Goal: Task Accomplishment & Management: Manage account settings

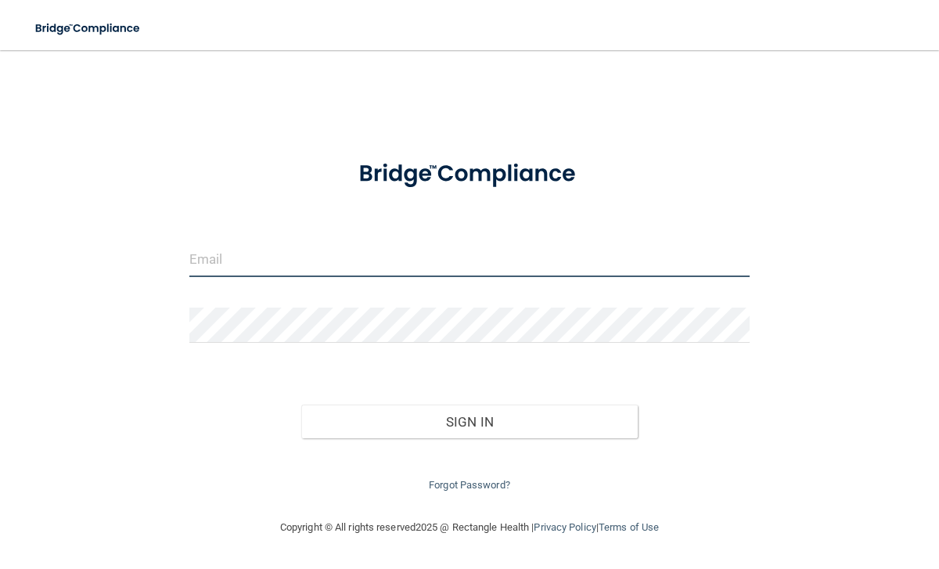
click at [309, 268] on input "email" at bounding box center [469, 259] width 561 height 35
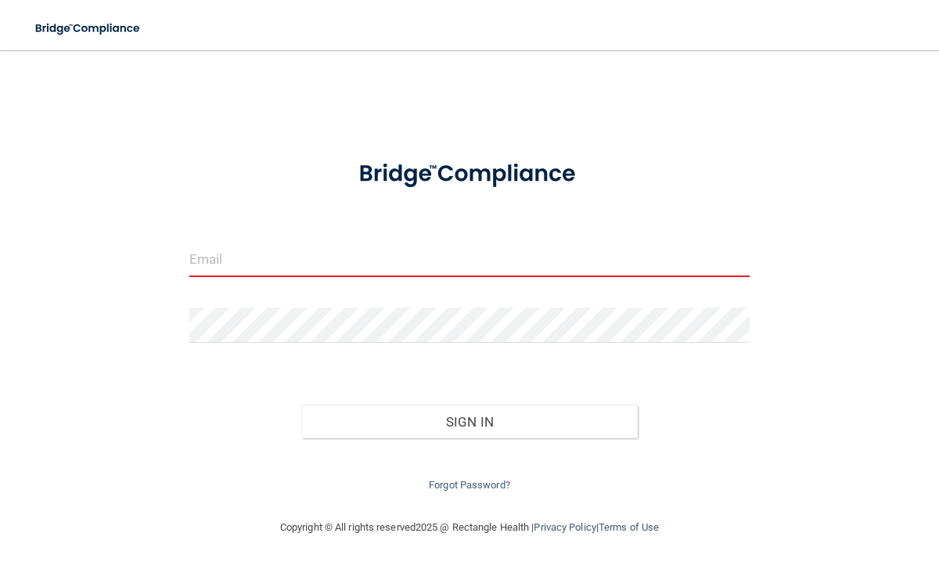
type input "[PERSON_NAME][EMAIL_ADDRESS][DOMAIN_NAME]"
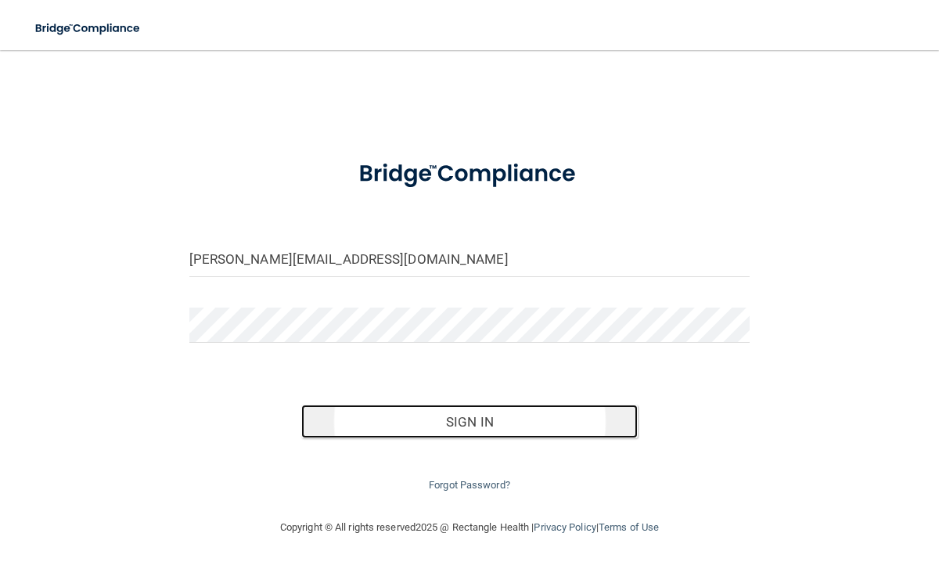
click at [433, 415] on button "Sign In" at bounding box center [469, 422] width 337 height 34
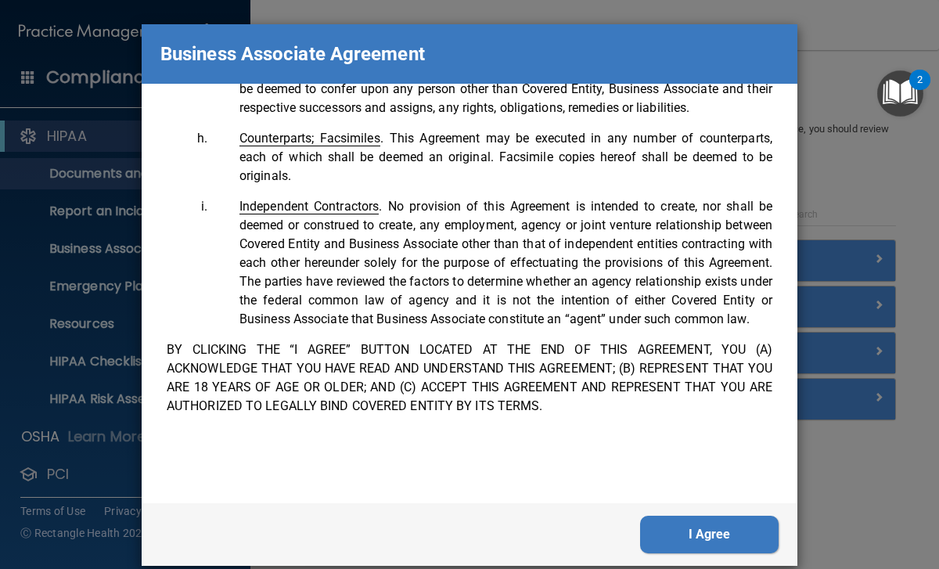
scroll to position [21, 0]
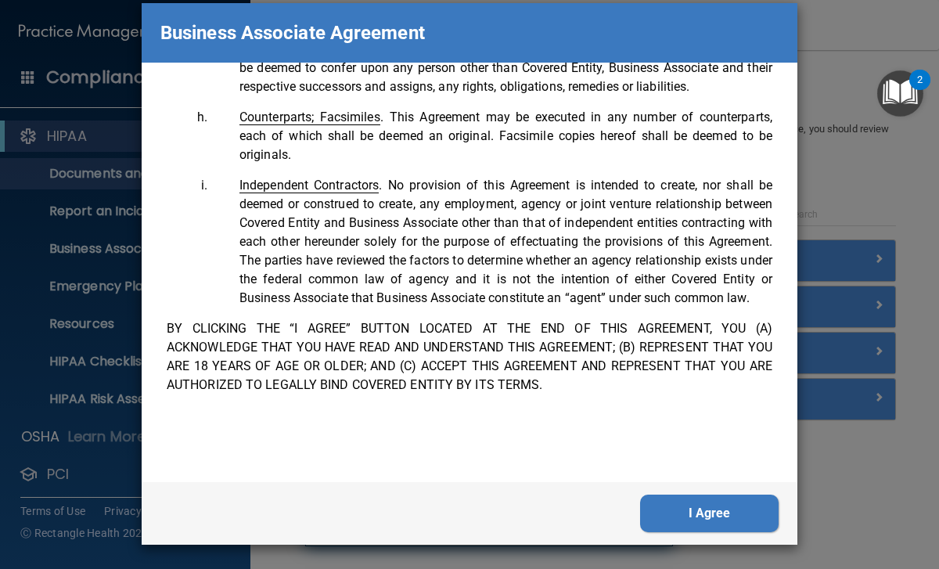
click at [664, 516] on button "I Agree" at bounding box center [709, 514] width 139 height 38
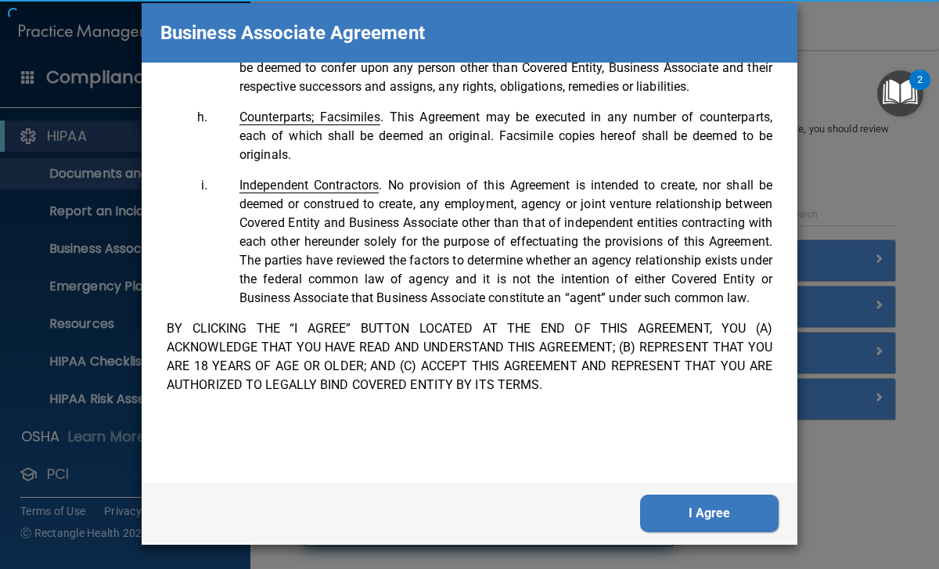
scroll to position [0, 0]
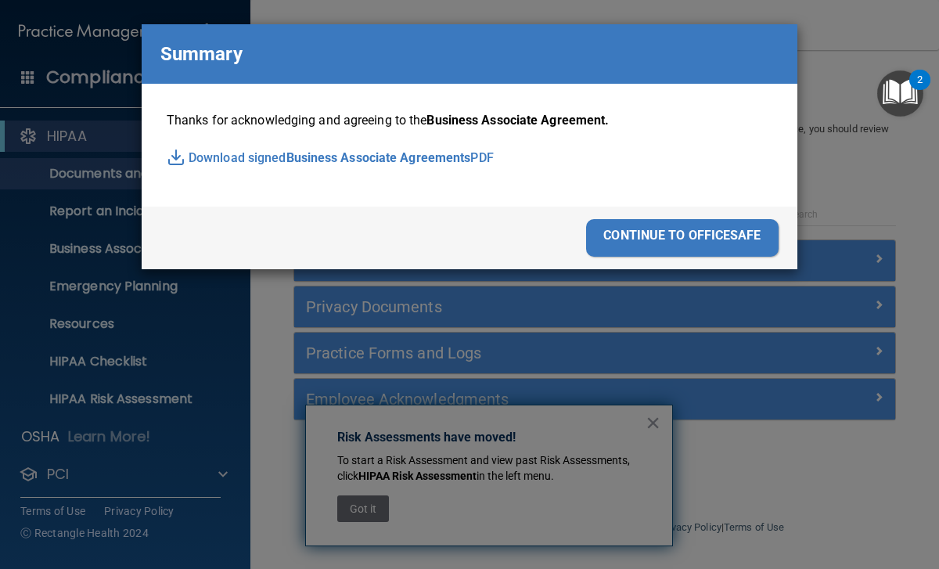
click at [636, 244] on div "continue to officesafe" at bounding box center [682, 238] width 193 height 38
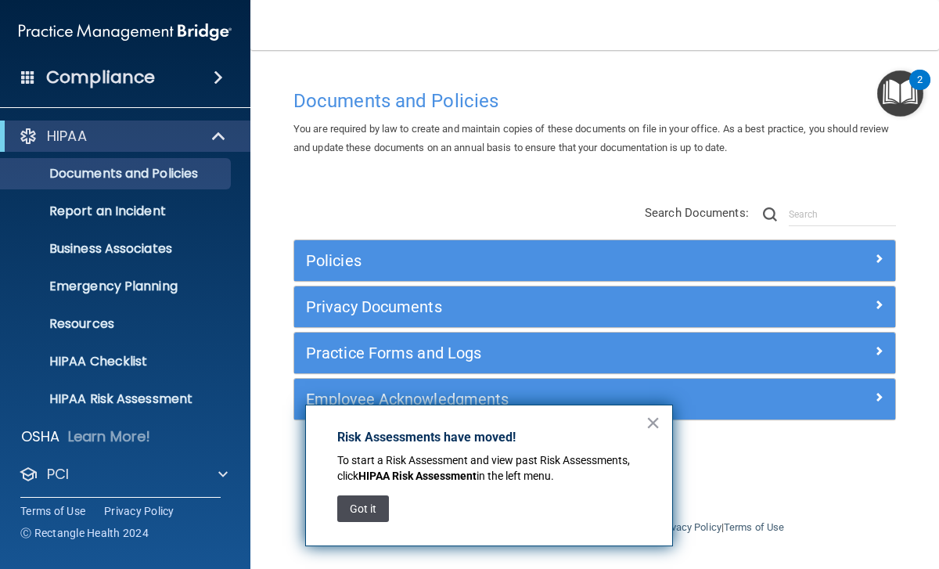
click at [366, 514] on button "Got it" at bounding box center [363, 509] width 52 height 27
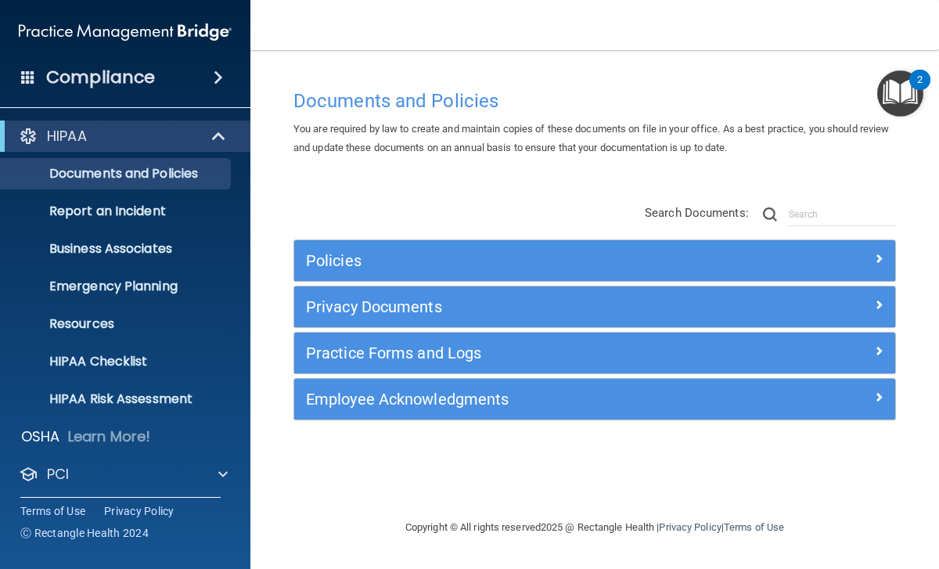
click at [214, 79] on span at bounding box center [218, 77] width 9 height 19
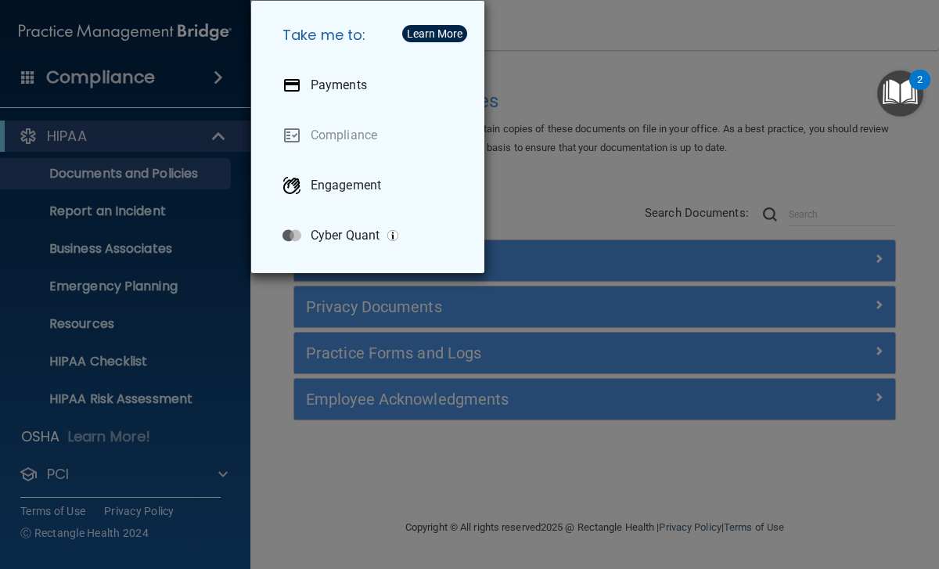
click at [207, 79] on div "Take me to: Payments Compliance Engagement Cyber Quant" at bounding box center [469, 284] width 939 height 569
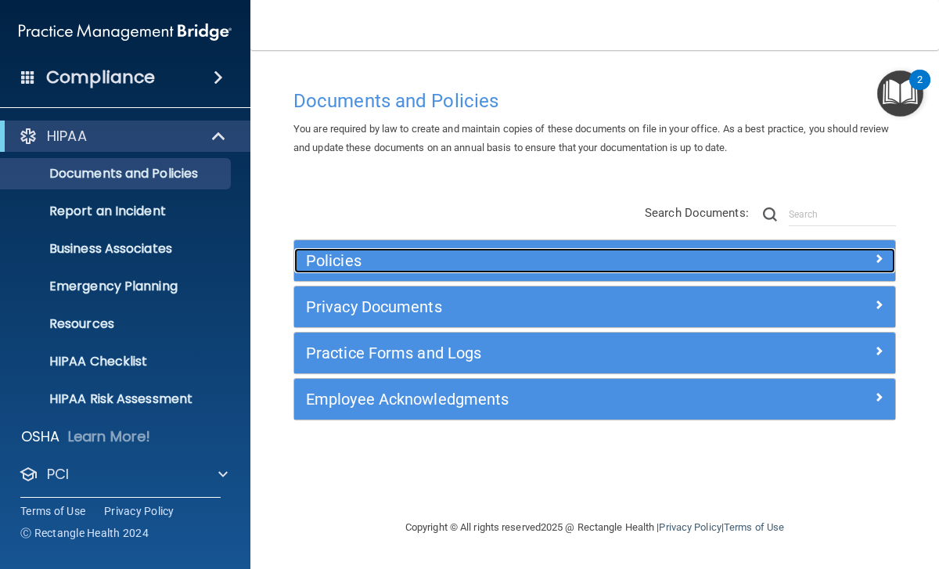
click at [416, 265] on h5 "Policies" at bounding box center [519, 260] width 427 height 17
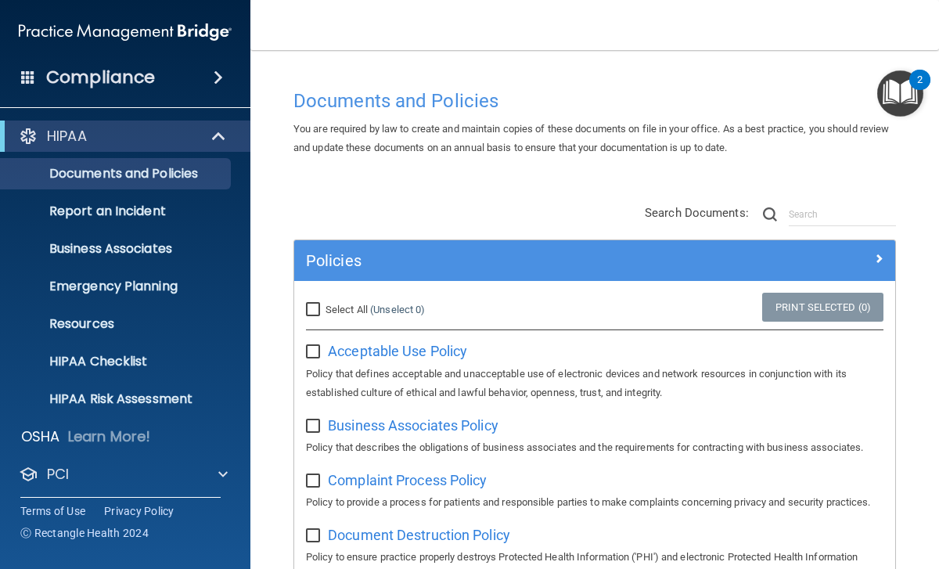
click at [420, 359] on span "Acceptable Use Policy" at bounding box center [397, 351] width 139 height 16
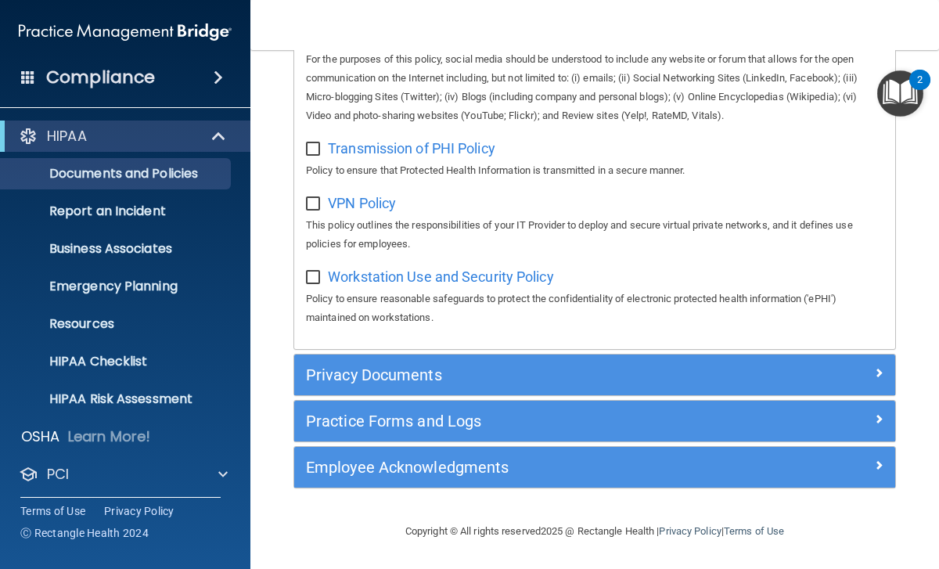
scroll to position [1521, 0]
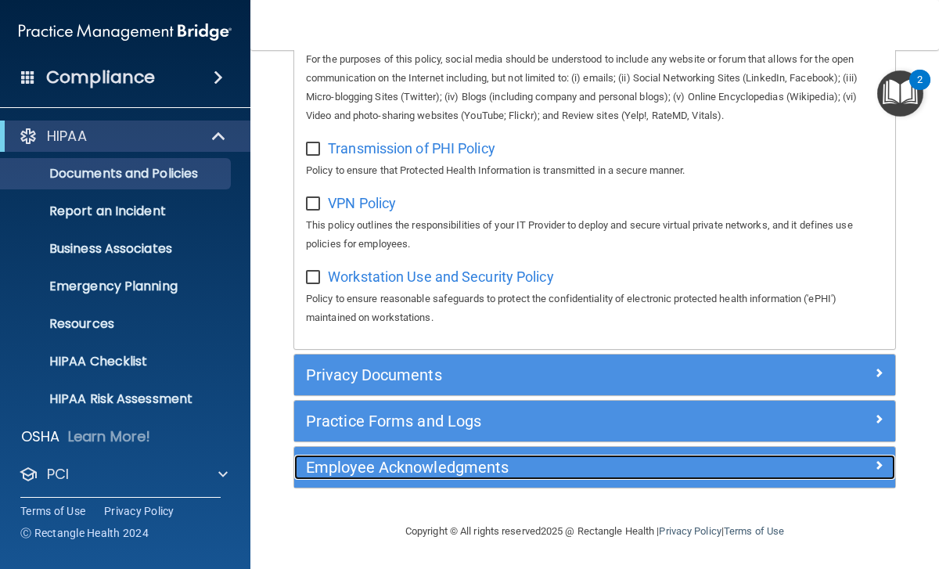
click at [464, 466] on h5 "Employee Acknowledgments" at bounding box center [519, 467] width 427 height 17
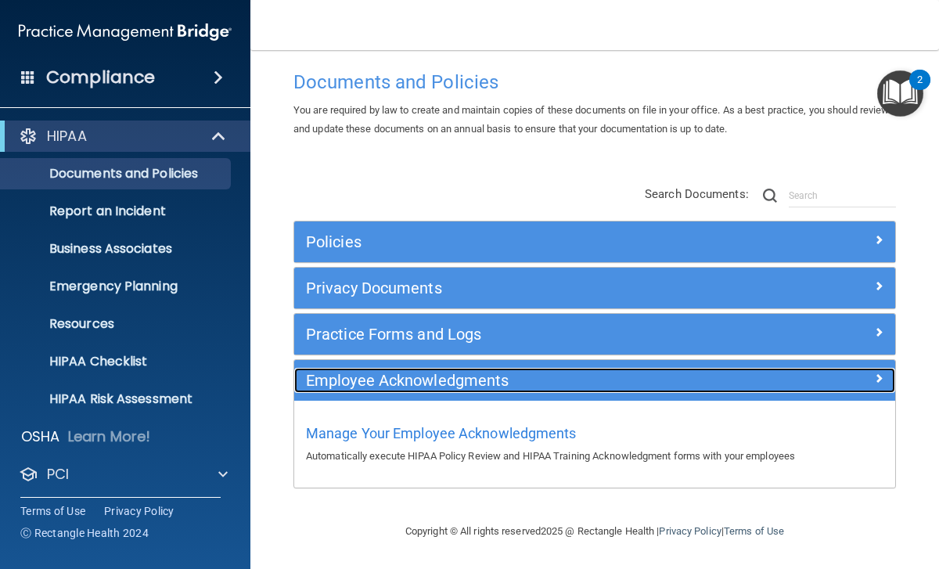
scroll to position [19, 0]
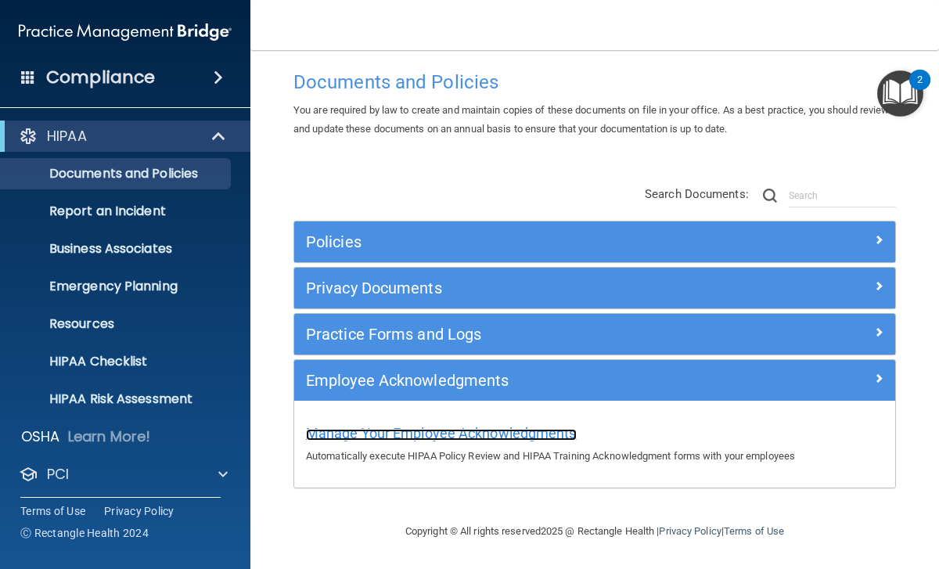
click at [488, 434] on span "Manage Your Employee Acknowledgments" at bounding box center [441, 433] width 271 height 16
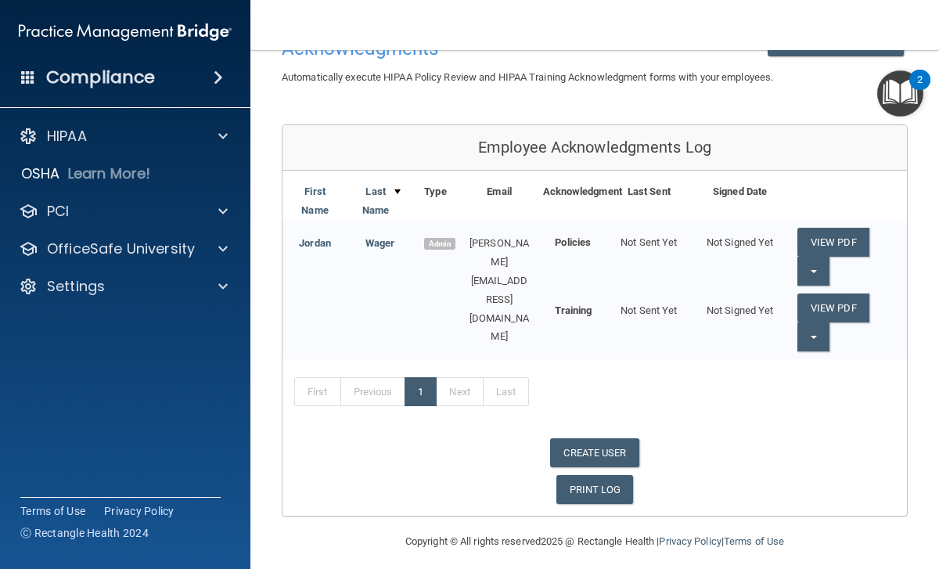
scroll to position [135, 0]
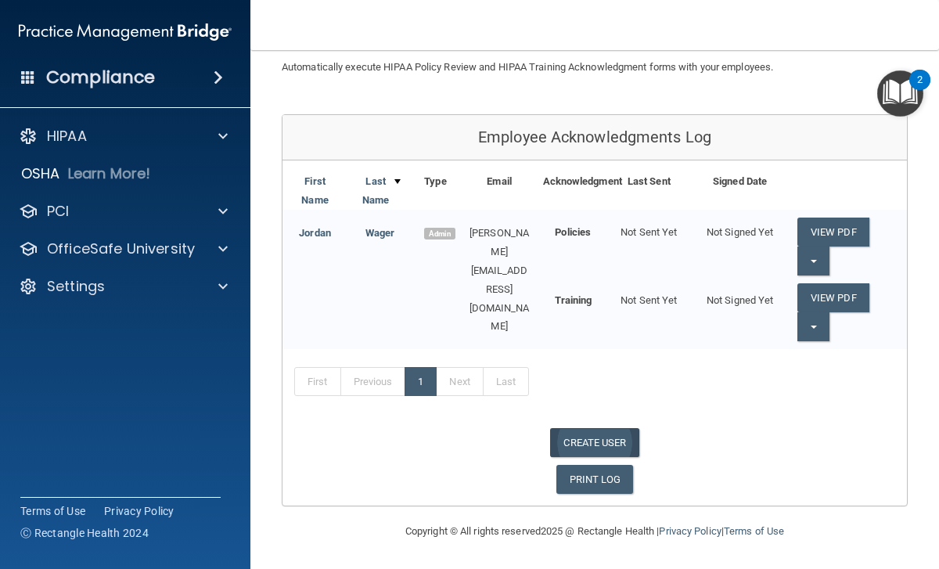
click at [592, 442] on link "CREATE USER" at bounding box center [594, 442] width 88 height 29
select select "practice_admin"
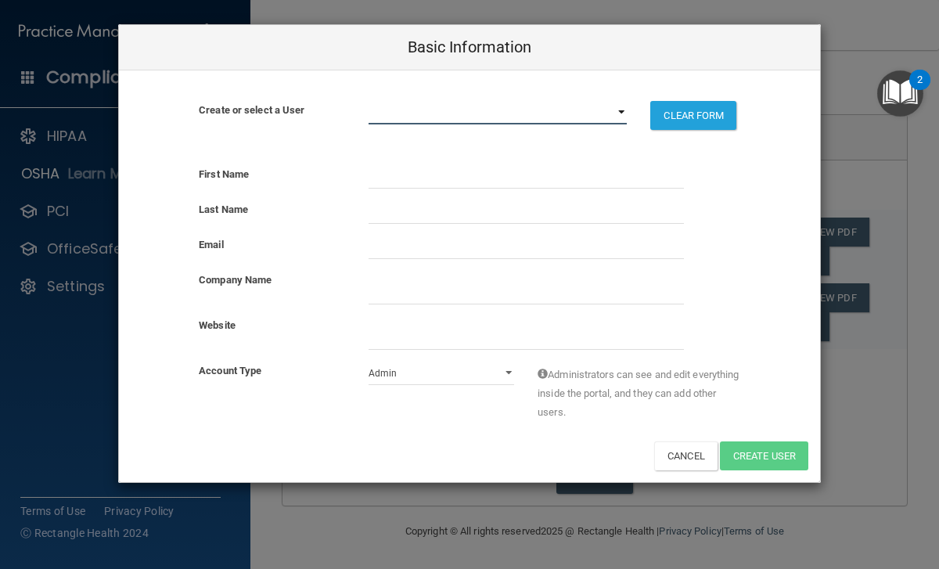
click at [449, 114] on select "[PERSON_NAME][EMAIL_ADDRESS][DOMAIN_NAME]" at bounding box center [498, 112] width 259 height 23
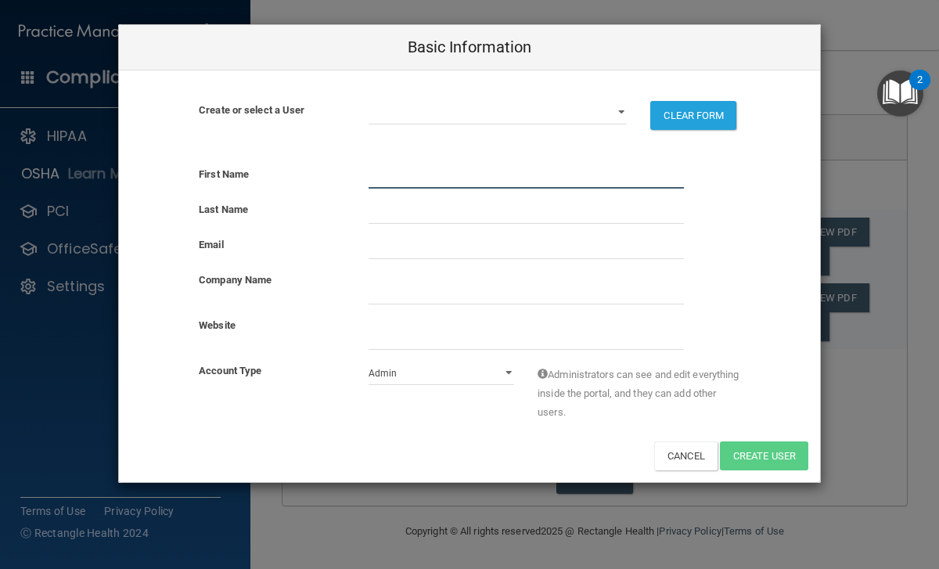
click at [399, 175] on input "text" at bounding box center [526, 176] width 315 height 23
type input "Donnie"
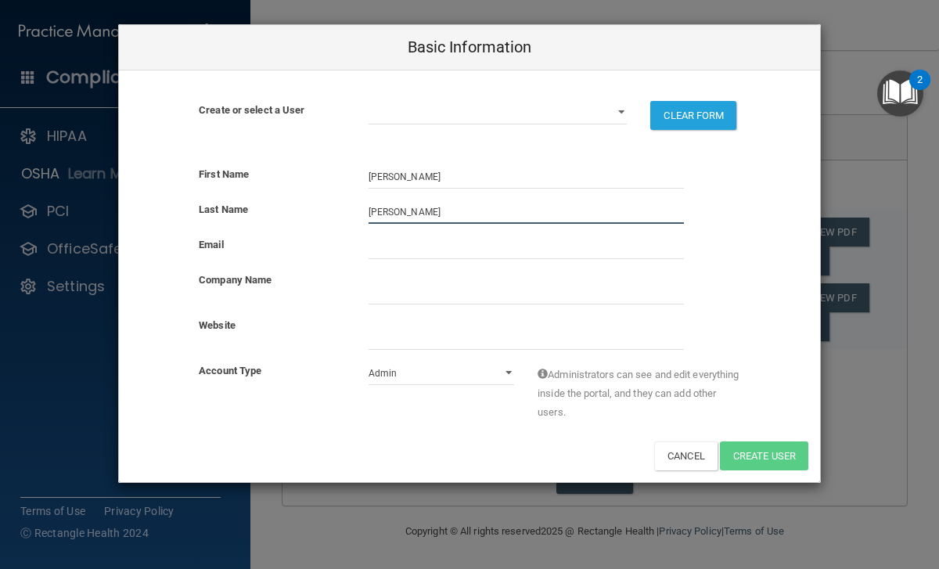
type input "Hermanson"
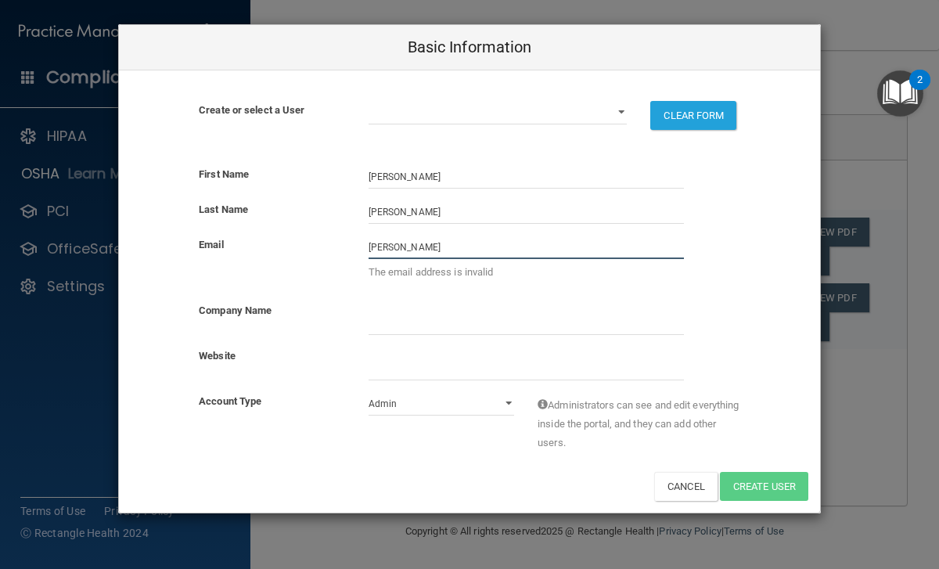
type input "donnie@wagerchirocom"
type input "Wager [MEDICAL_DATA]"
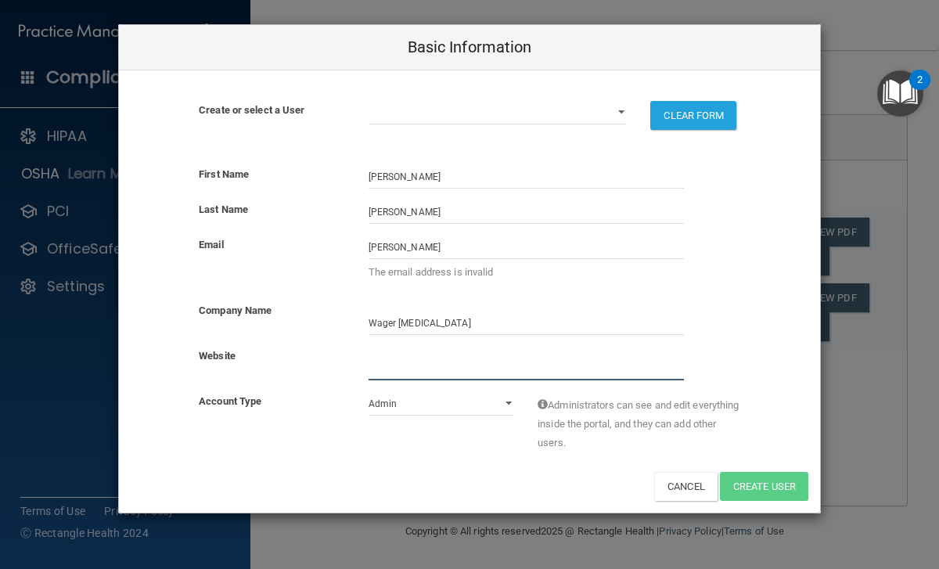
click at [445, 373] on input "website" at bounding box center [526, 368] width 315 height 23
click at [441, 413] on select "Admin Member" at bounding box center [442, 403] width 146 height 23
select select "practice_member"
click at [369, 392] on select "Admin Member" at bounding box center [442, 403] width 146 height 23
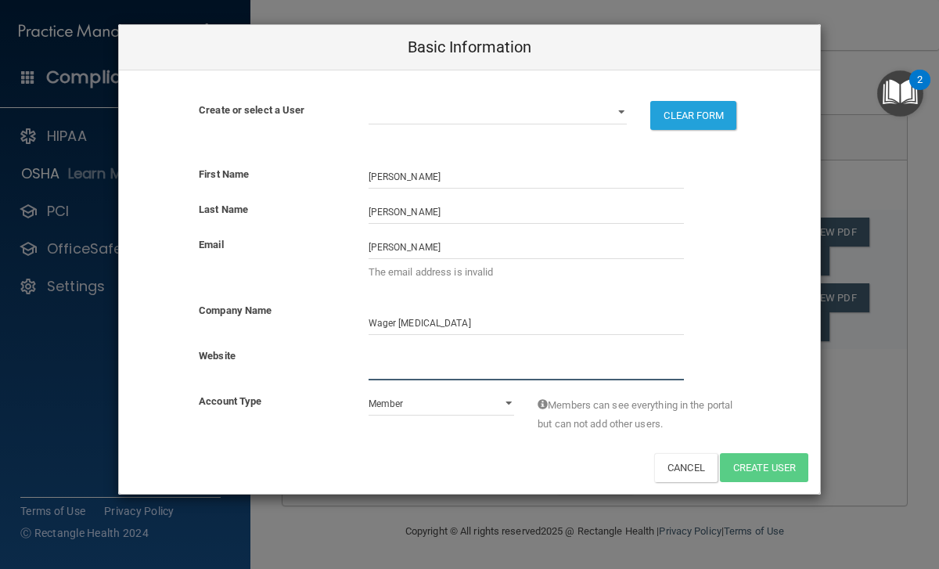
click at [419, 368] on input "website" at bounding box center [526, 368] width 315 height 23
type input "d"
type input "www.wagerchiro.com"
click at [527, 113] on select "[PERSON_NAME][EMAIL_ADDRESS][DOMAIN_NAME]" at bounding box center [498, 112] width 259 height 23
click at [369, 101] on select "[PERSON_NAME][EMAIL_ADDRESS][DOMAIN_NAME]" at bounding box center [498, 112] width 259 height 23
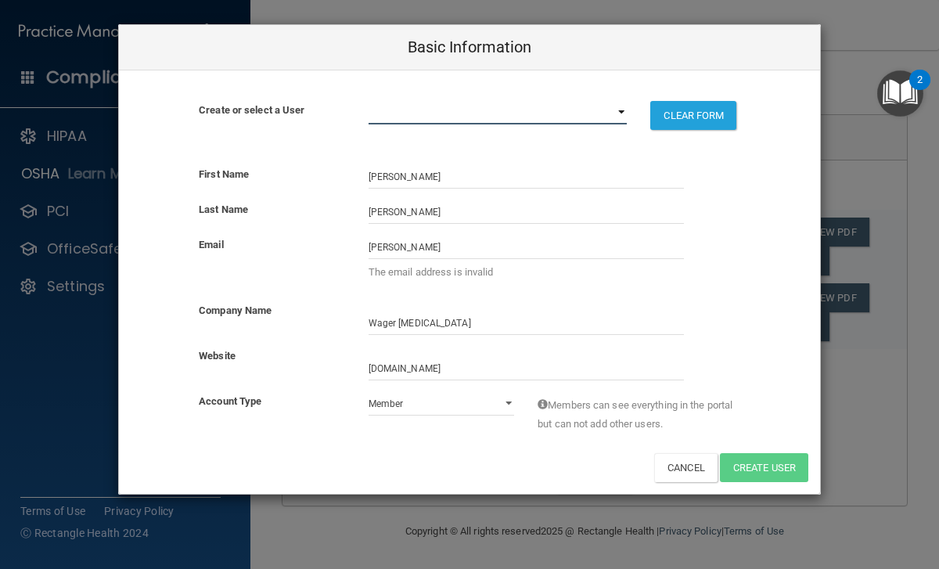
click at [512, 115] on select "[PERSON_NAME][EMAIL_ADDRESS][DOMAIN_NAME]" at bounding box center [498, 112] width 259 height 23
click at [391, 115] on select "[PERSON_NAME][EMAIL_ADDRESS][DOMAIN_NAME]" at bounding box center [498, 112] width 259 height 23
click at [674, 472] on button "Cancel" at bounding box center [685, 467] width 63 height 29
select select "practice_admin"
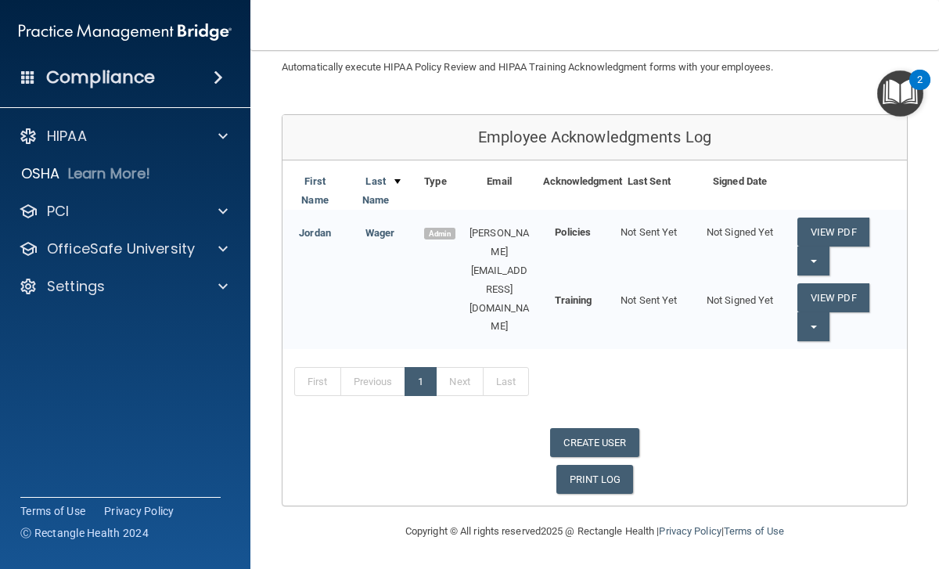
click at [158, 69] on div "Compliance" at bounding box center [125, 77] width 250 height 34
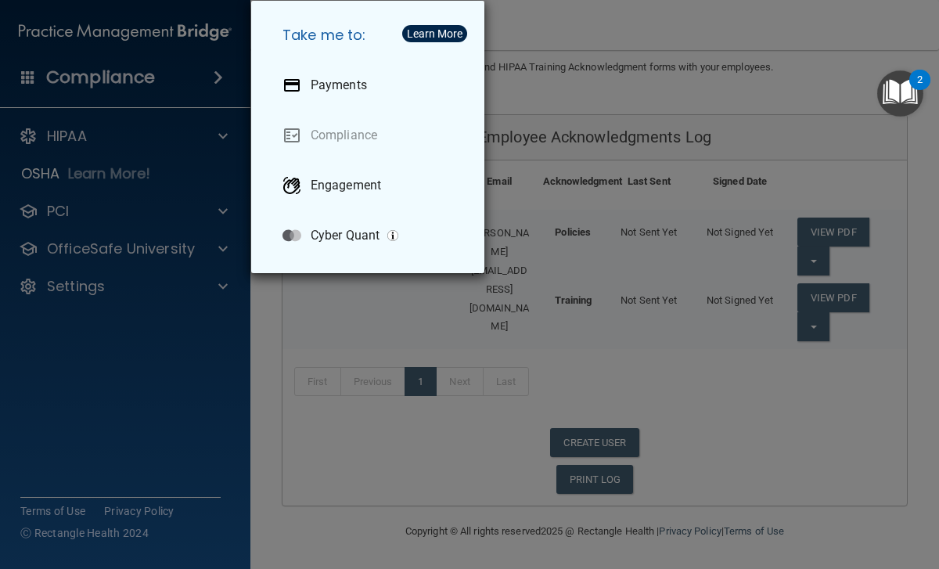
click at [161, 73] on div "Take me to: Payments Compliance Engagement Cyber Quant" at bounding box center [469, 284] width 939 height 569
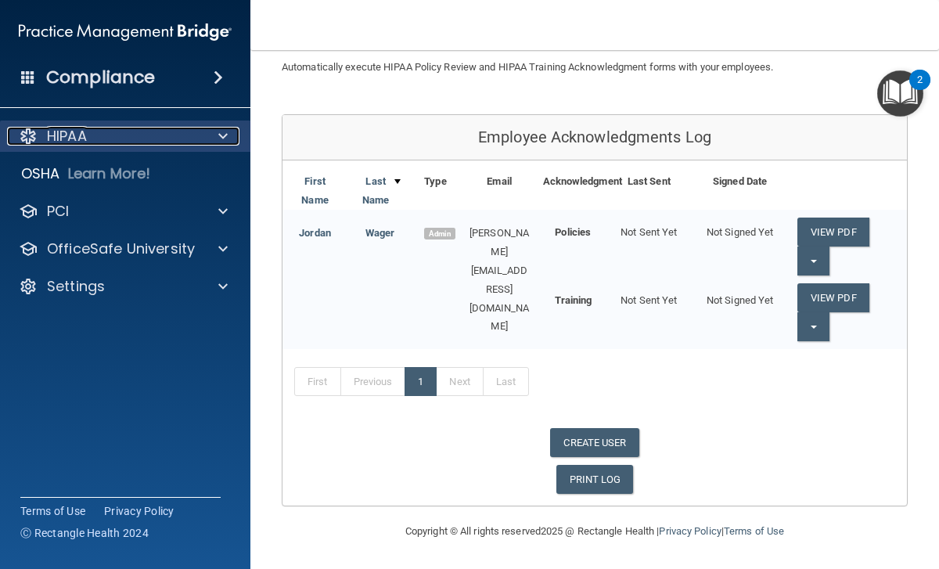
click at [142, 140] on div "HIPAA" at bounding box center [104, 136] width 194 height 19
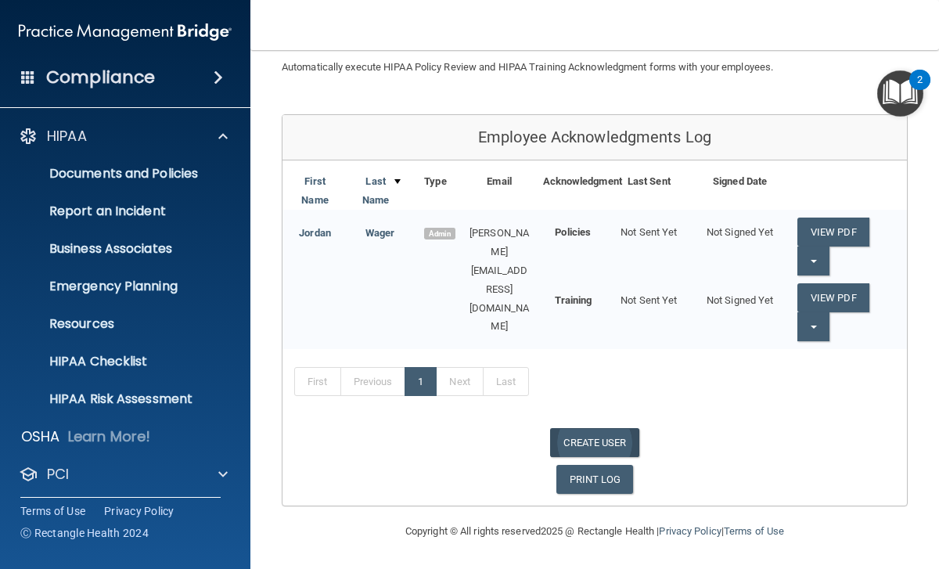
click at [571, 449] on link "CREATE USER" at bounding box center [594, 442] width 88 height 29
select select "practice_admin"
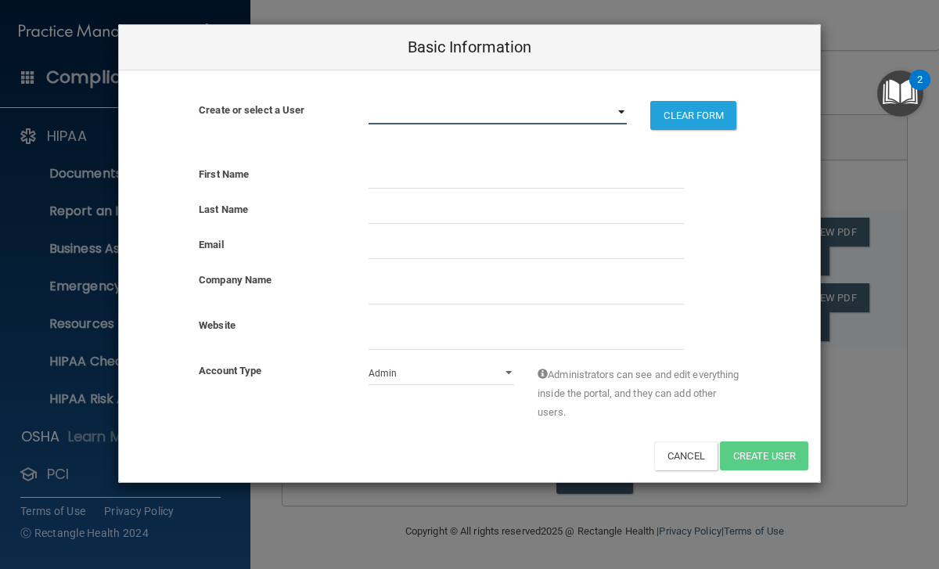
click at [414, 114] on select "[PERSON_NAME][EMAIL_ADDRESS][DOMAIN_NAME]" at bounding box center [498, 112] width 259 height 23
click at [369, 101] on select "[PERSON_NAME][EMAIL_ADDRESS][DOMAIN_NAME]" at bounding box center [498, 112] width 259 height 23
click at [355, 174] on div "First Name" at bounding box center [272, 174] width 170 height 19
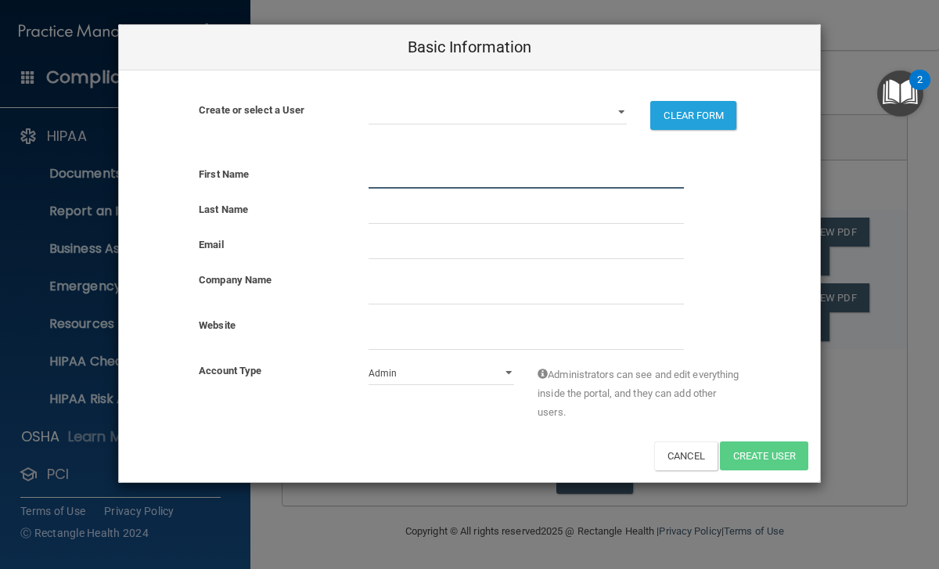
click at [381, 174] on input "text" at bounding box center [526, 176] width 315 height 23
type input "Donnie"
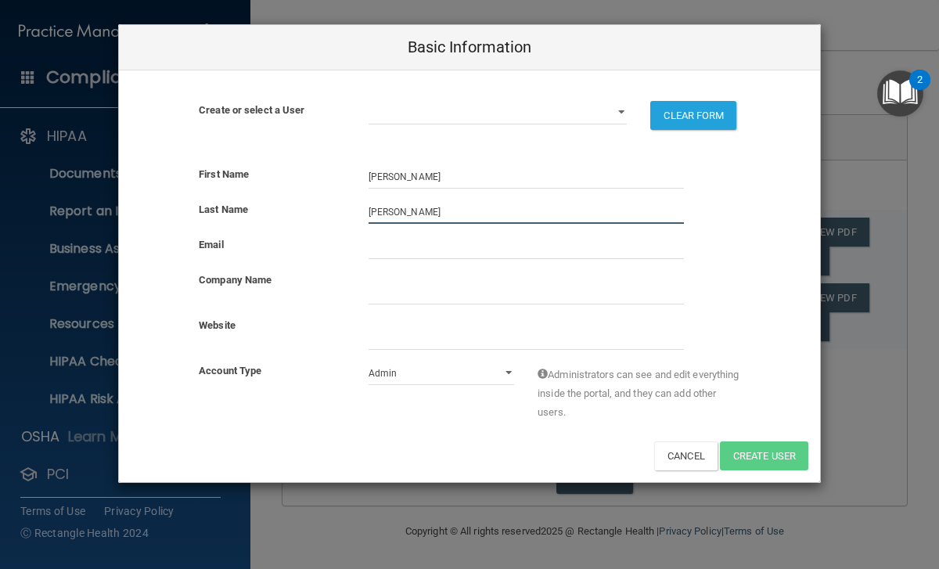
type input "Hermanson"
click at [398, 254] on input "email" at bounding box center [526, 247] width 315 height 23
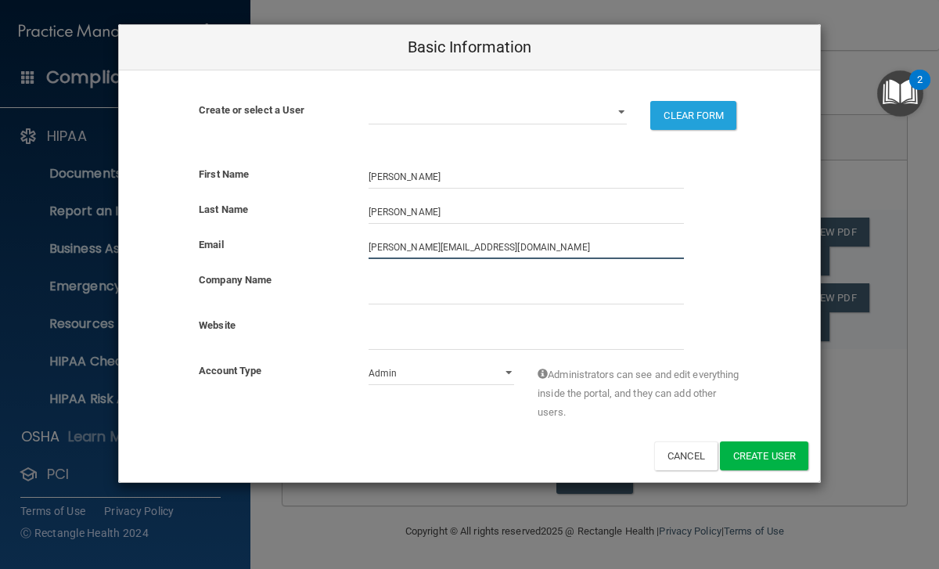
type input "donnie@wagerchiro.com"
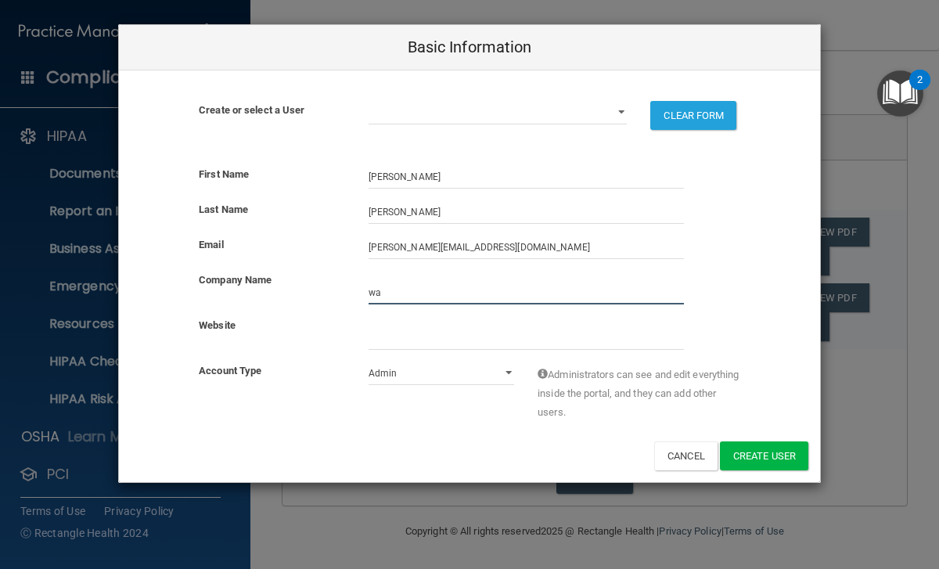
type input "Wager [MEDICAL_DATA]"
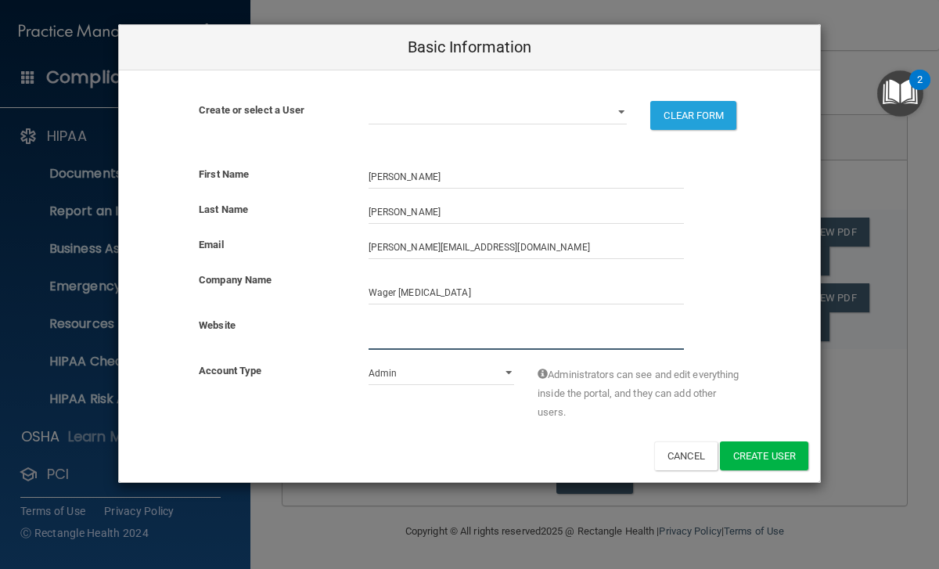
click at [437, 341] on input "website" at bounding box center [526, 337] width 315 height 23
type input "www.wager"
click at [687, 463] on button "Cancel" at bounding box center [685, 455] width 63 height 29
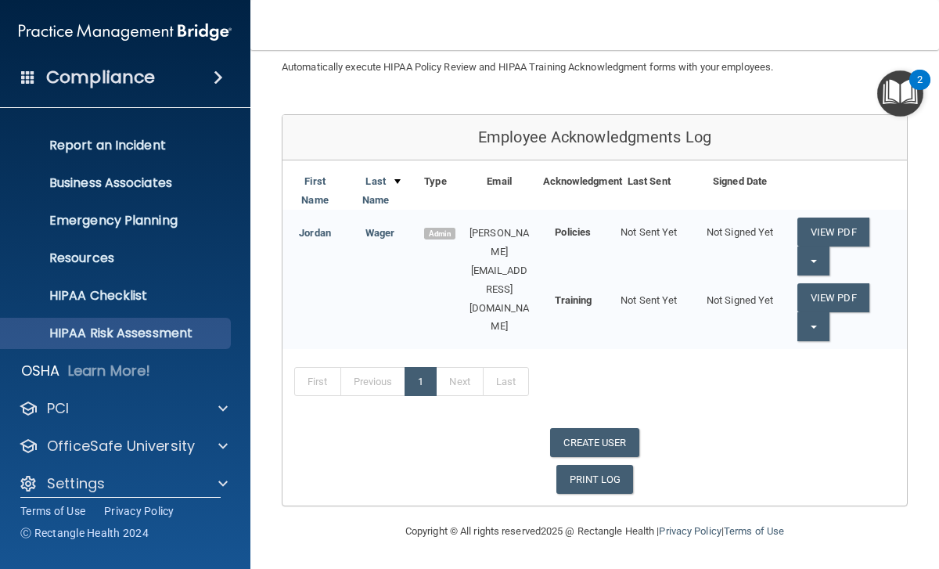
scroll to position [68, 0]
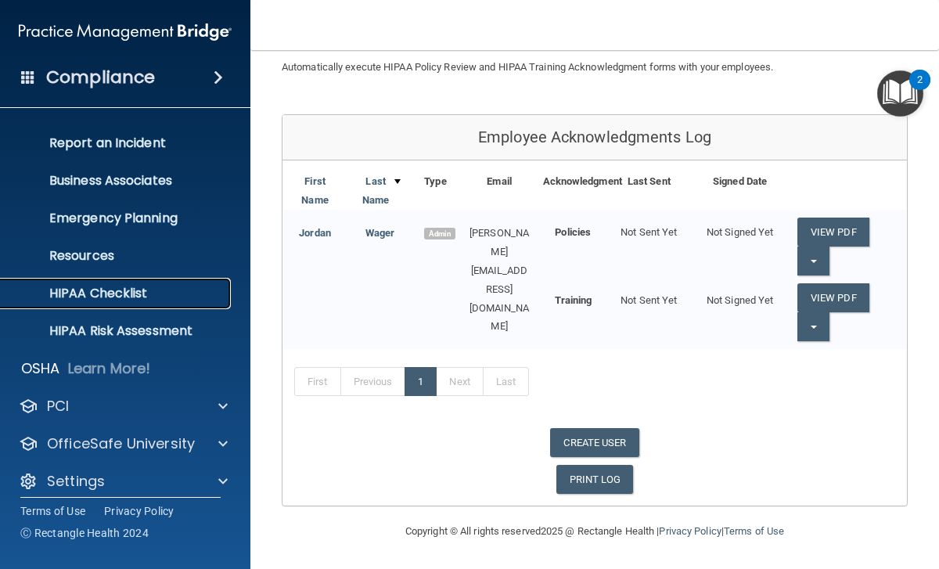
click at [108, 287] on p "HIPAA Checklist" at bounding box center [117, 294] width 214 height 16
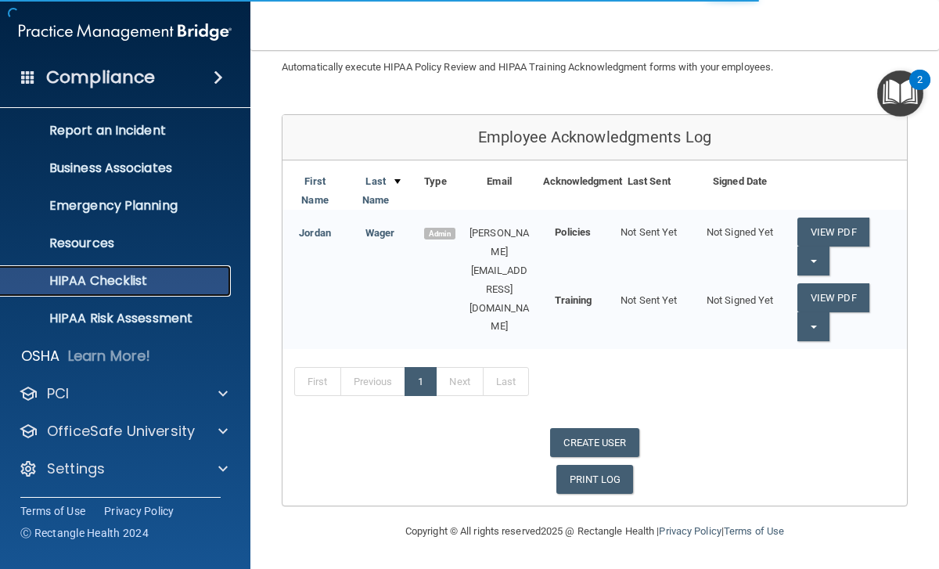
scroll to position [81, 0]
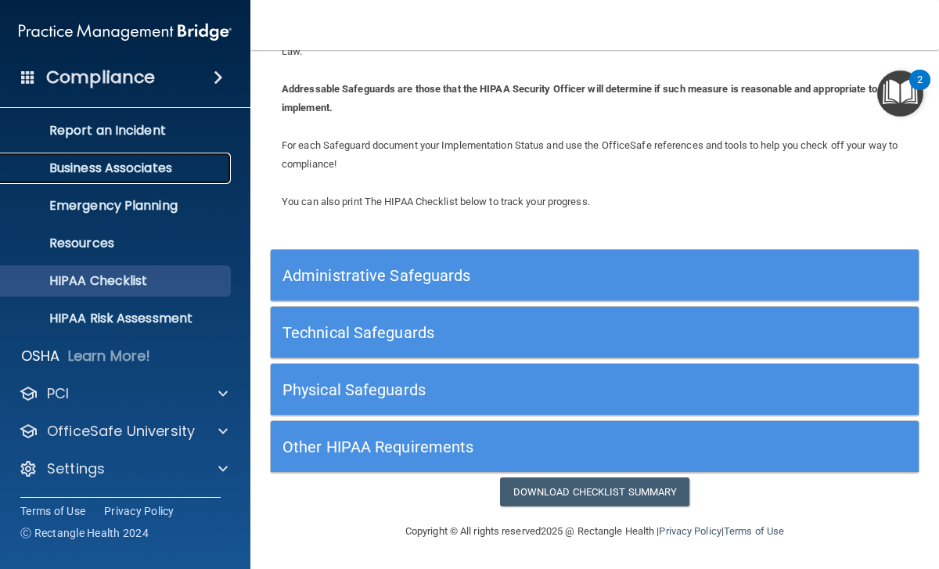
click at [147, 177] on link "Business Associates" at bounding box center [107, 168] width 247 height 31
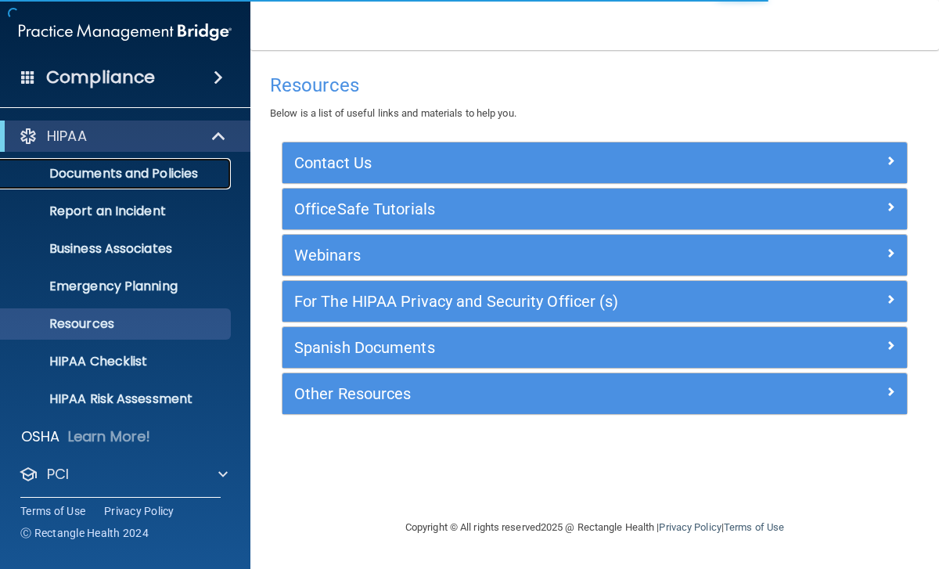
click at [128, 178] on p "Documents and Policies" at bounding box center [117, 174] width 214 height 16
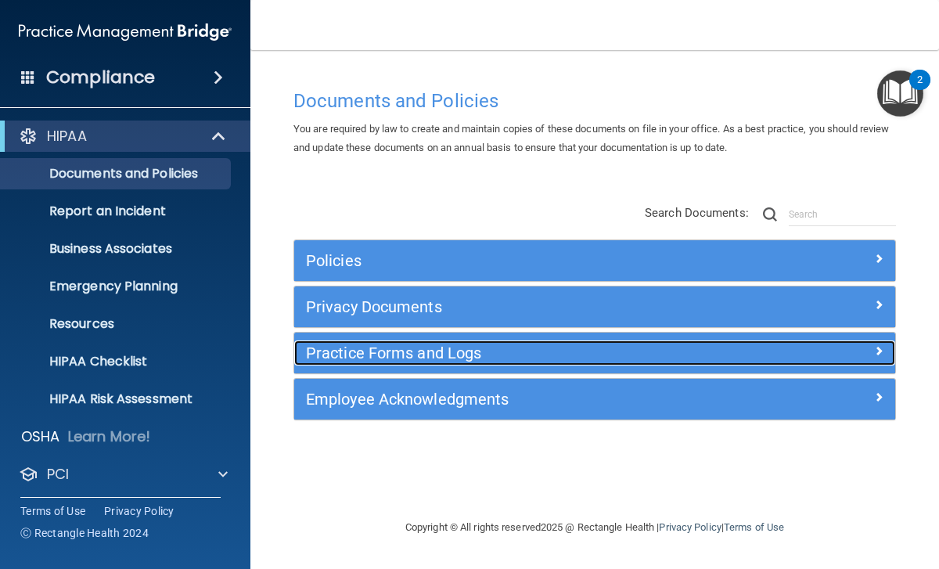
click at [462, 359] on h5 "Practice Forms and Logs" at bounding box center [519, 352] width 427 height 17
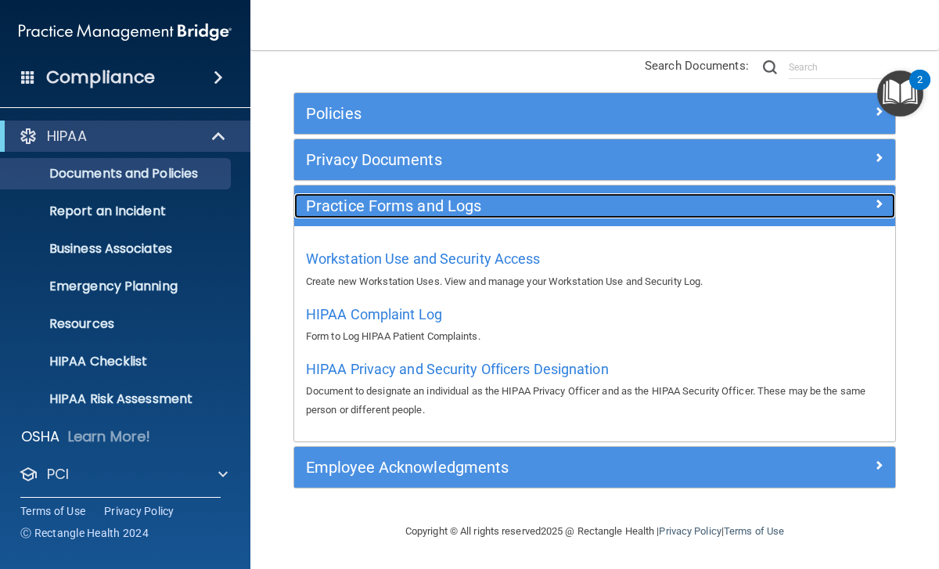
scroll to position [147, 0]
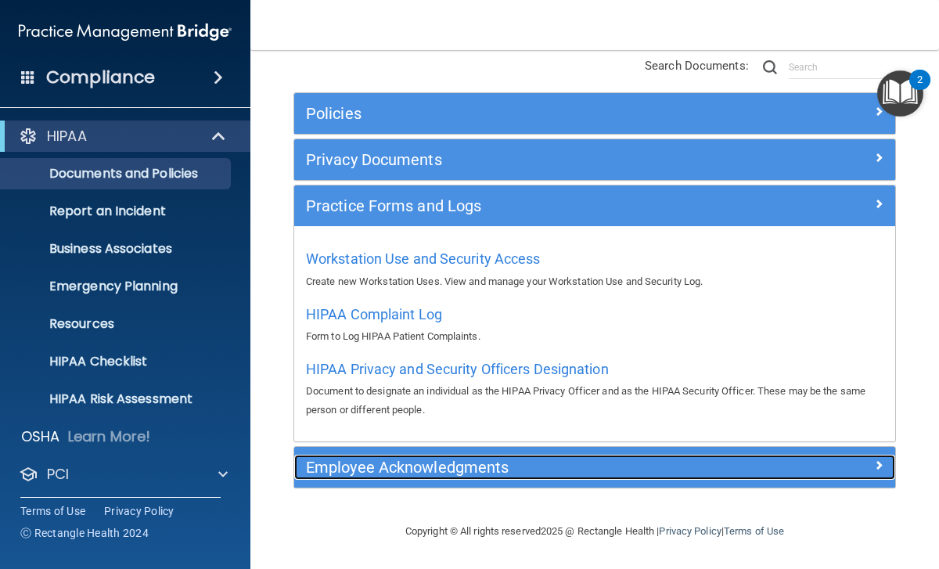
click at [485, 467] on h5 "Employee Acknowledgments" at bounding box center [519, 467] width 427 height 17
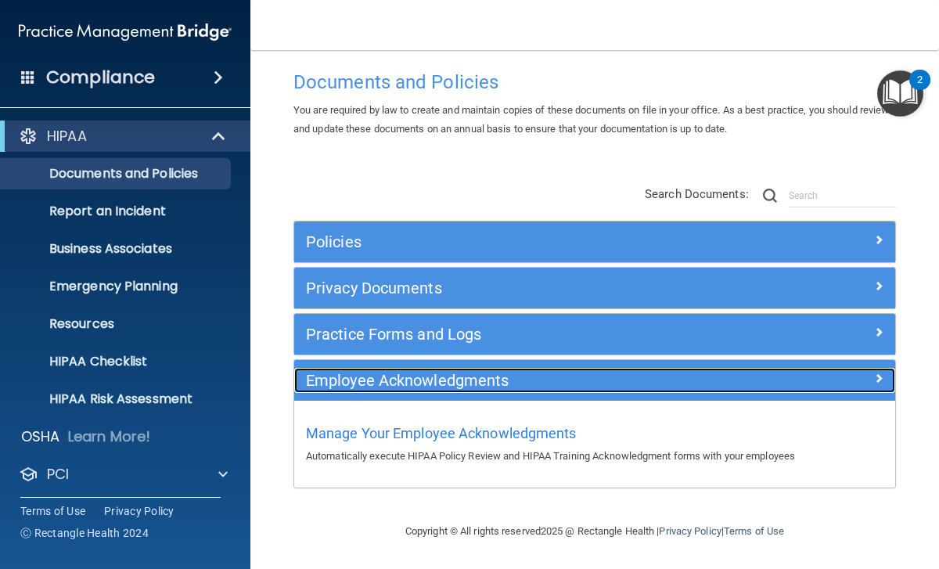
scroll to position [19, 0]
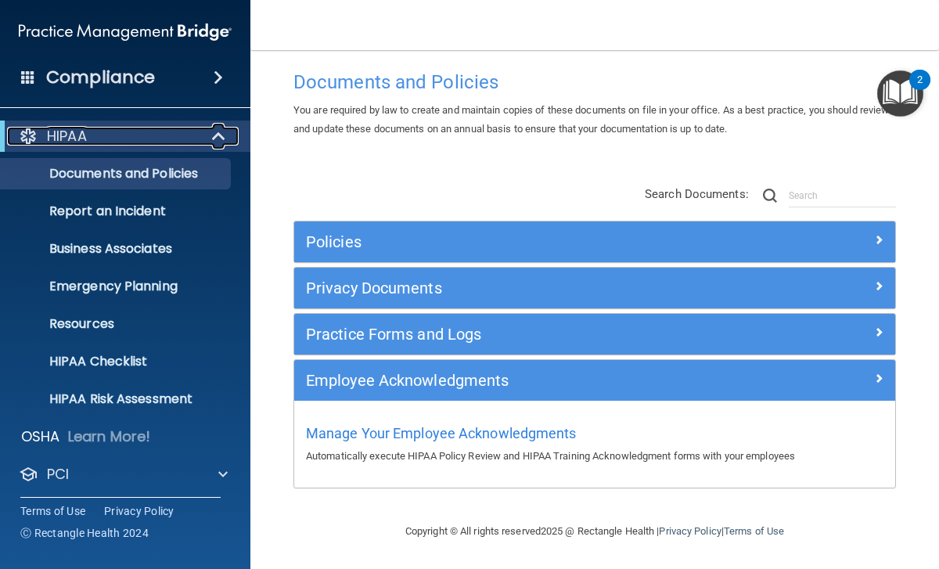
click at [31, 132] on div at bounding box center [28, 136] width 19 height 19
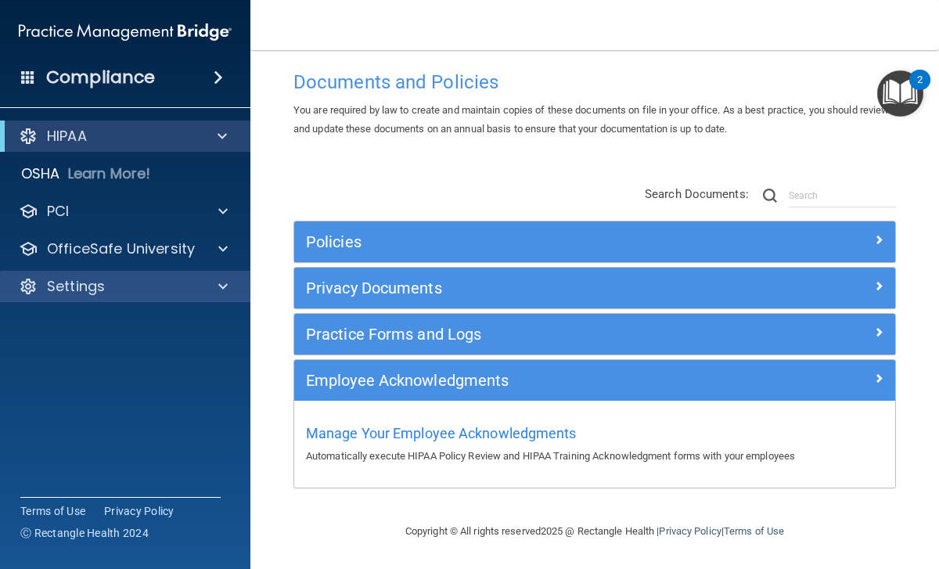
click at [121, 297] on div "Settings" at bounding box center [125, 286] width 251 height 31
click at [219, 286] on span at bounding box center [222, 286] width 9 height 19
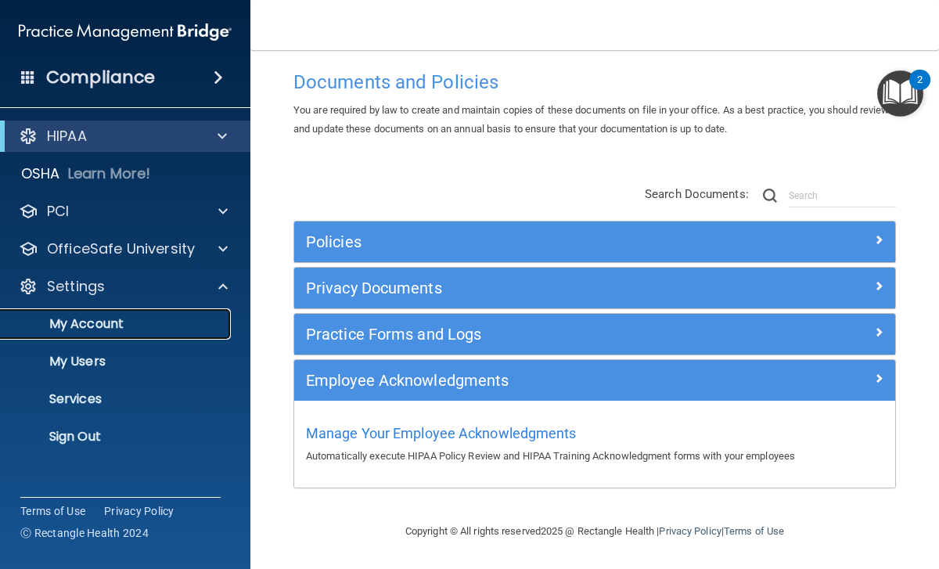
click at [102, 323] on p "My Account" at bounding box center [117, 324] width 214 height 16
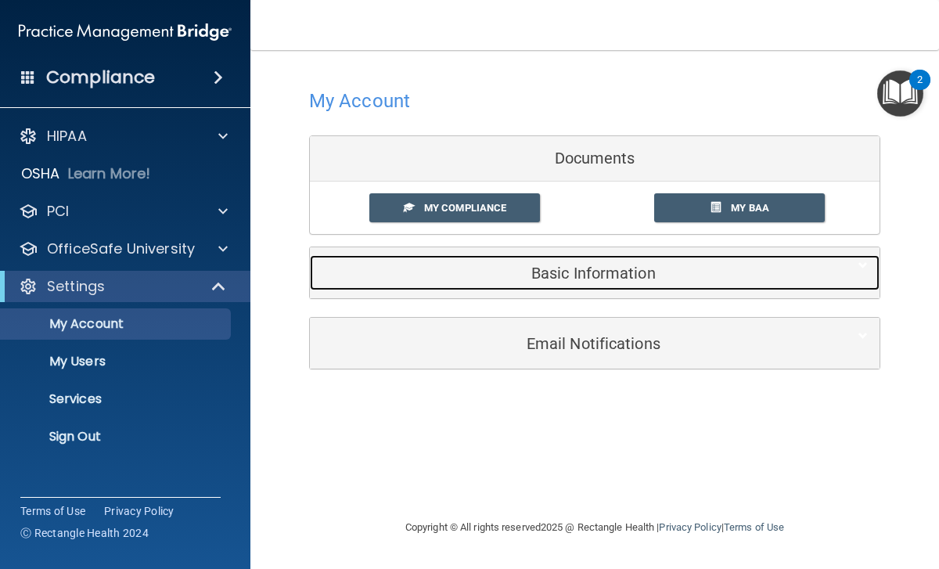
click at [568, 272] on h5 "Basic Information" at bounding box center [571, 273] width 499 height 17
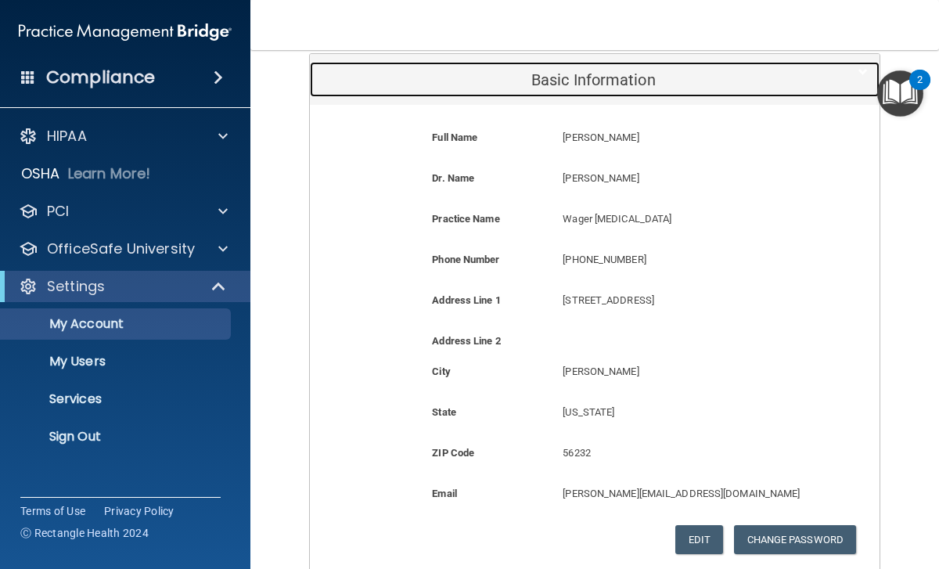
scroll to position [354, 0]
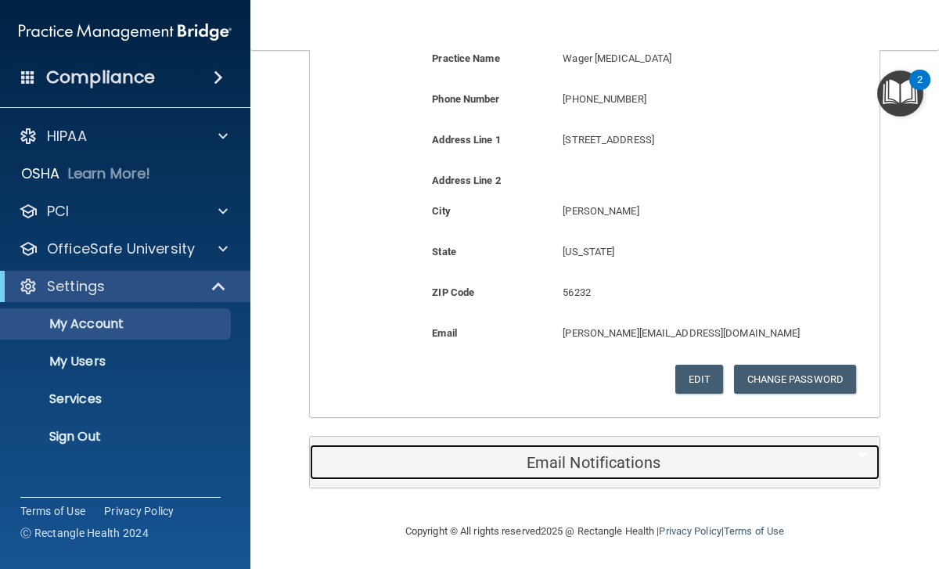
click at [586, 463] on h5 "Email Notifications" at bounding box center [571, 462] width 499 height 17
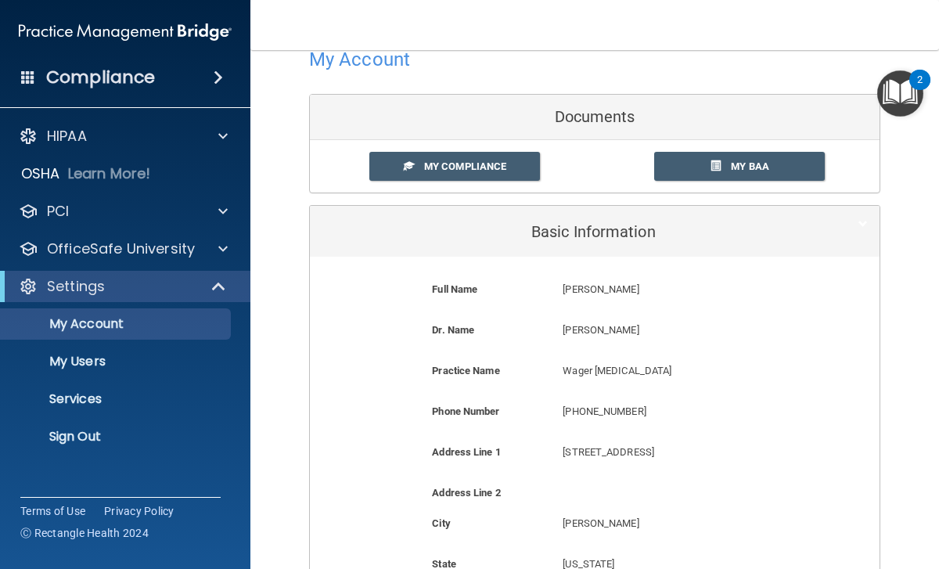
scroll to position [0, 0]
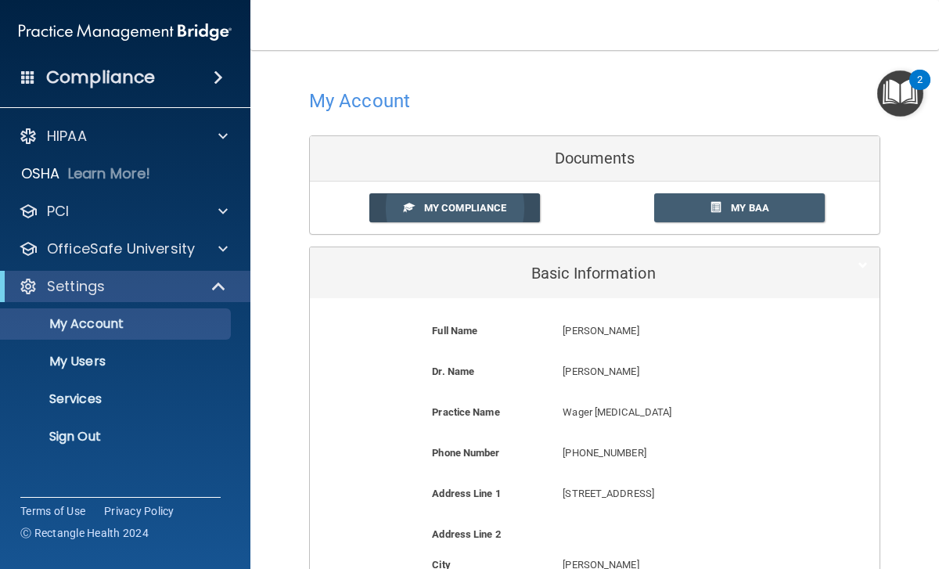
click at [507, 211] on link "My Compliance" at bounding box center [454, 207] width 171 height 29
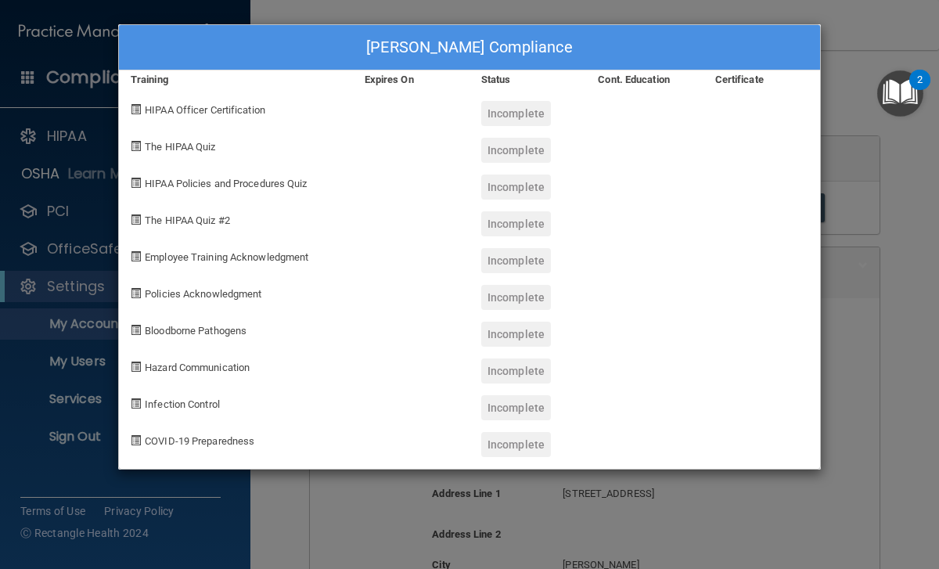
click at [831, 25] on div "Jordan Wager's Compliance Training Expires On Status Cont. Education Certificat…" at bounding box center [469, 284] width 939 height 569
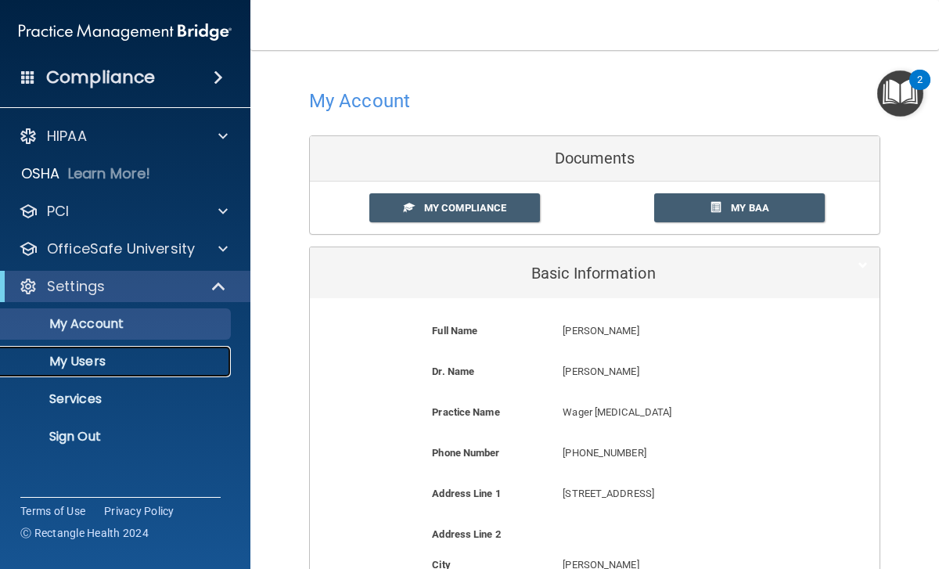
click at [98, 364] on p "My Users" at bounding box center [117, 362] width 214 height 16
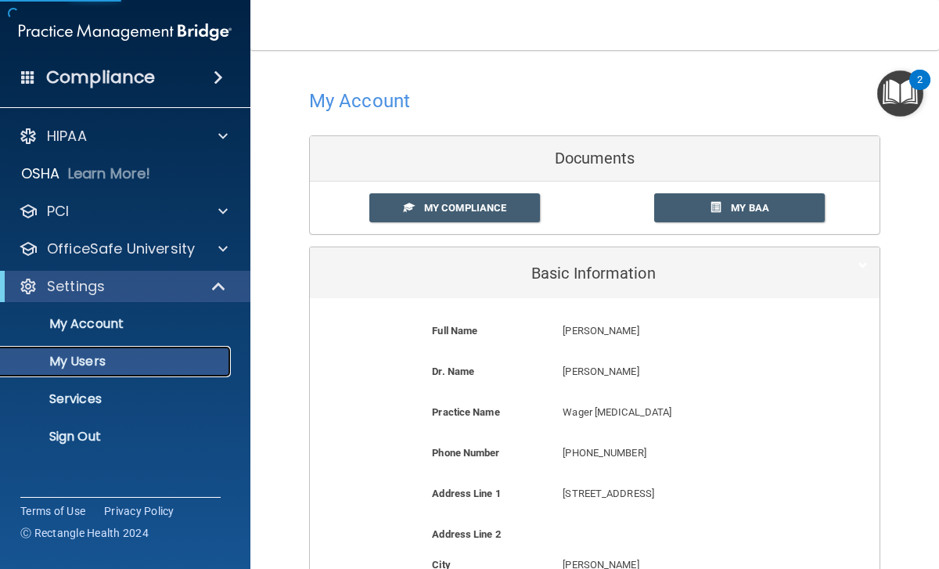
select select "20"
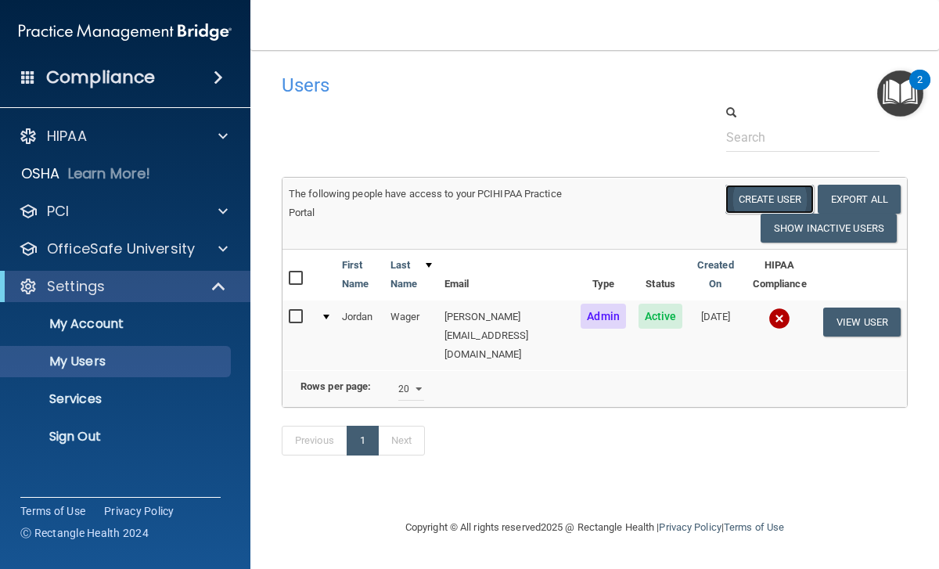
click at [751, 195] on button "Create User" at bounding box center [770, 199] width 88 height 29
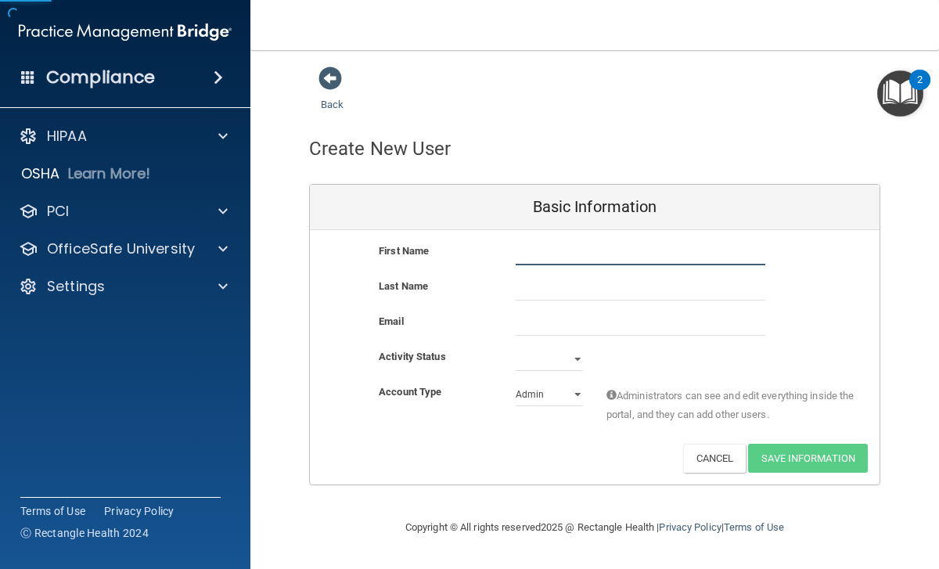
click at [548, 249] on input "text" at bounding box center [641, 253] width 250 height 23
type input "Donnie"
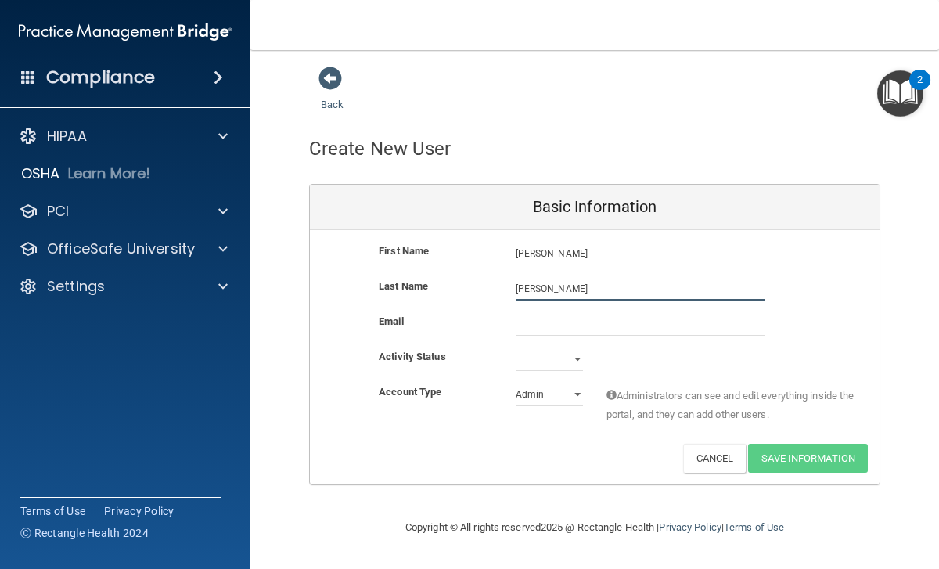
type input "Hermanson"
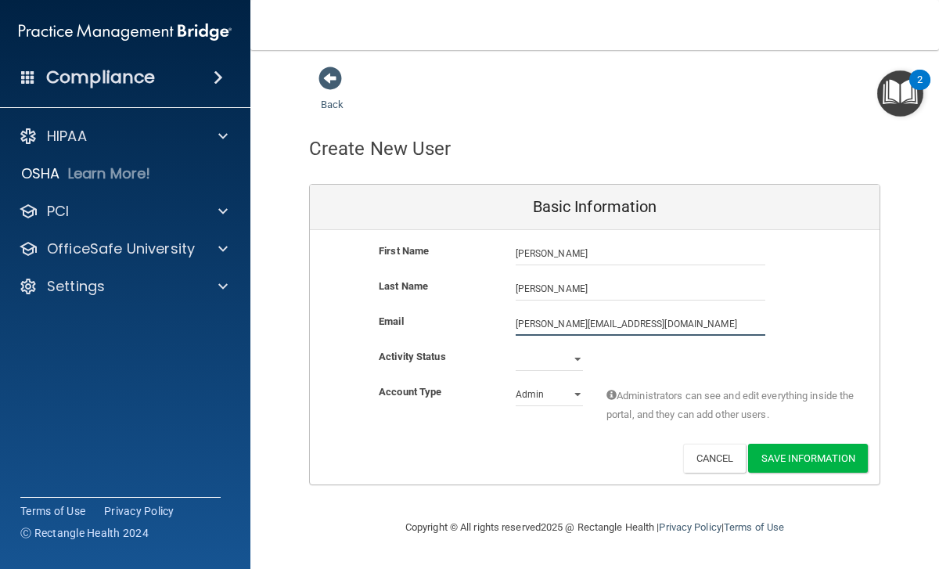
type input "donnie@wagerchiro.com"
click at [530, 359] on select "Active Inactive" at bounding box center [549, 359] width 67 height 23
select select "active"
click at [516, 348] on select "Active Inactive" at bounding box center [549, 359] width 67 height 23
click at [559, 401] on select "Admin Member" at bounding box center [549, 394] width 67 height 23
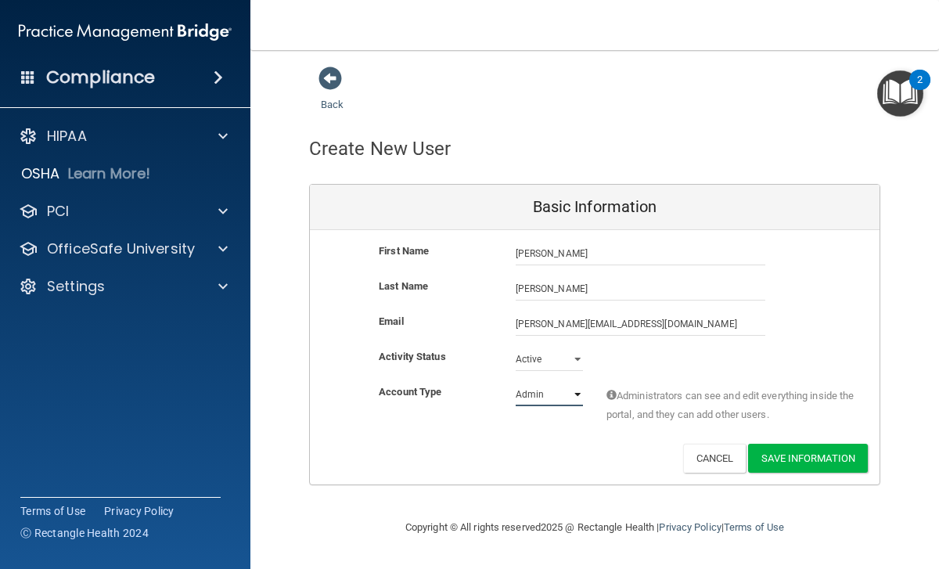
select select "practice_member"
click at [516, 383] on select "Admin Member" at bounding box center [549, 394] width 67 height 23
click at [805, 462] on button "Save Information" at bounding box center [808, 458] width 120 height 29
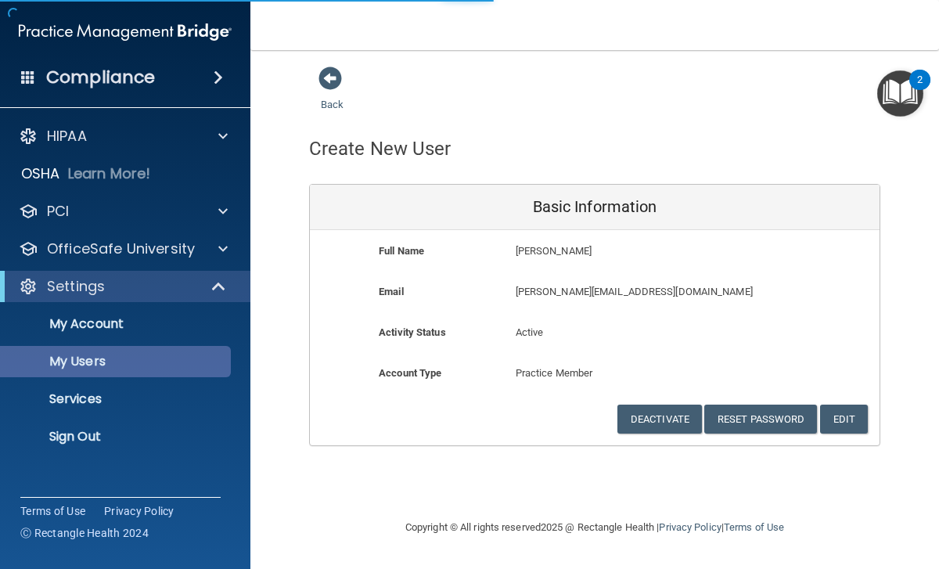
select select "20"
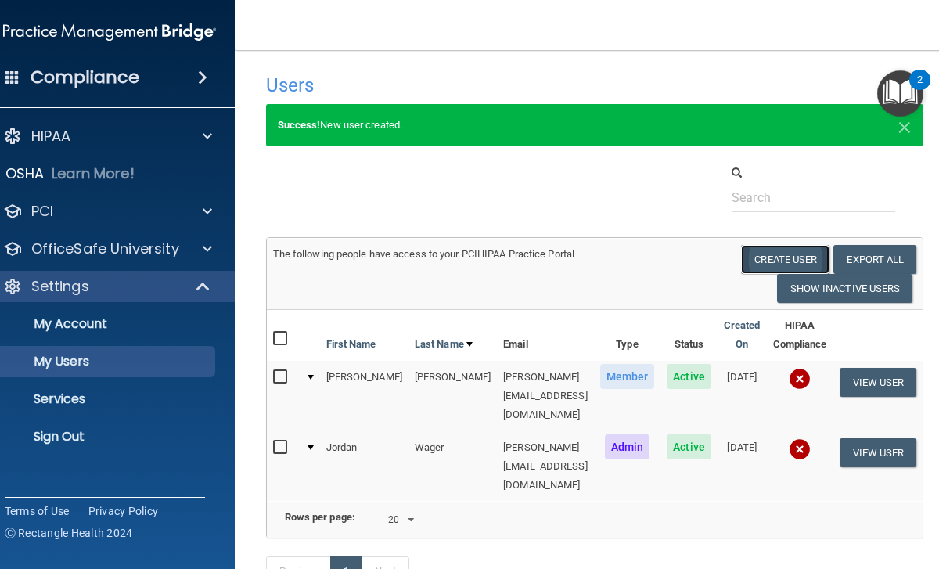
click at [747, 261] on button "Create User" at bounding box center [785, 259] width 88 height 29
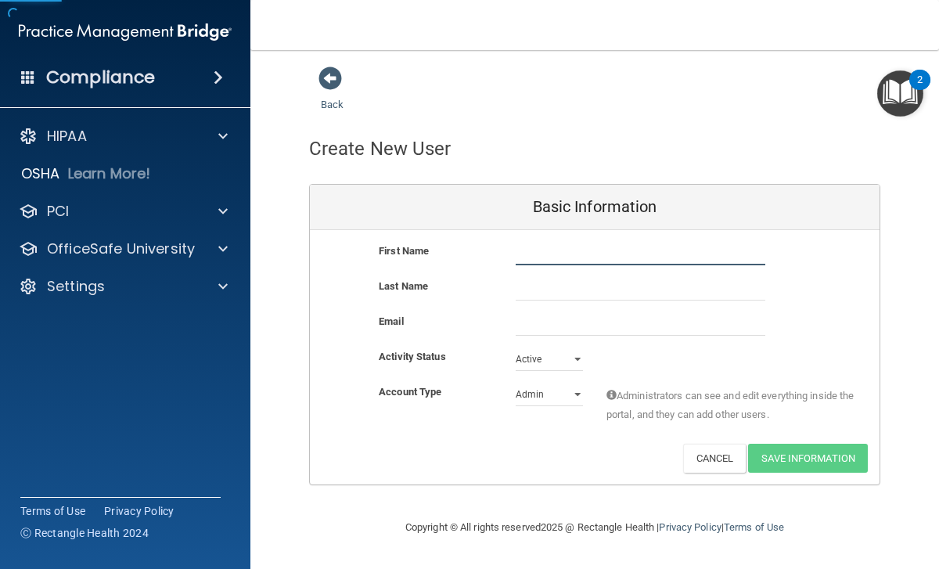
click at [551, 257] on input "text" at bounding box center [641, 253] width 250 height 23
type input "Ashley"
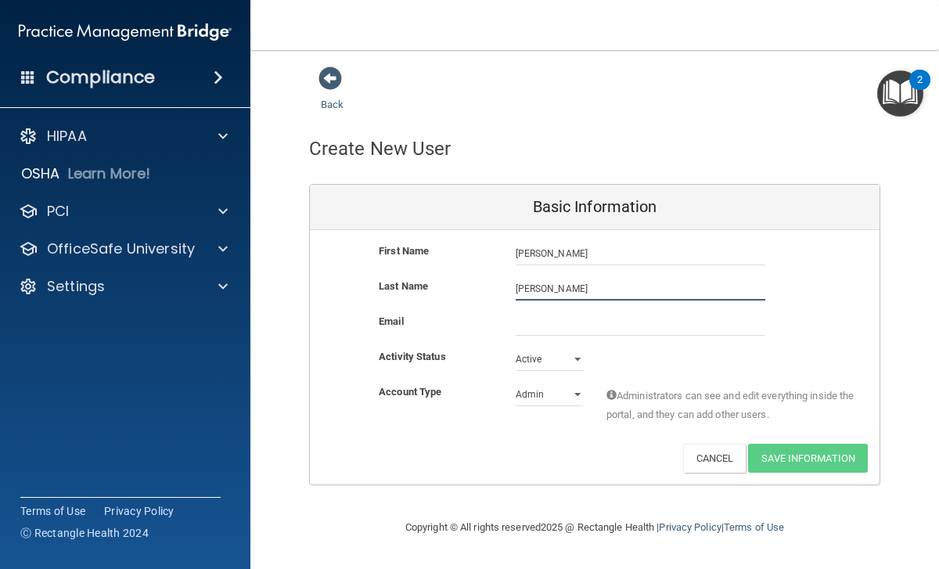
type input "Bothun"
type input "d"
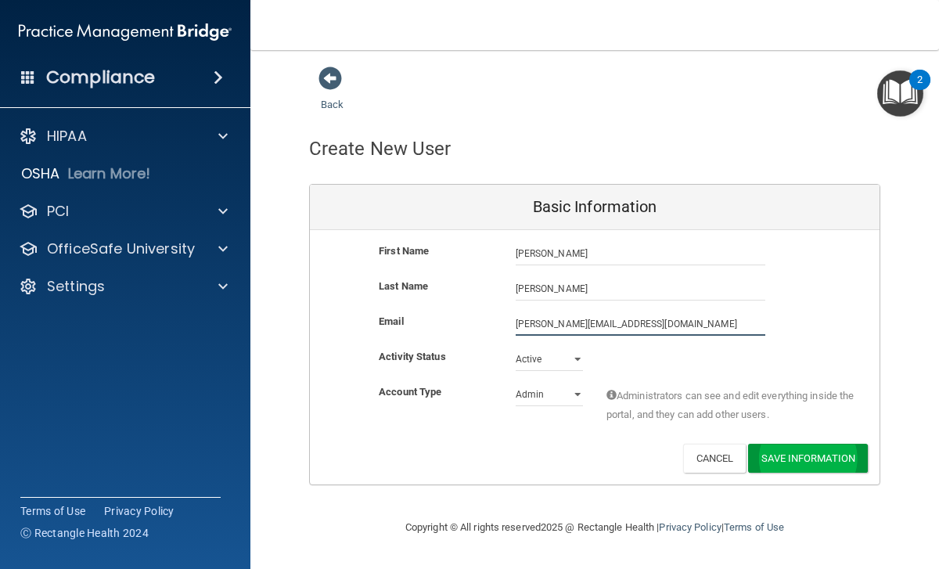
type input "ashley@wagerchiro.com"
click at [796, 464] on button "Save Information" at bounding box center [808, 458] width 120 height 29
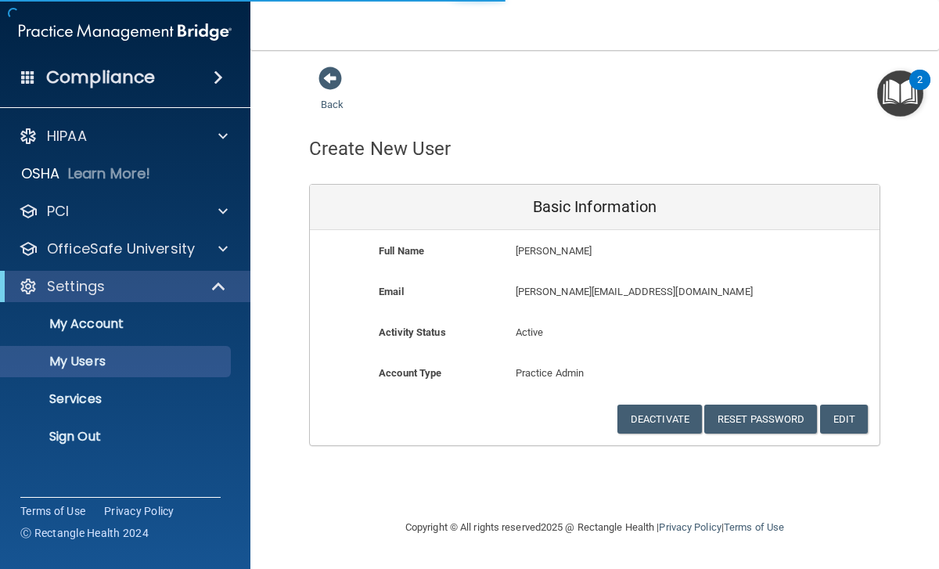
select select "20"
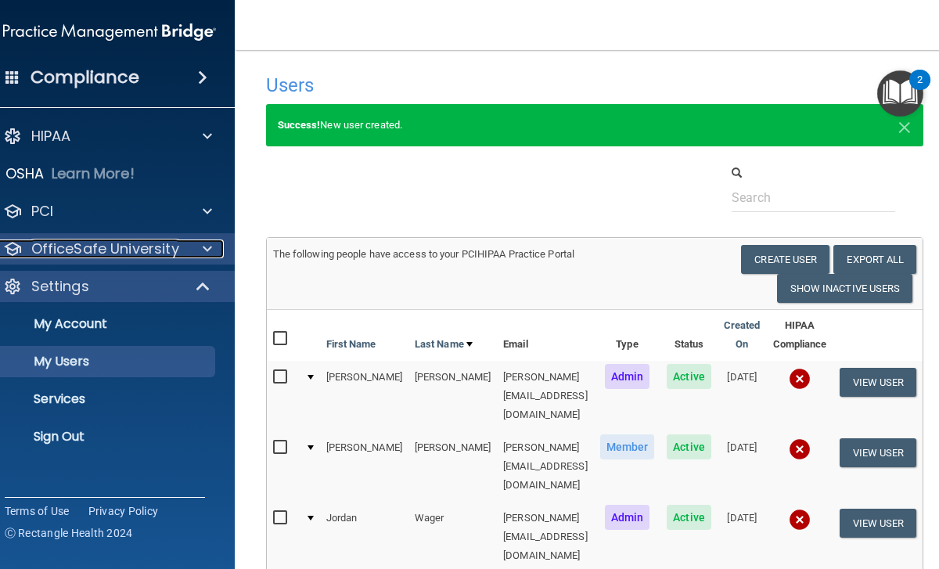
click at [125, 250] on p "OfficeSafe University" at bounding box center [105, 249] width 148 height 19
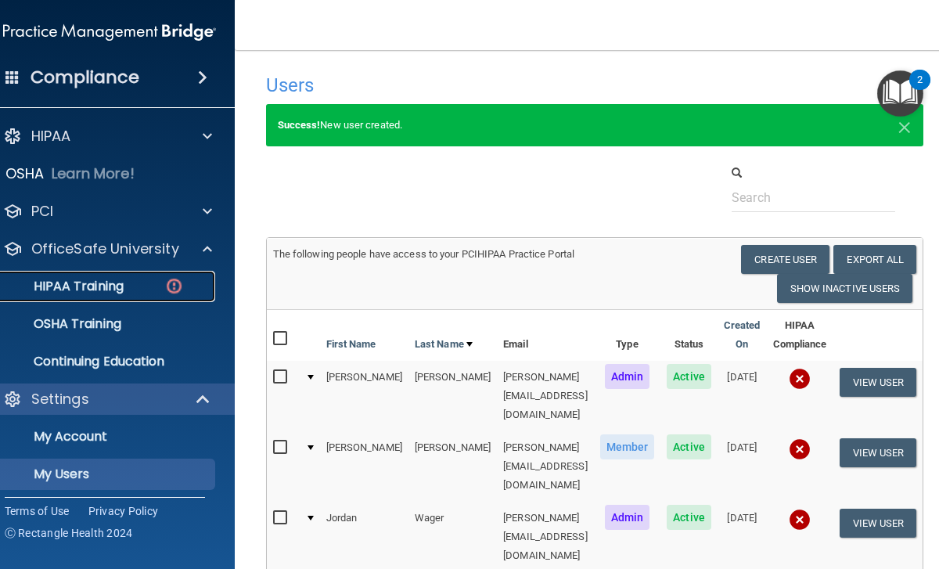
click at [112, 290] on p "HIPAA Training" at bounding box center [59, 287] width 129 height 16
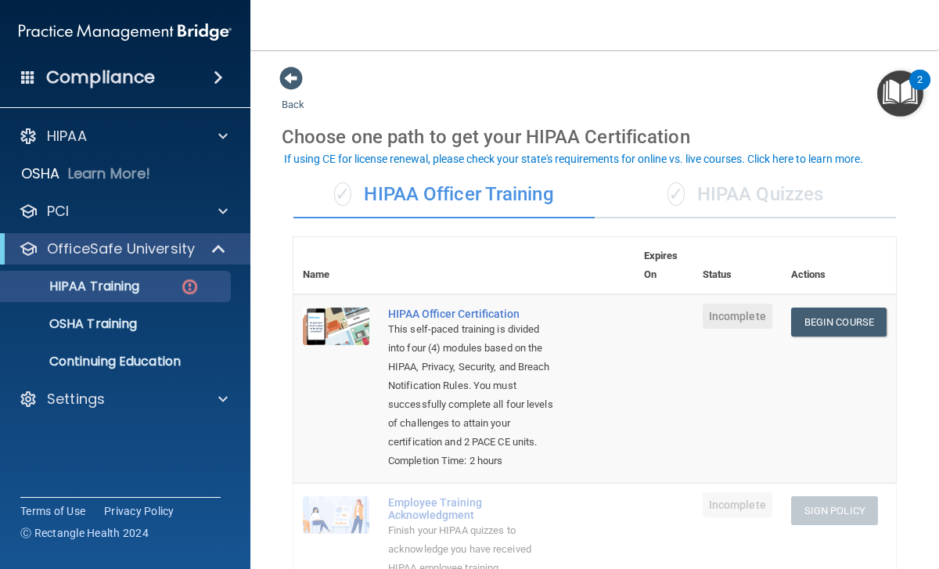
click at [791, 160] on div "If using CE for license renewal, please check your state's requirements for onl…" at bounding box center [573, 158] width 579 height 11
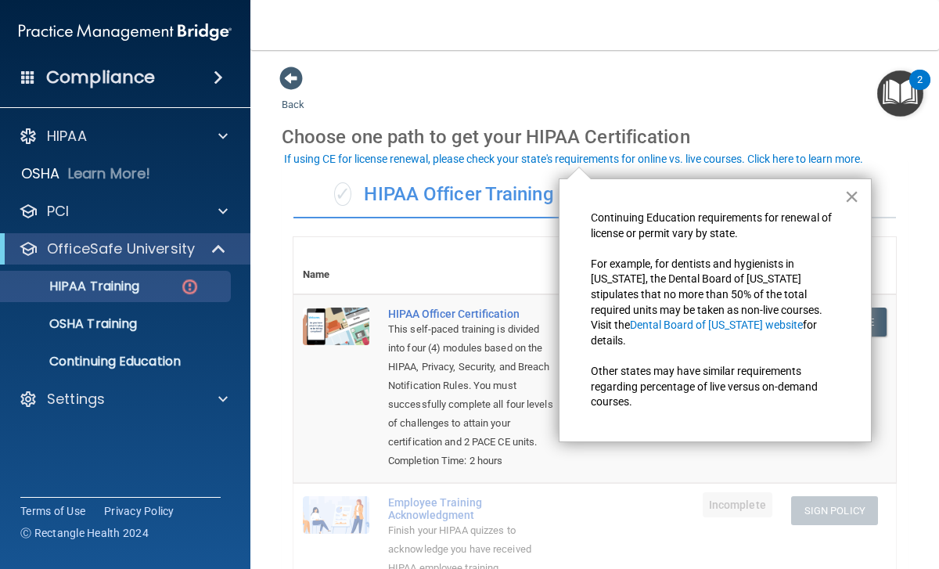
click at [849, 199] on button "×" at bounding box center [852, 196] width 15 height 25
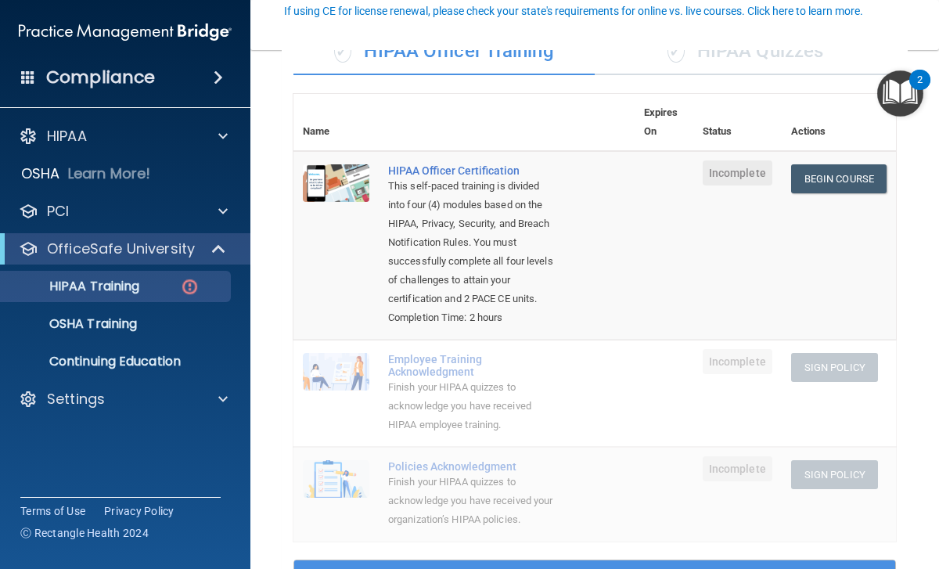
scroll to position [150, 0]
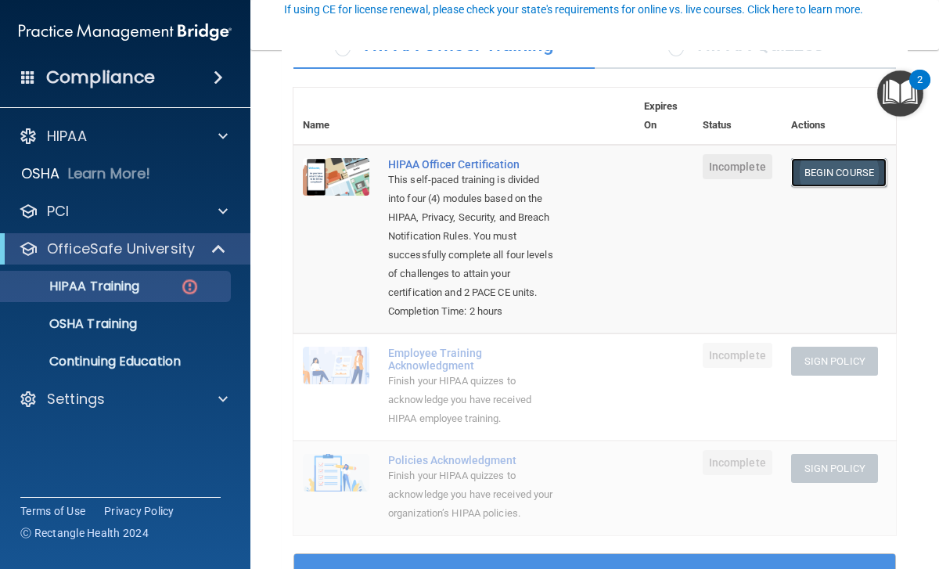
click at [845, 172] on link "Begin Course" at bounding box center [838, 172] width 95 height 29
click at [123, 329] on p "OSHA Training" at bounding box center [73, 324] width 127 height 16
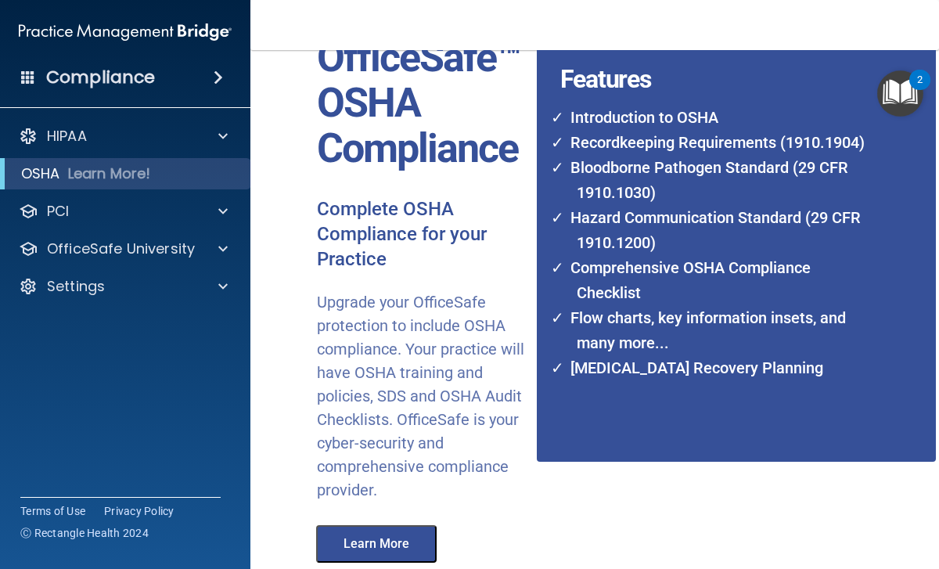
scroll to position [106, 0]
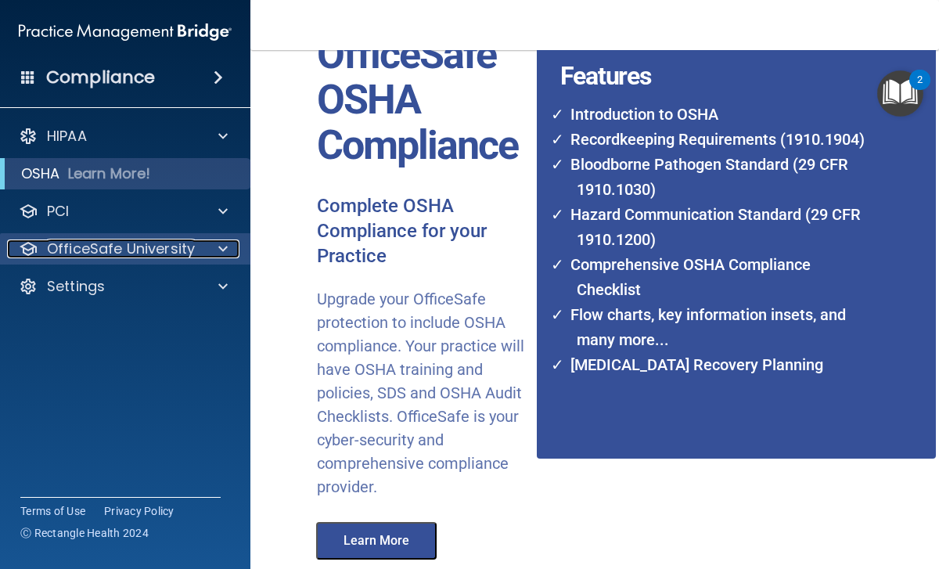
click at [119, 254] on p "OfficeSafe University" at bounding box center [121, 249] width 148 height 19
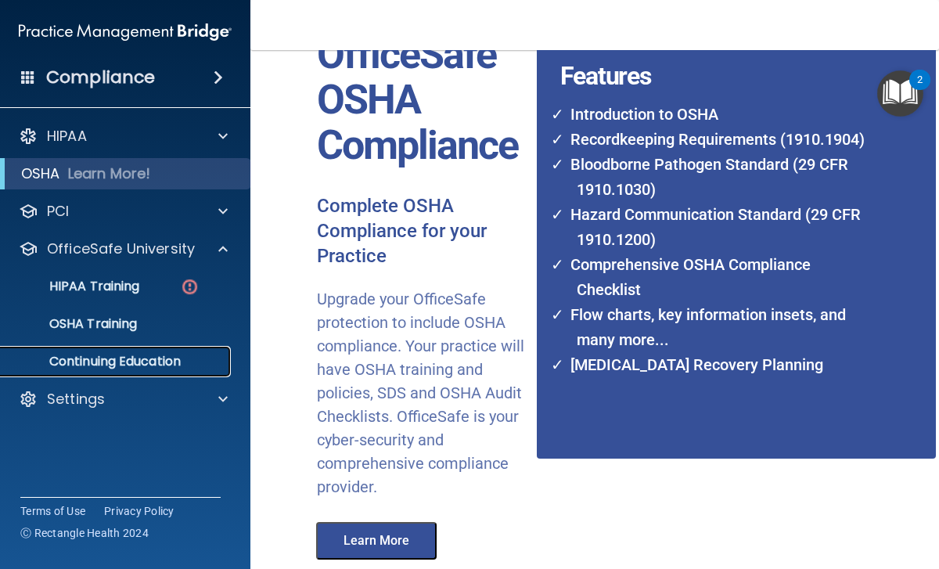
click at [120, 366] on p "Continuing Education" at bounding box center [117, 362] width 214 height 16
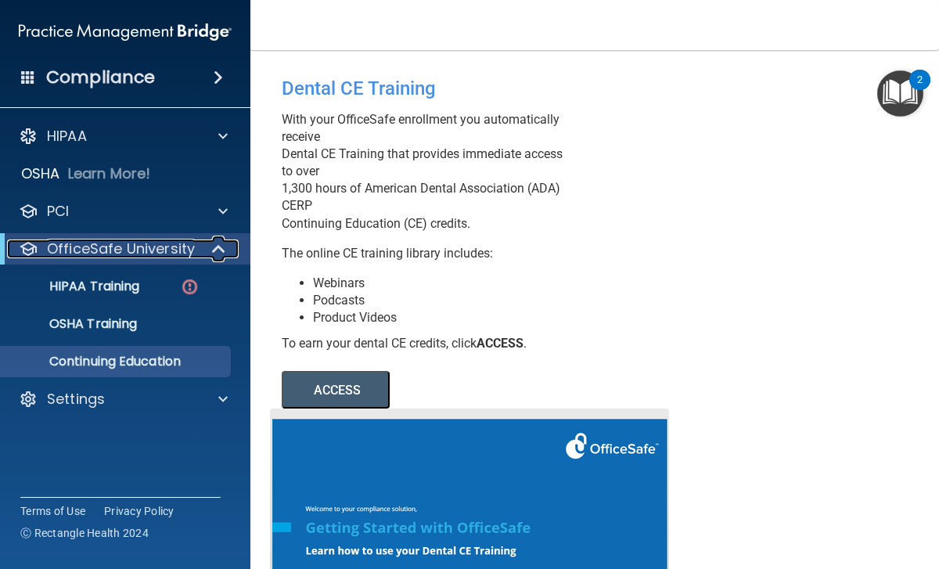
click at [139, 247] on p "OfficeSafe University" at bounding box center [121, 249] width 148 height 19
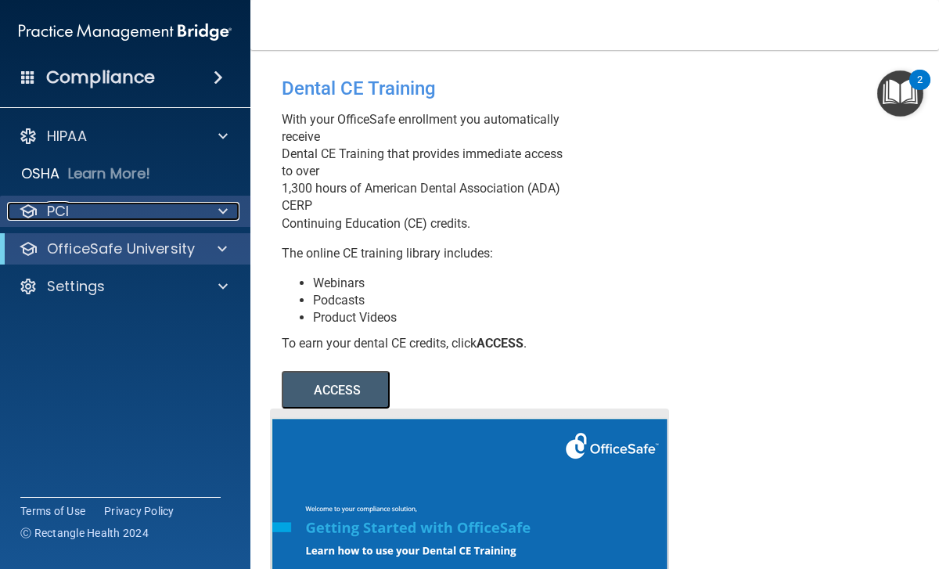
click at [128, 207] on div "PCI" at bounding box center [104, 211] width 194 height 19
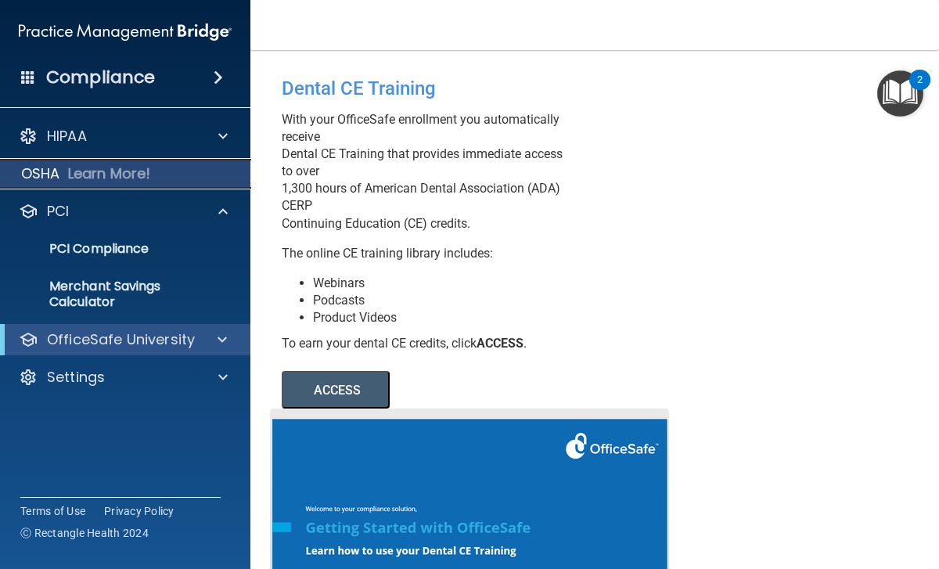
click at [132, 185] on div "OSHA Learn More!" at bounding box center [125, 173] width 275 height 31
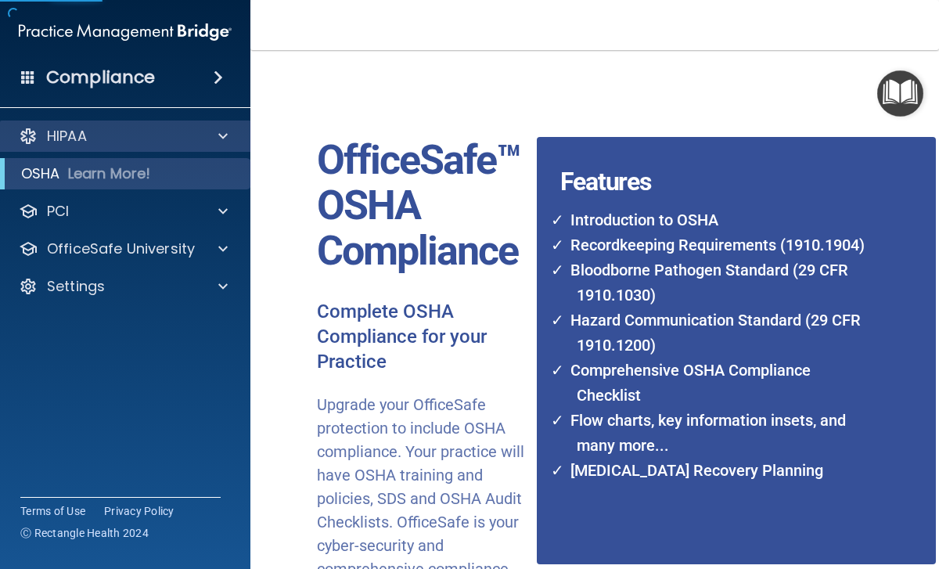
click at [135, 146] on div "HIPAA" at bounding box center [125, 136] width 251 height 31
click at [204, 135] on div at bounding box center [220, 136] width 39 height 19
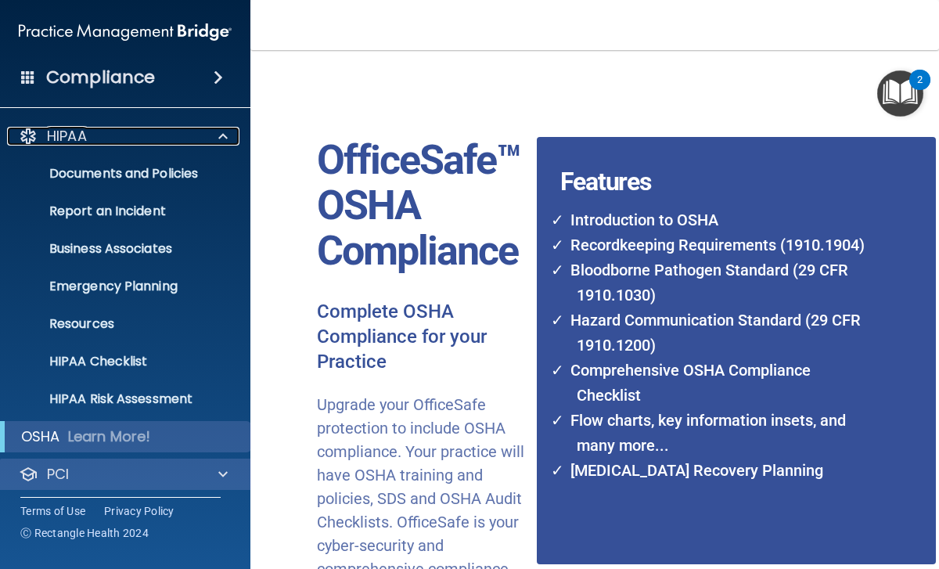
scroll to position [81, 0]
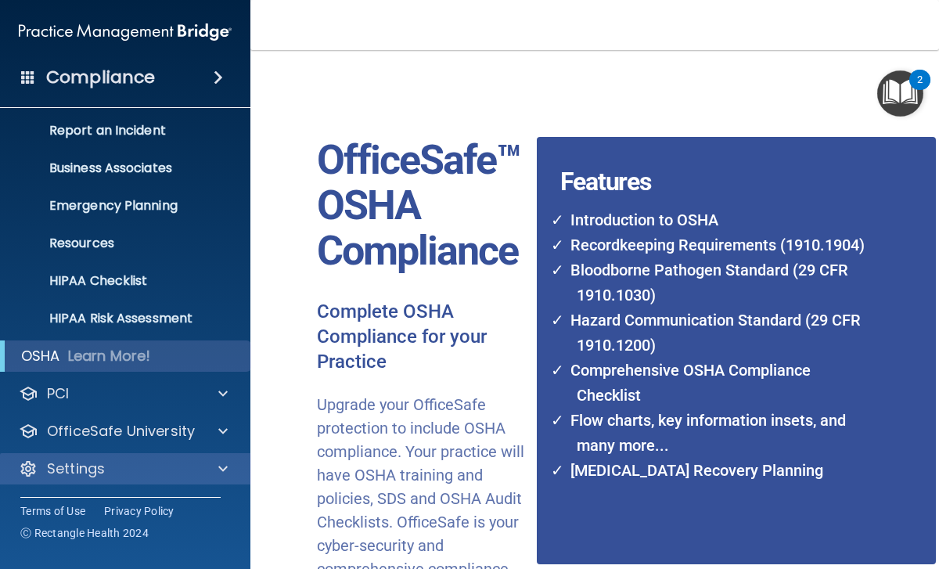
click at [114, 481] on div "Settings" at bounding box center [125, 468] width 251 height 31
click at [174, 470] on div "Settings" at bounding box center [104, 468] width 194 height 19
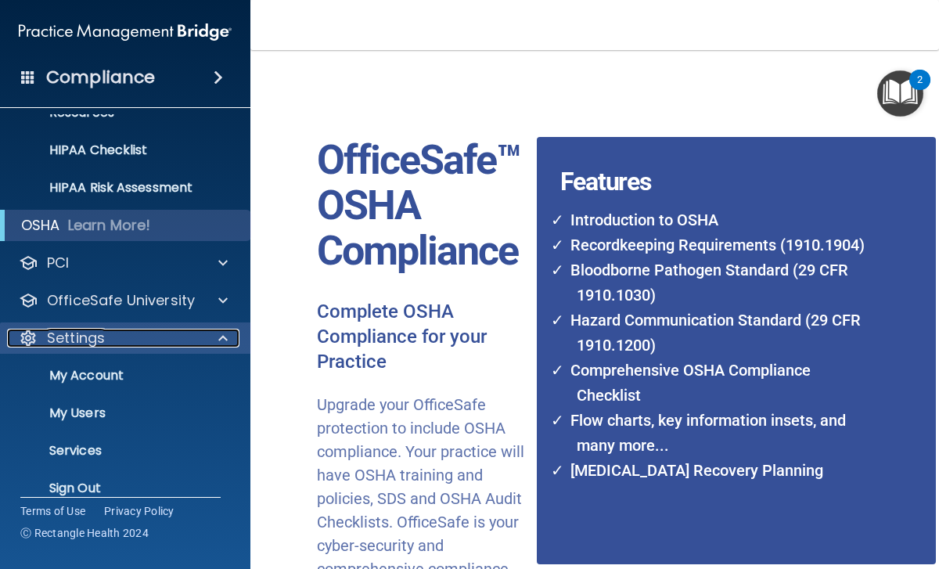
scroll to position [230, 0]
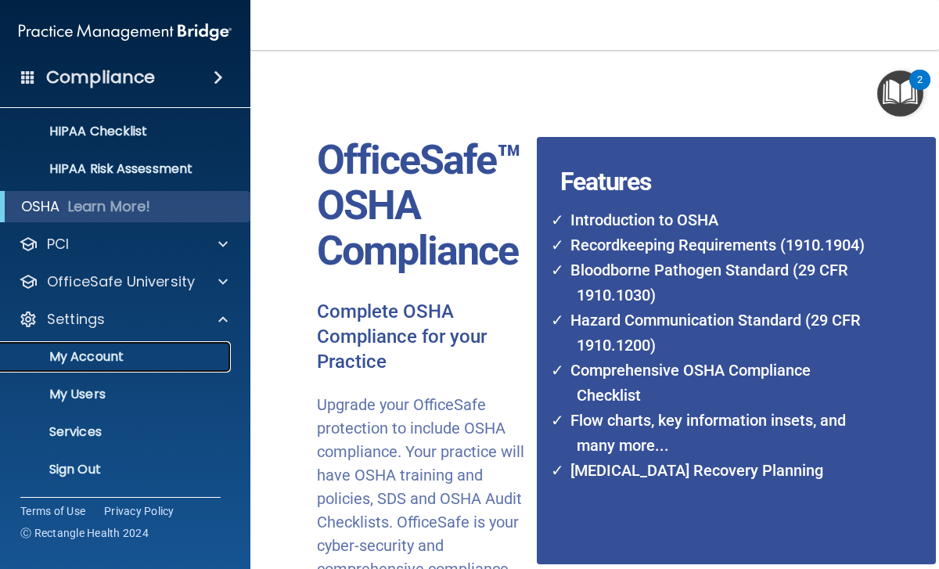
click at [98, 361] on p "My Account" at bounding box center [117, 357] width 214 height 16
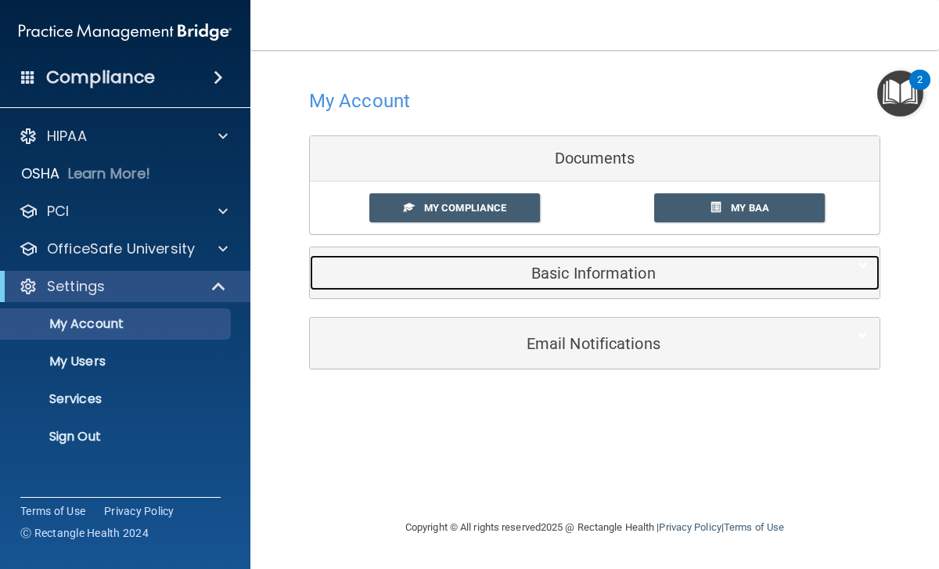
click at [546, 269] on h5 "Basic Information" at bounding box center [571, 273] width 499 height 17
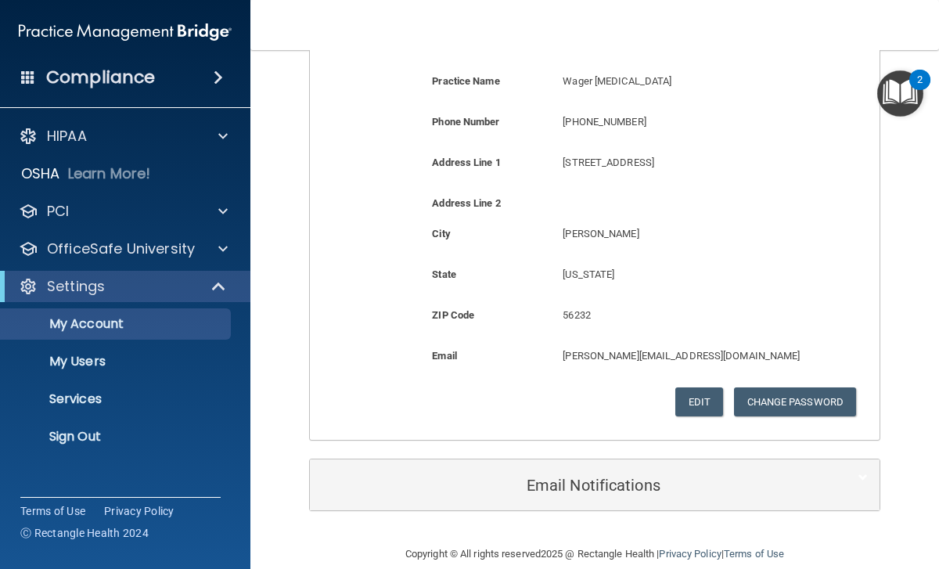
scroll to position [354, 0]
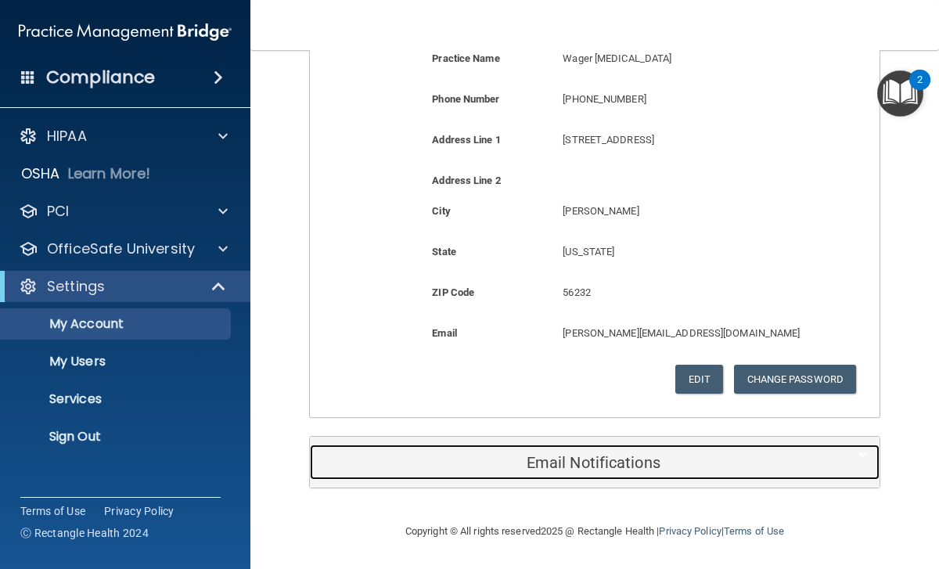
click at [496, 461] on h5 "Email Notifications" at bounding box center [571, 462] width 499 height 17
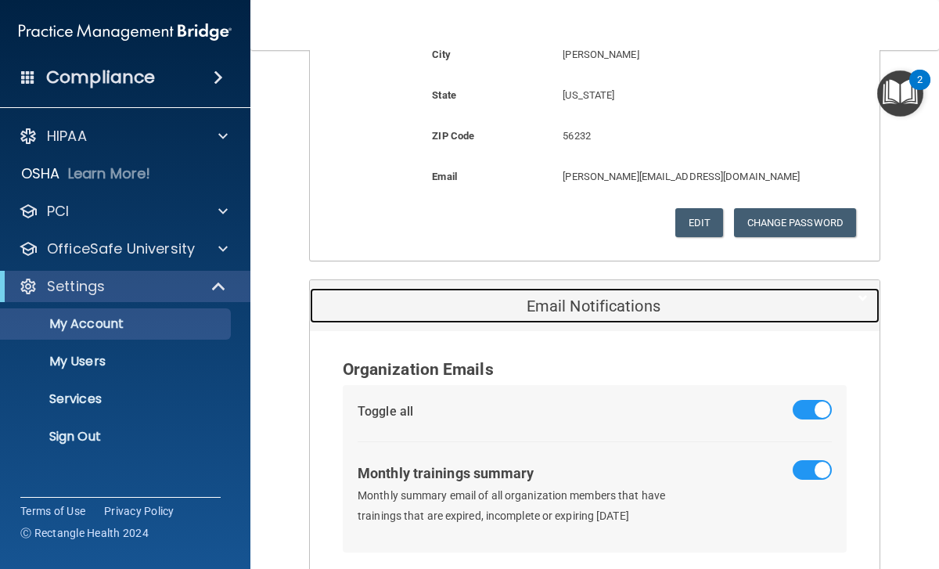
scroll to position [771, 0]
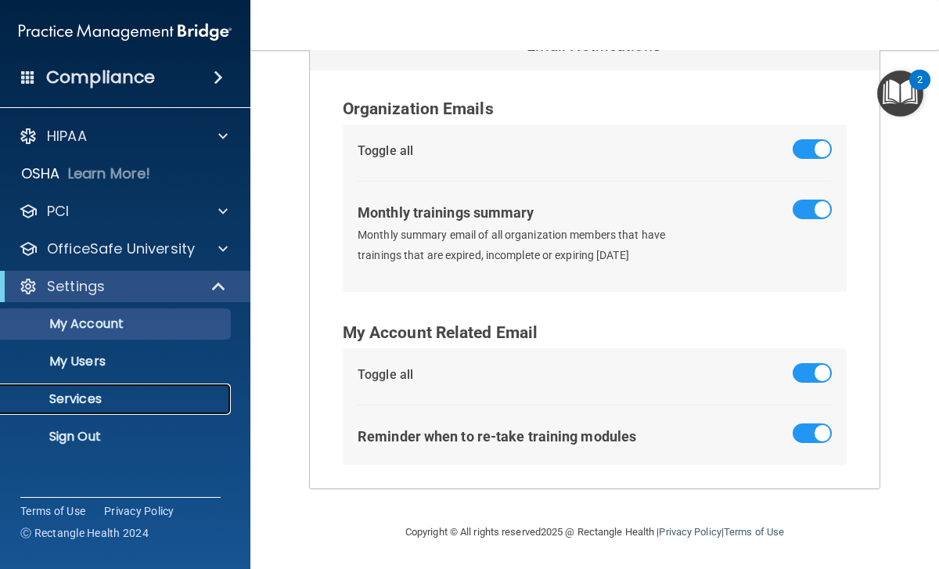
click at [83, 399] on p "Services" at bounding box center [117, 399] width 214 height 16
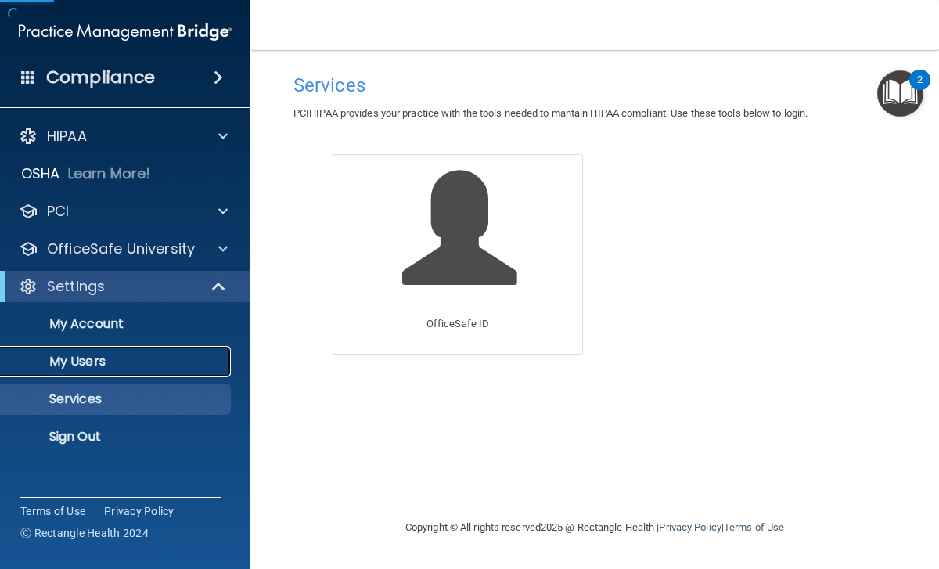
click at [94, 366] on p "My Users" at bounding box center [117, 362] width 214 height 16
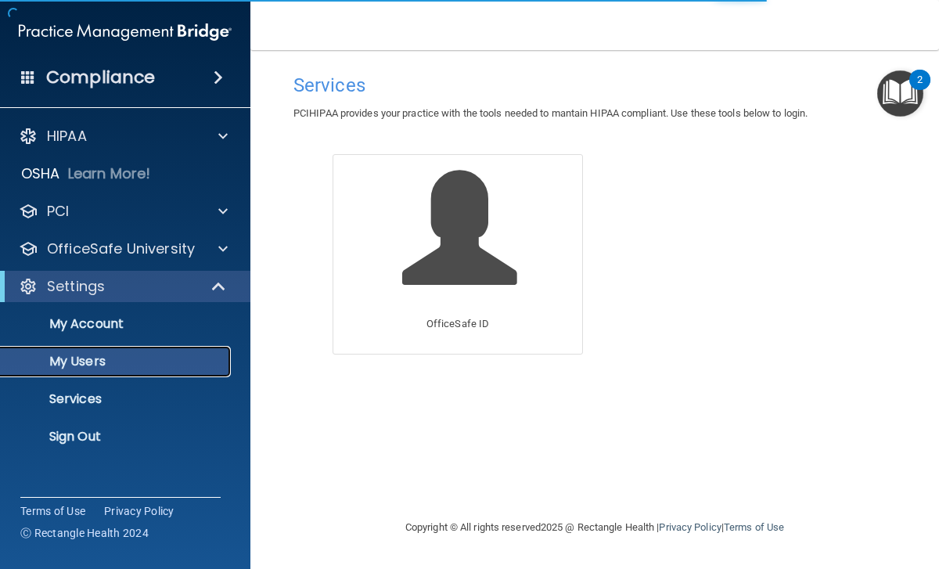
select select "20"
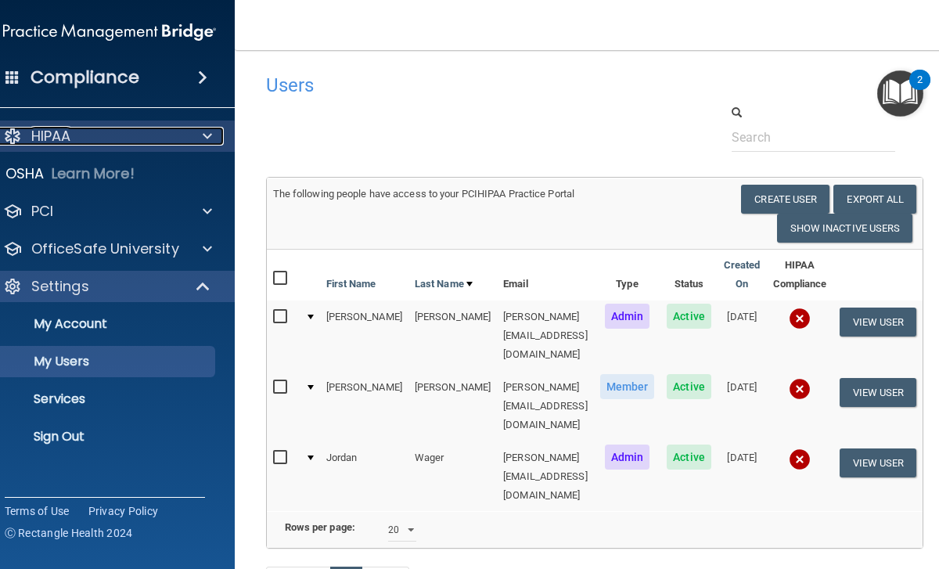
click at [99, 135] on div "HIPAA" at bounding box center [88, 136] width 194 height 19
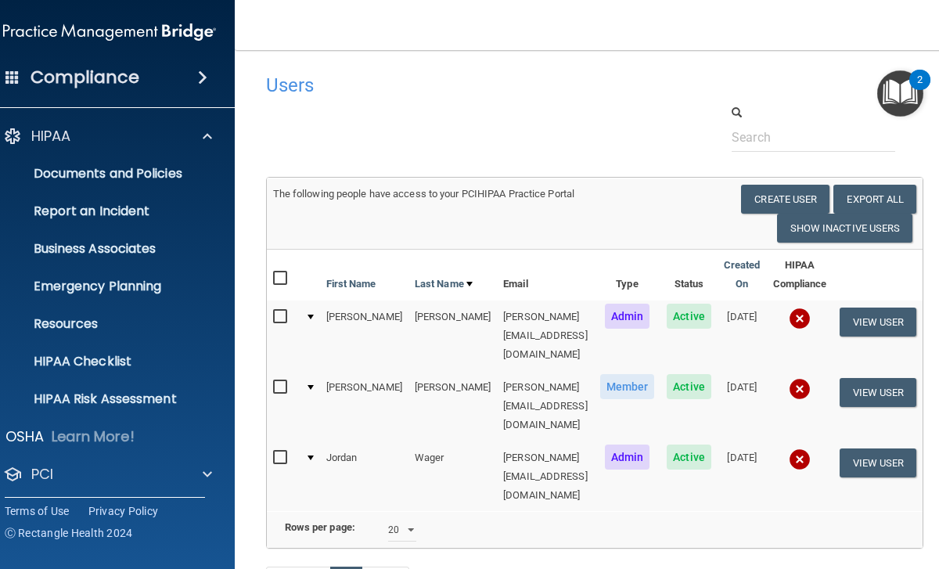
click at [911, 98] on img "Open Resource Center, 2 new notifications" at bounding box center [901, 93] width 46 height 46
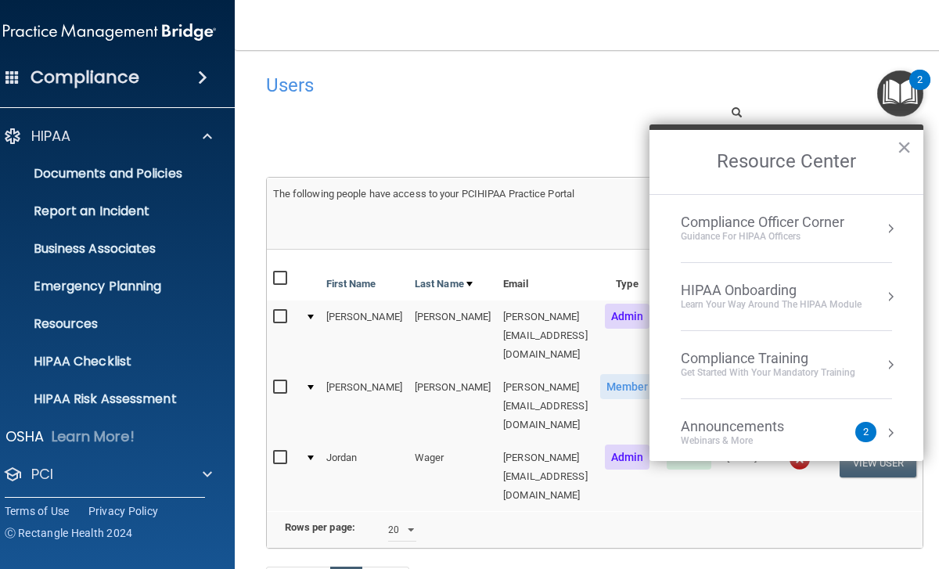
click at [875, 434] on div "2" at bounding box center [866, 432] width 21 height 20
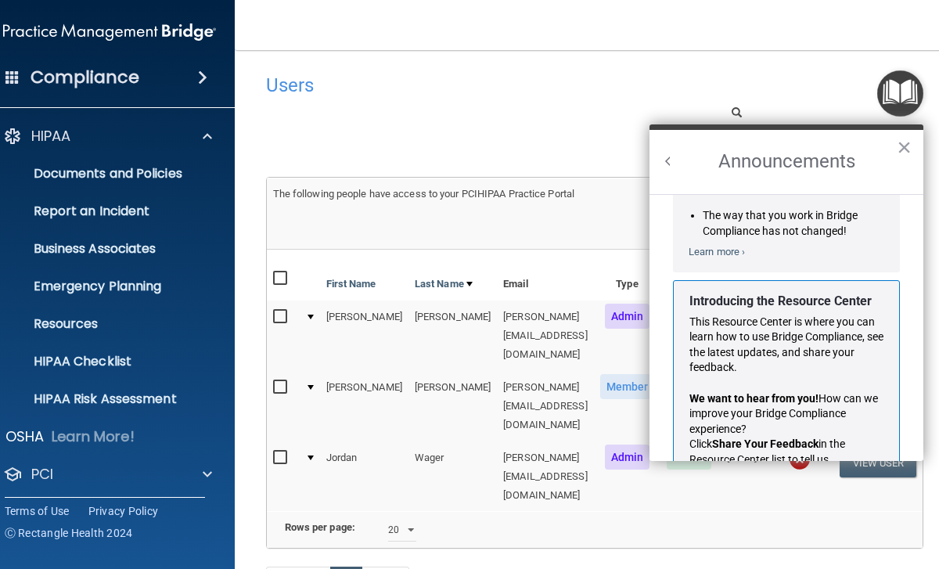
scroll to position [242, 0]
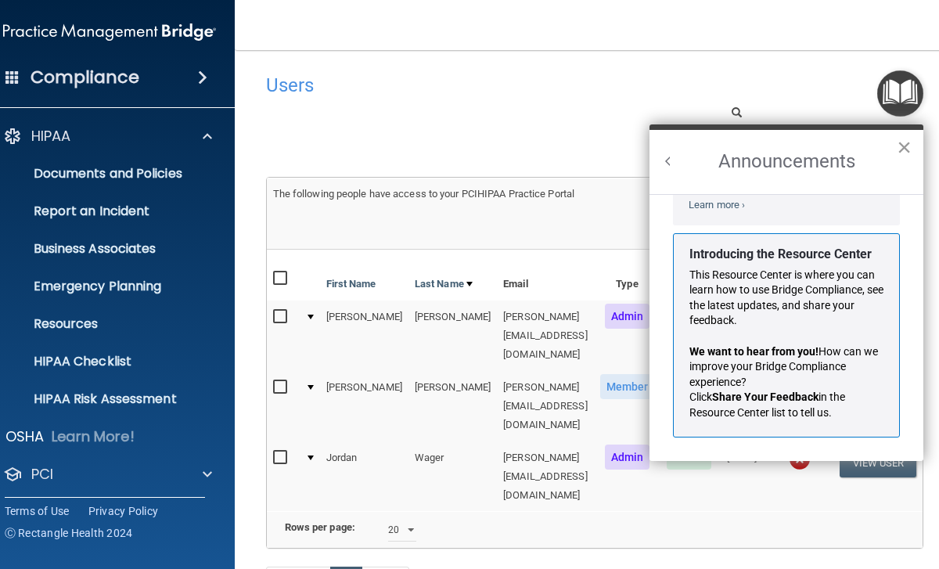
click at [909, 151] on button "×" at bounding box center [904, 147] width 15 height 25
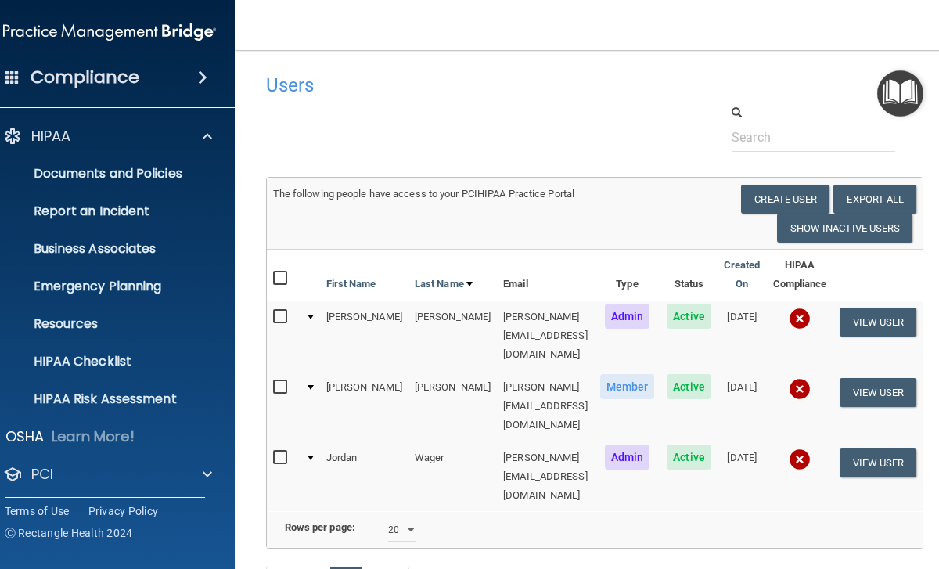
click at [903, 96] on img "Open Resource Center" at bounding box center [901, 93] width 46 height 46
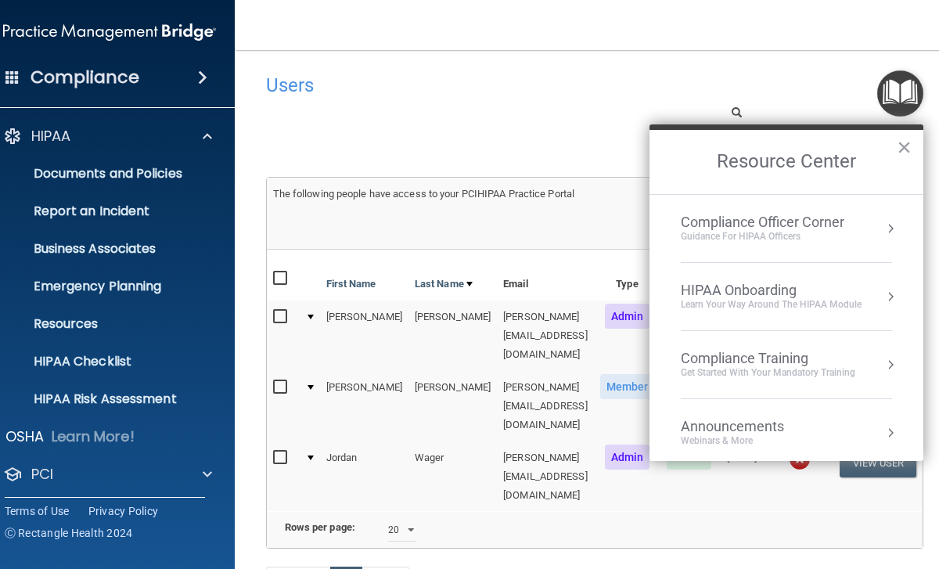
click at [815, 298] on div "Learn Your Way around the HIPAA module" at bounding box center [771, 304] width 181 height 13
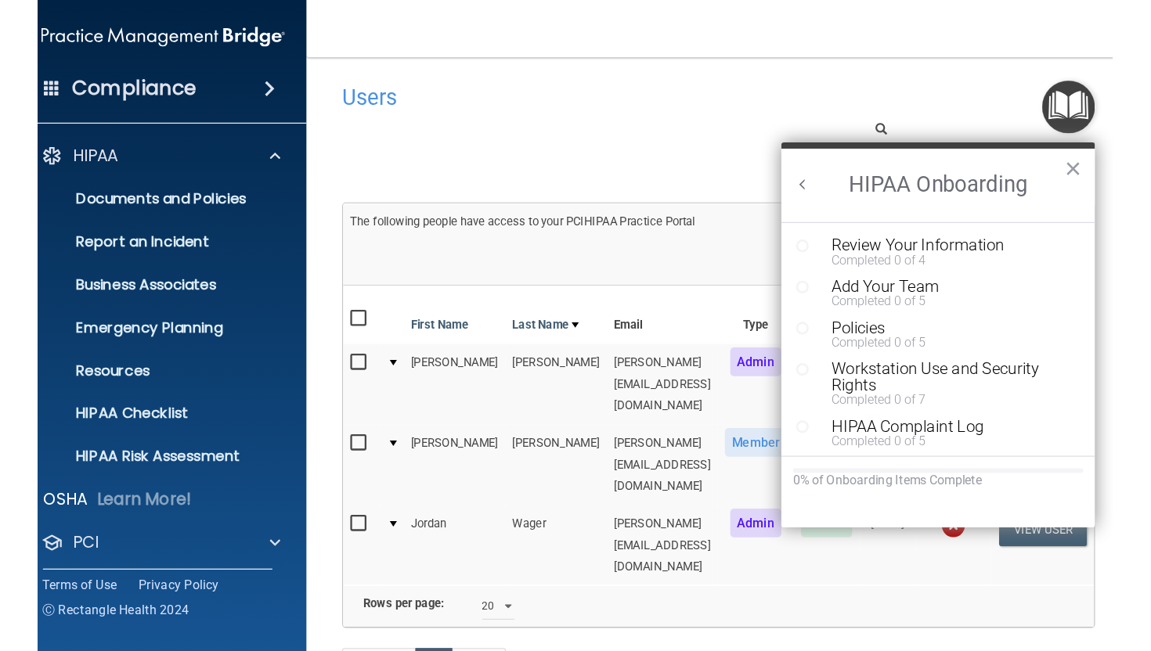
scroll to position [0, 0]
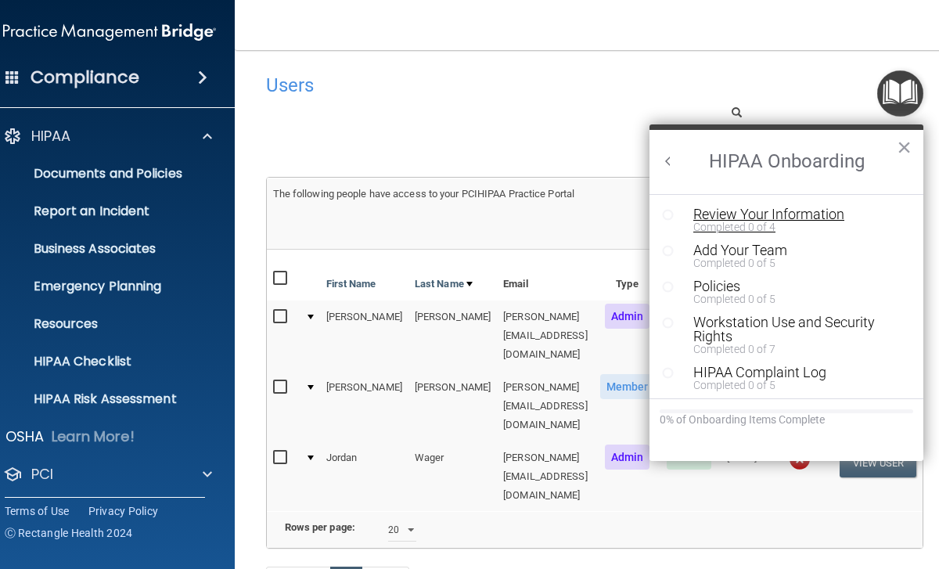
click at [786, 218] on div "Review Your Information" at bounding box center [799, 214] width 210 height 14
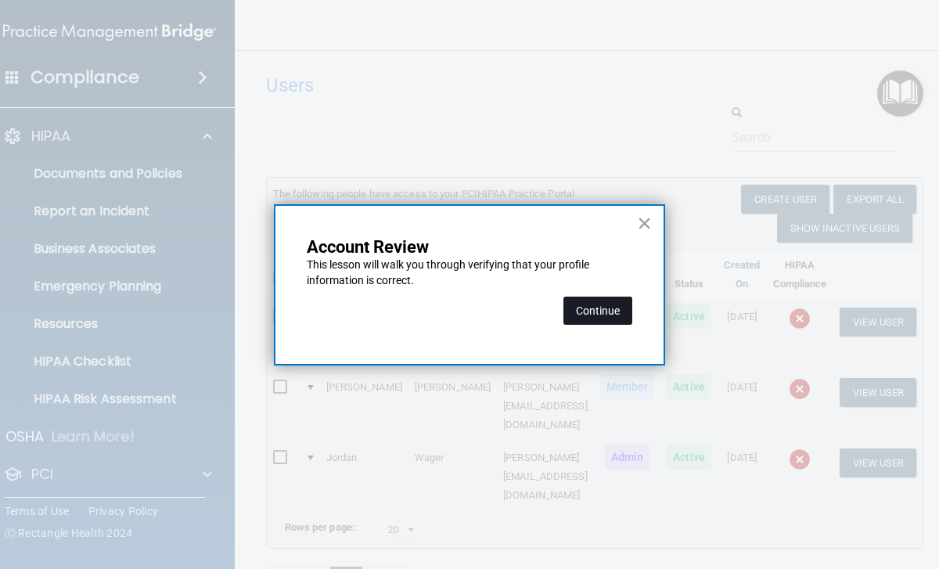
click at [610, 319] on button "Continue" at bounding box center [598, 311] width 69 height 28
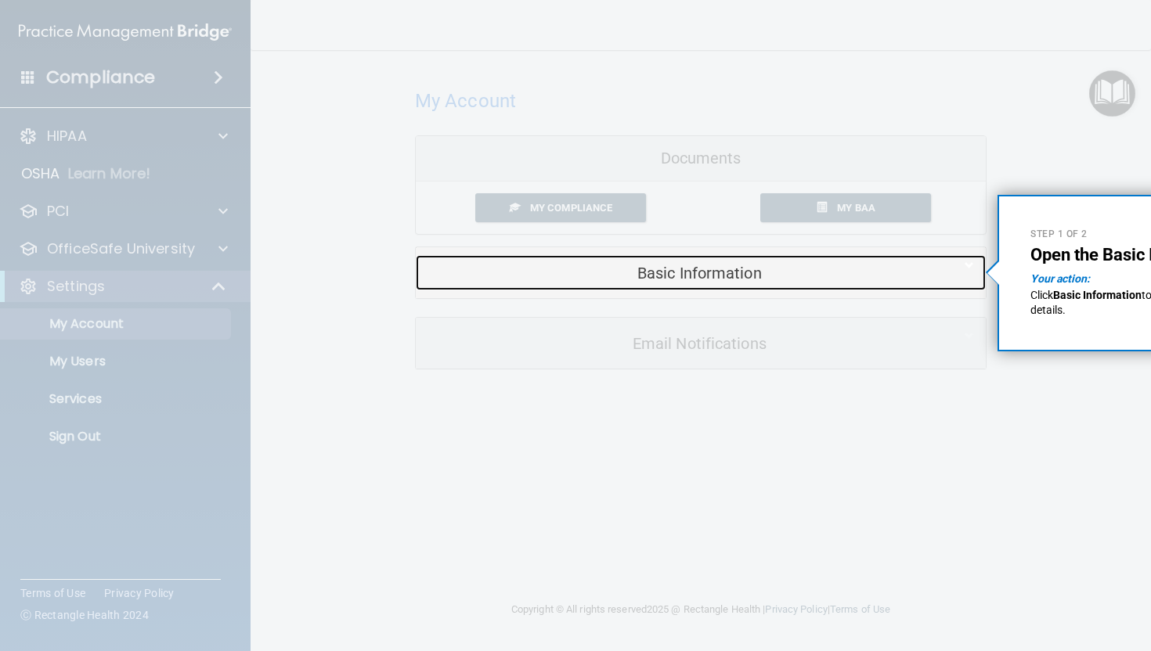
click at [775, 283] on div "Basic Information" at bounding box center [677, 272] width 522 height 35
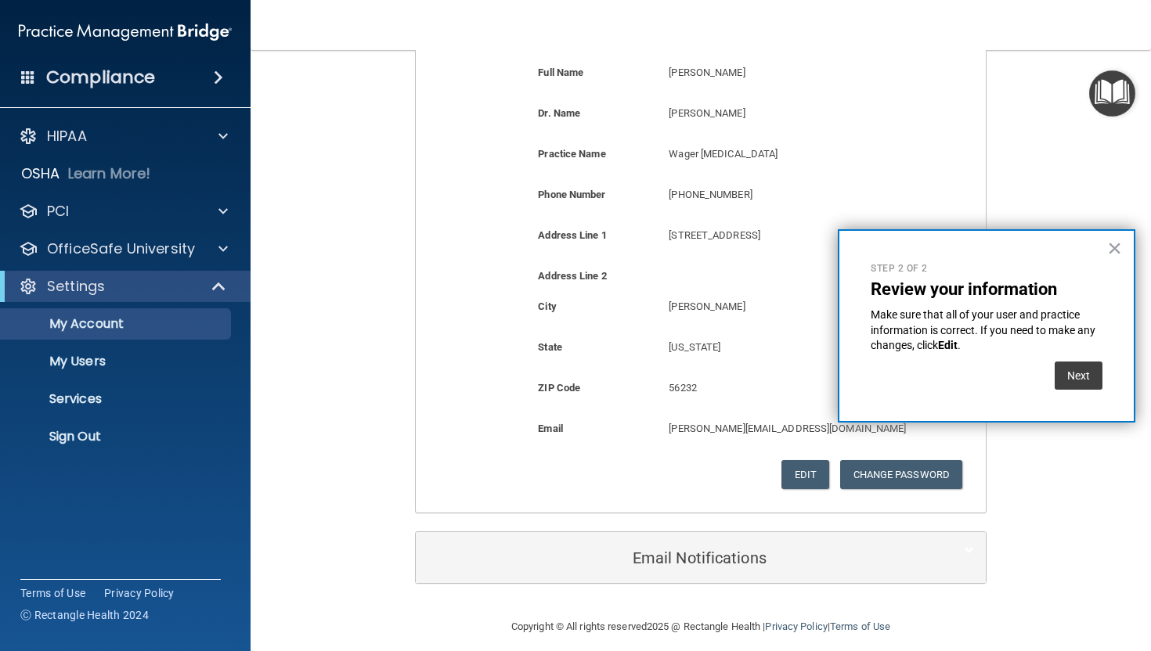
scroll to position [265, 0]
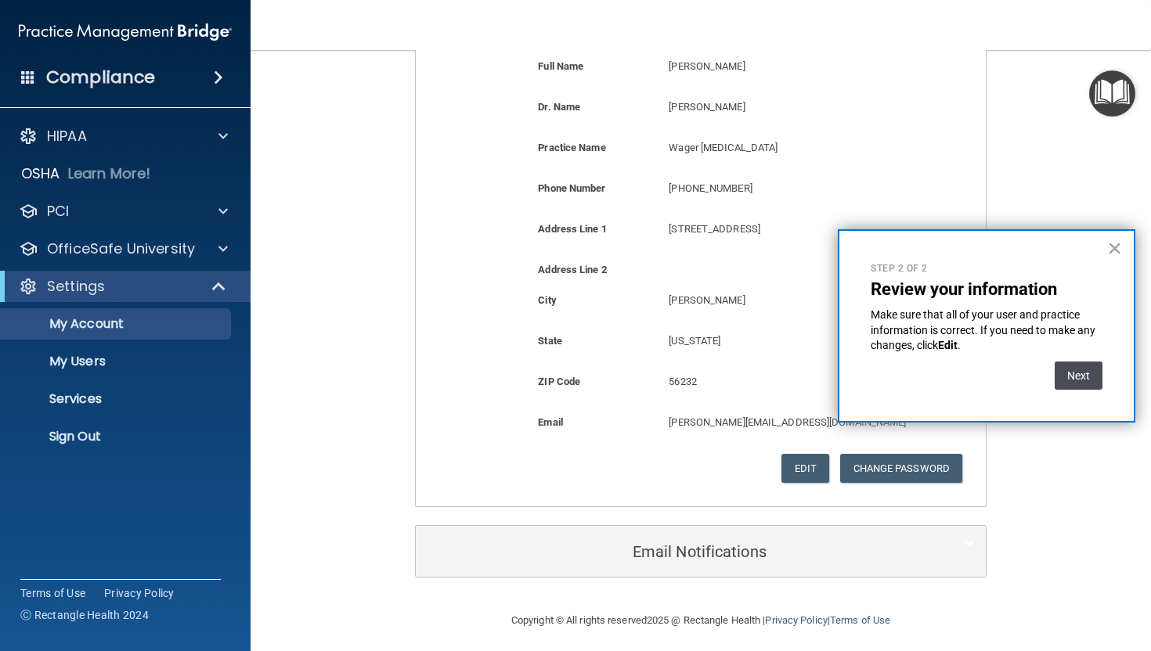
click at [939, 372] on button "Next" at bounding box center [1078, 376] width 48 height 28
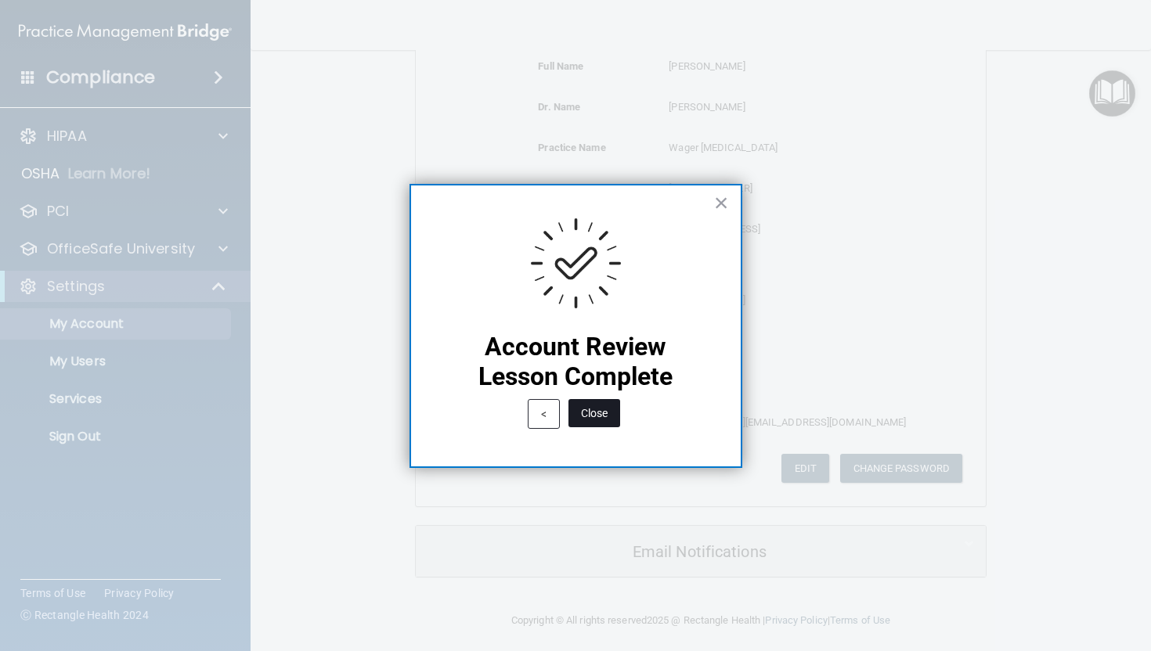
click at [604, 414] on button "Close" at bounding box center [594, 413] width 52 height 28
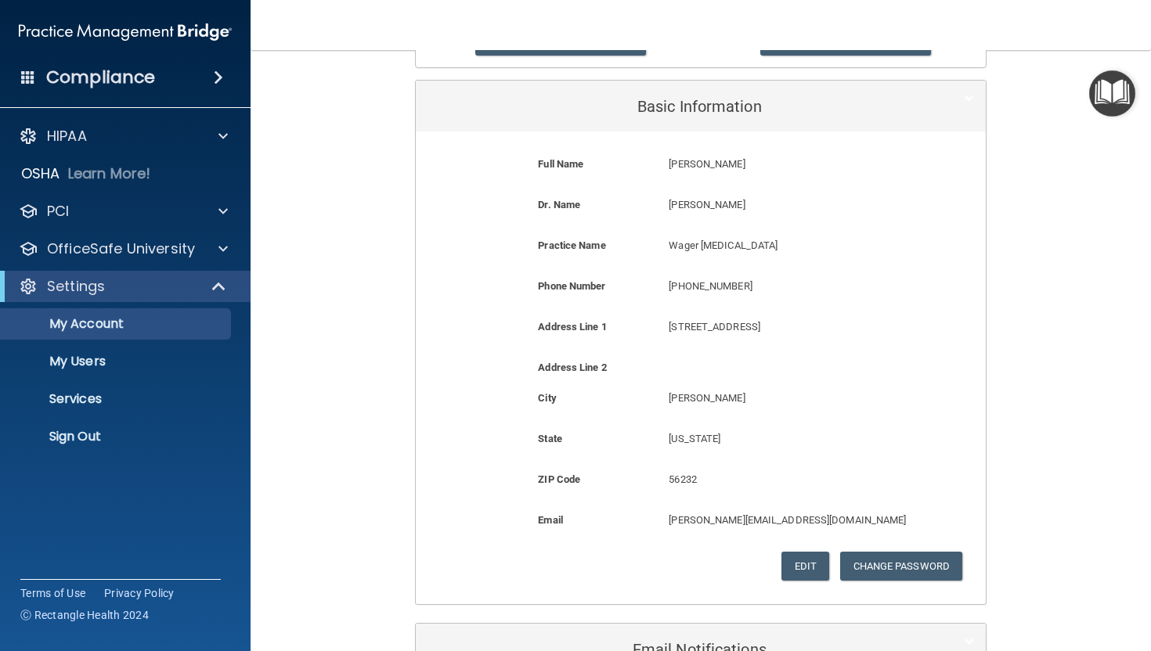
scroll to position [0, 0]
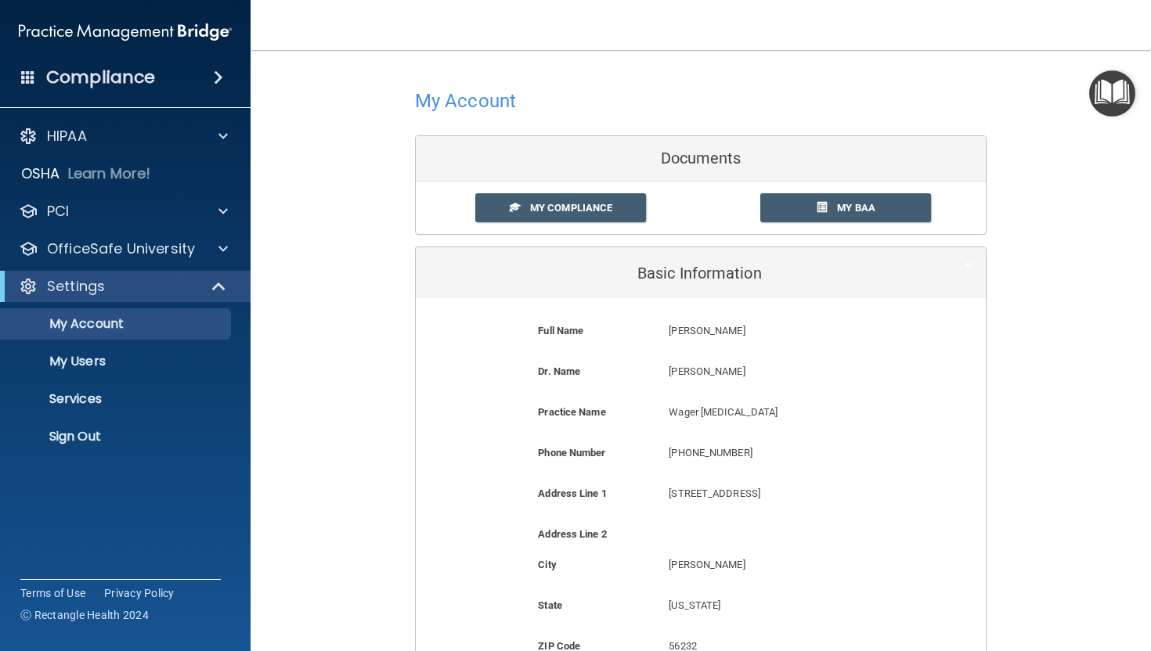
click at [939, 101] on div "My Account Documents My Compliance My Compliance My BAA Basic Information Full …" at bounding box center [701, 463] width 838 height 795
click at [939, 101] on img "Open Resource Center" at bounding box center [1112, 93] width 46 height 46
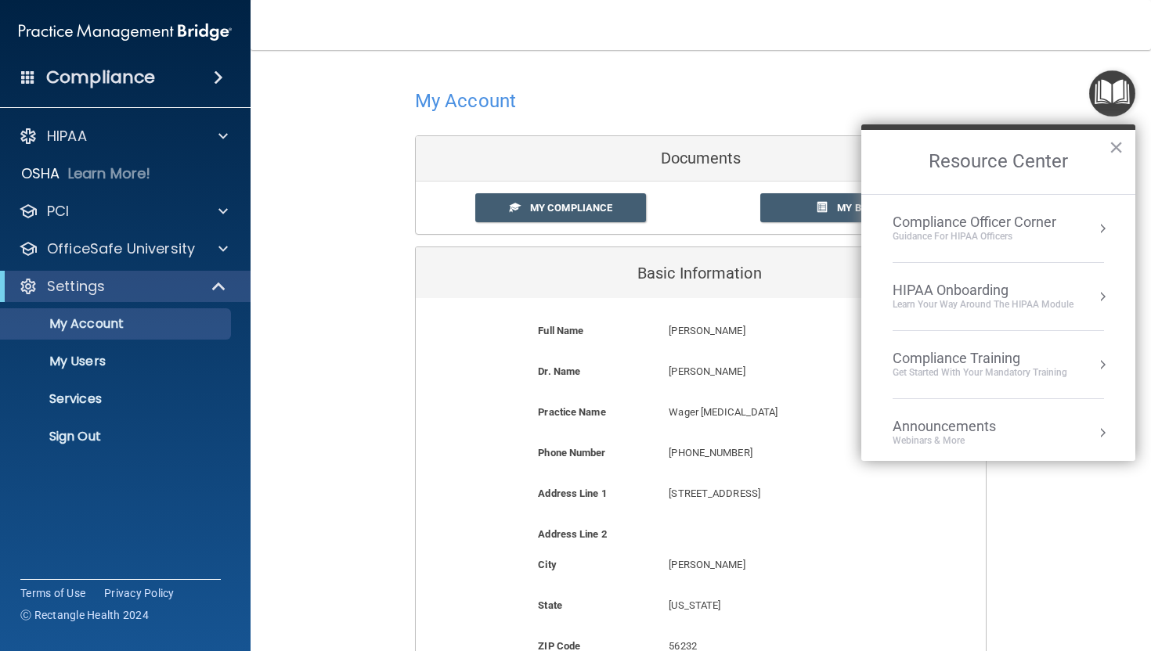
click at [939, 226] on div "Compliance Officer Corner" at bounding box center [974, 222] width 164 height 17
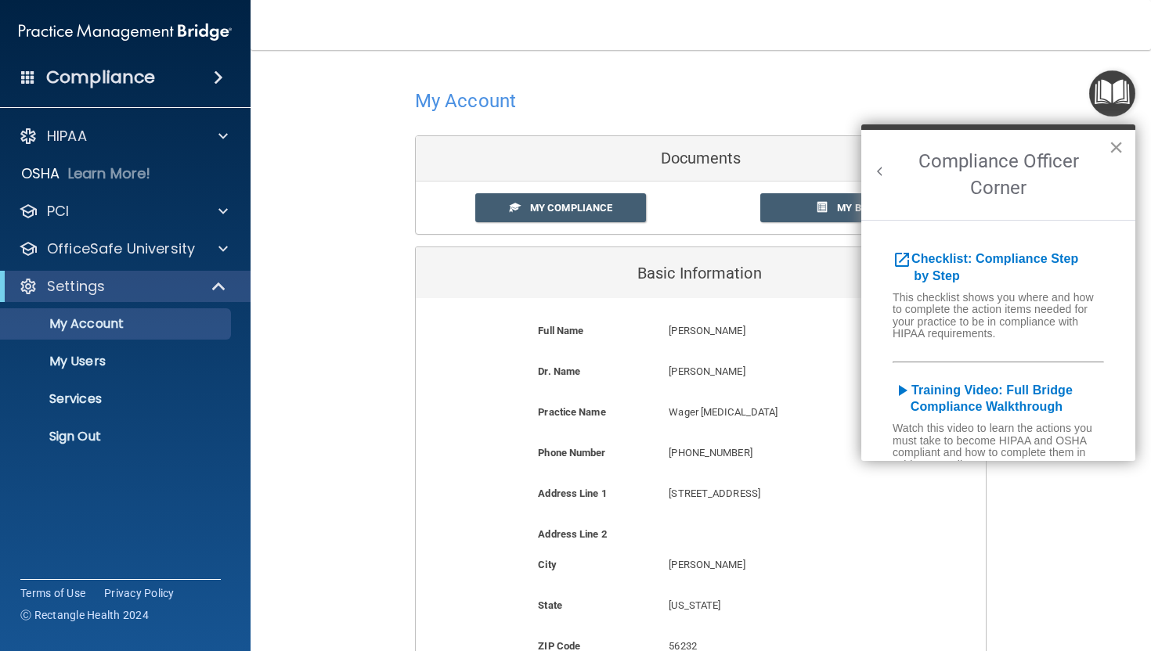
click at [939, 149] on button "×" at bounding box center [1115, 147] width 15 height 25
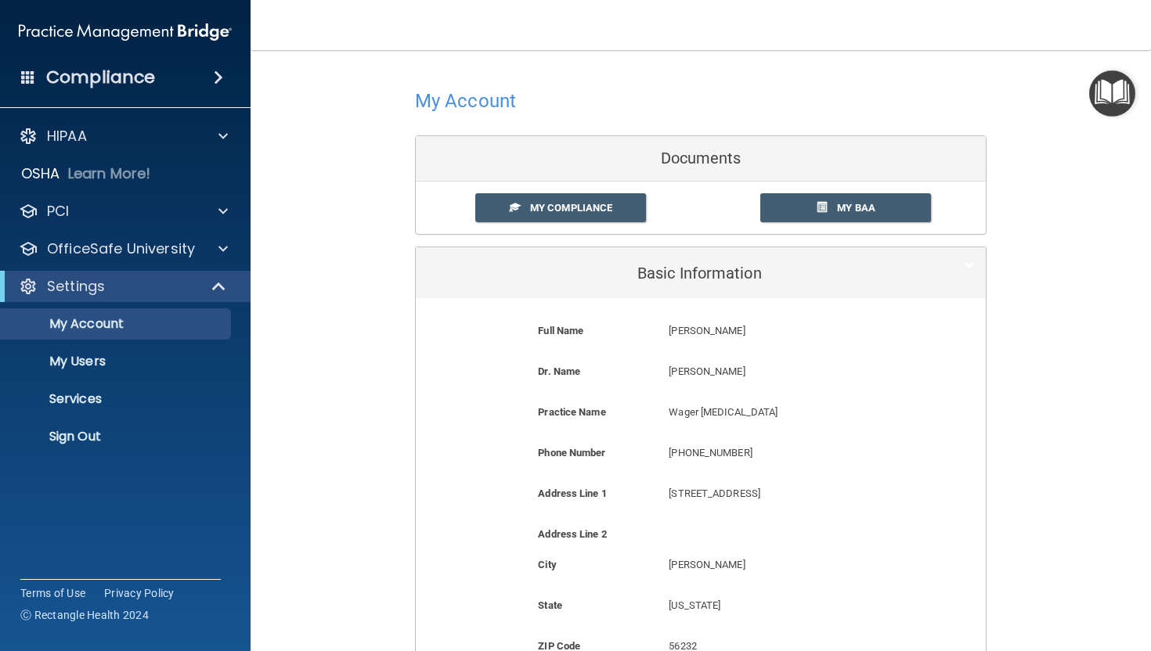
click at [939, 103] on img "Open Resource Center" at bounding box center [1112, 93] width 46 height 46
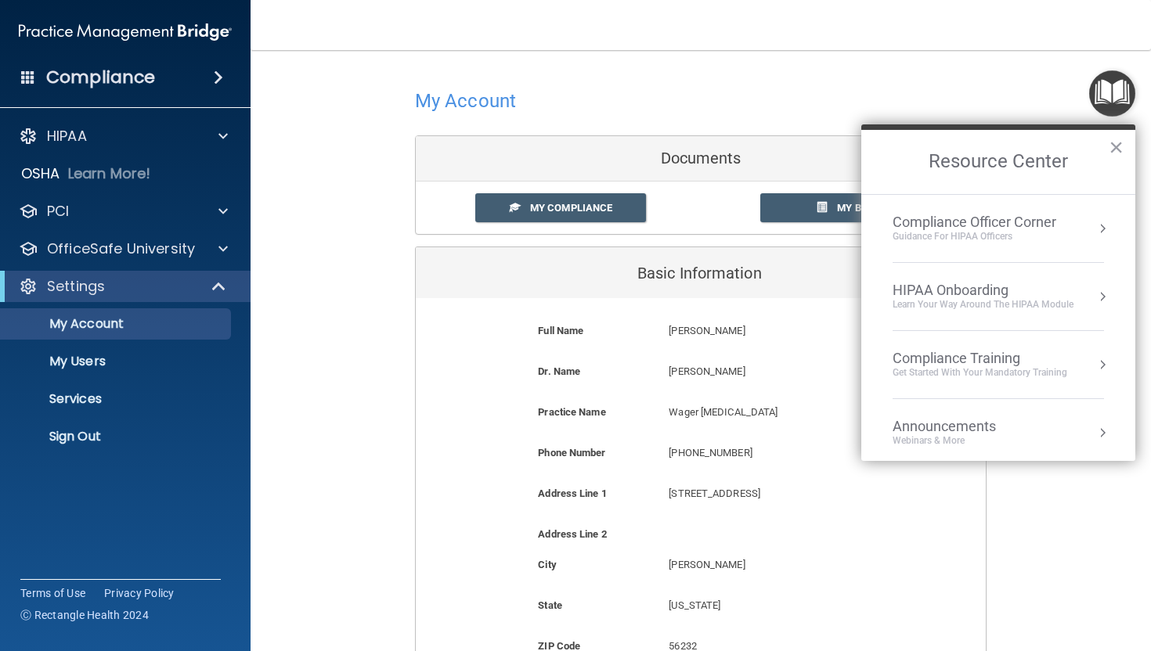
click at [939, 308] on div "Learn Your Way around the HIPAA module" at bounding box center [982, 304] width 181 height 13
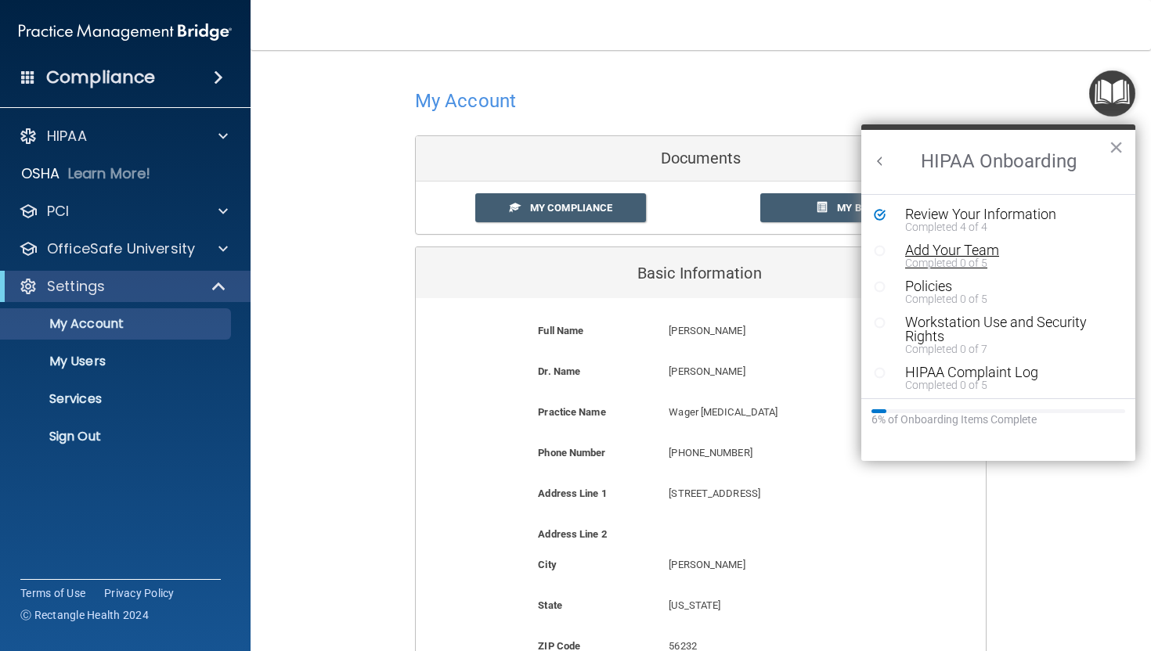
click at [939, 254] on div "Add Your Team" at bounding box center [1010, 250] width 210 height 14
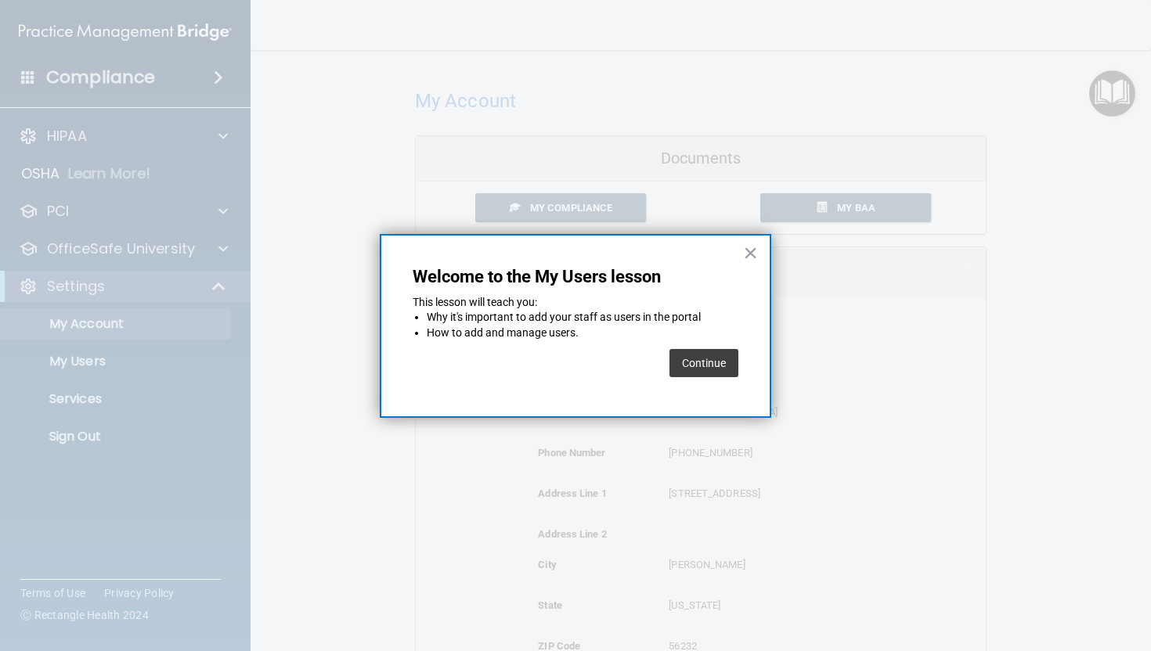
click at [722, 359] on button "Continue" at bounding box center [703, 363] width 69 height 28
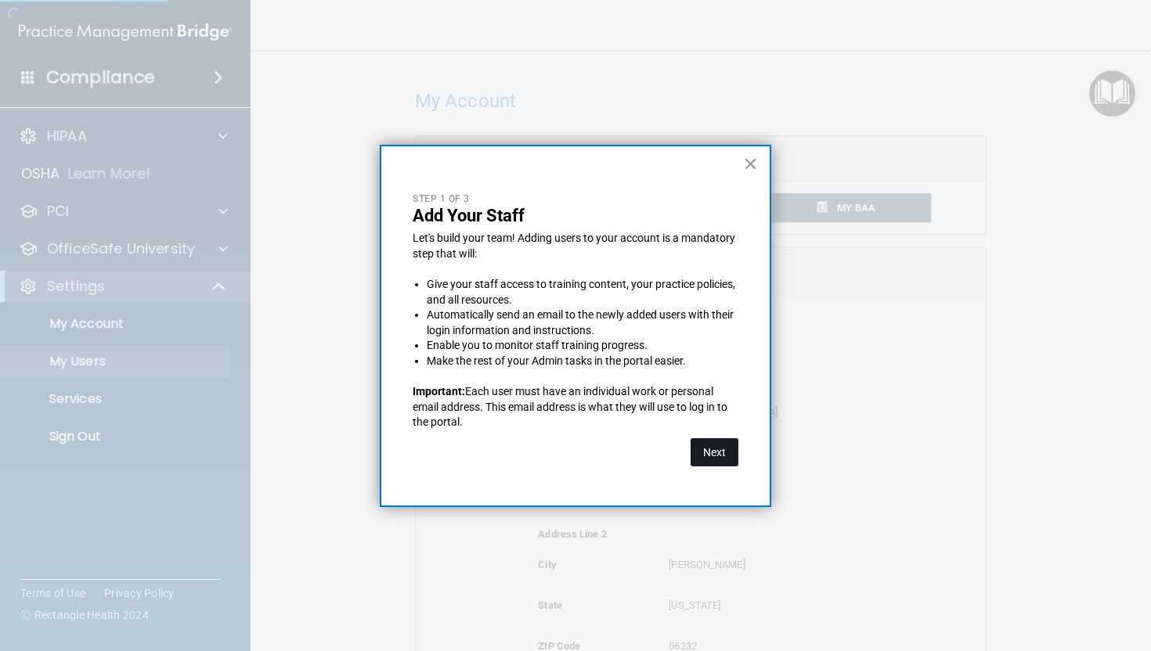
select select "20"
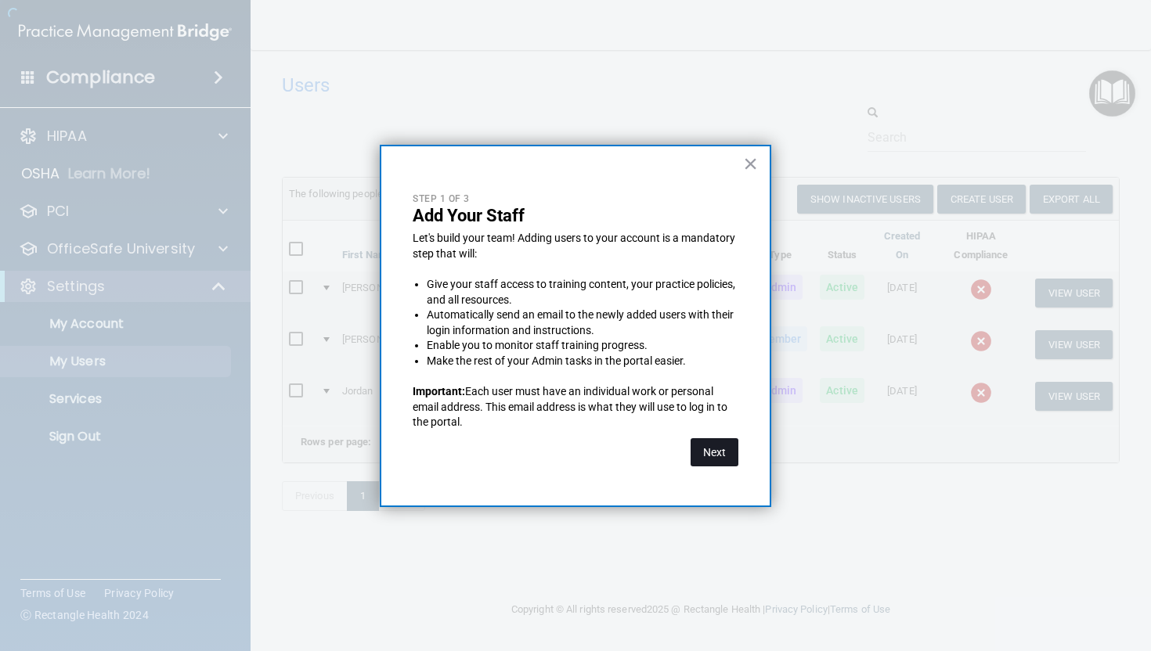
click at [719, 452] on button "Next" at bounding box center [714, 452] width 48 height 28
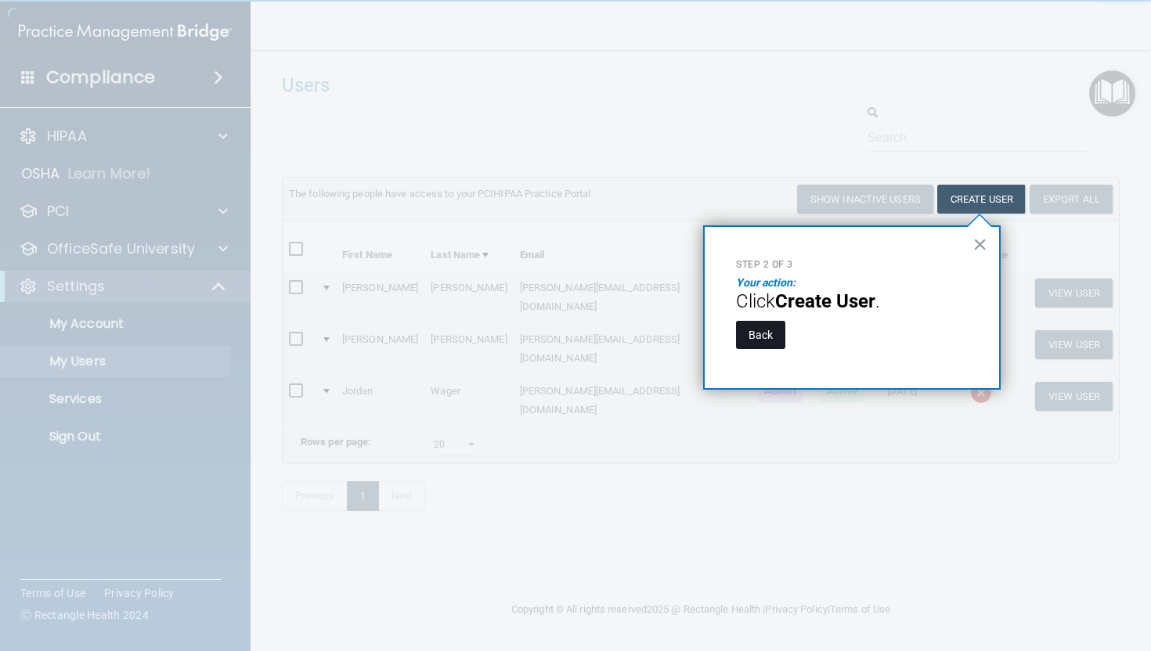
click at [753, 343] on button "Back" at bounding box center [760, 335] width 49 height 28
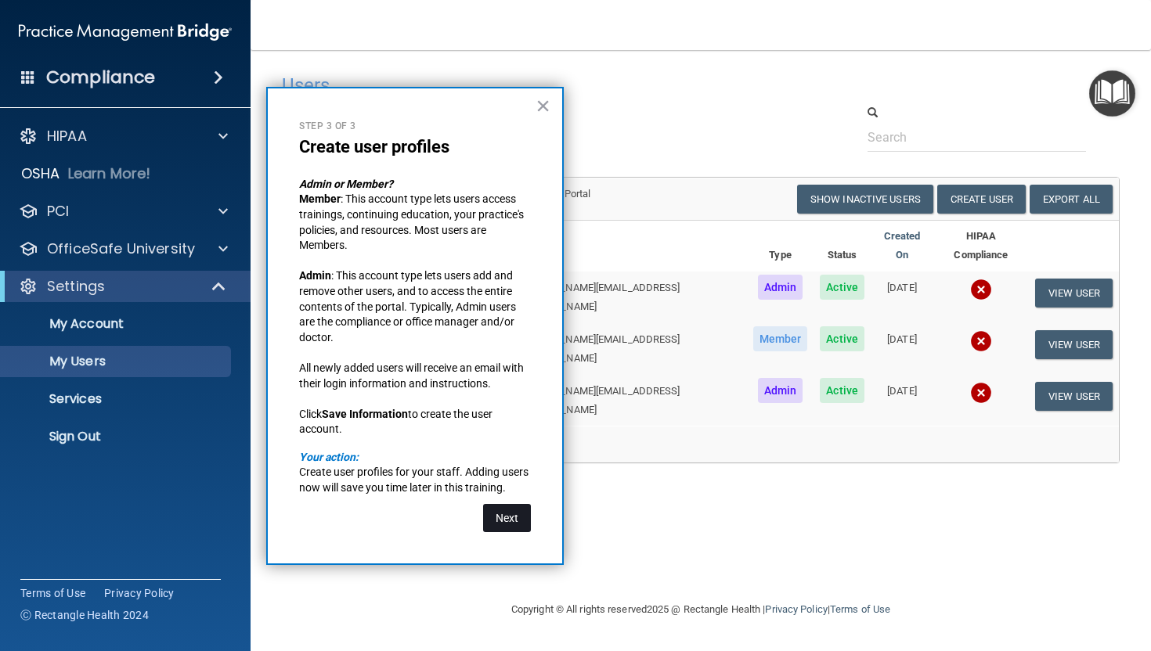
click at [522, 528] on button "Next" at bounding box center [507, 518] width 48 height 28
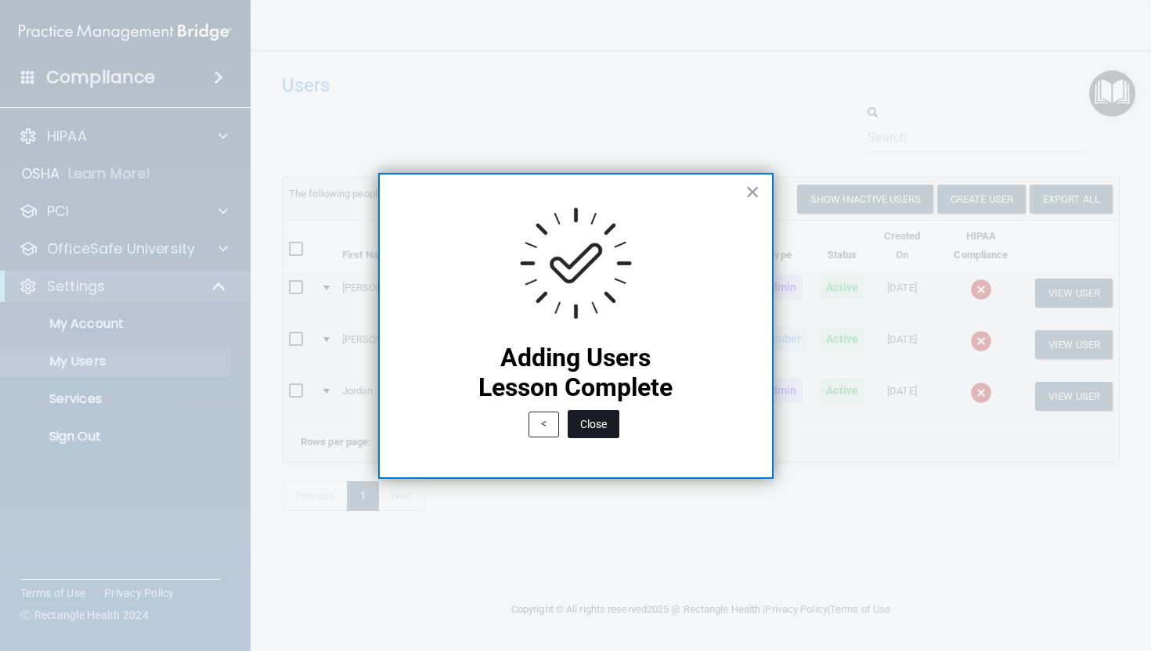
click at [600, 426] on button "Close" at bounding box center [594, 424] width 52 height 28
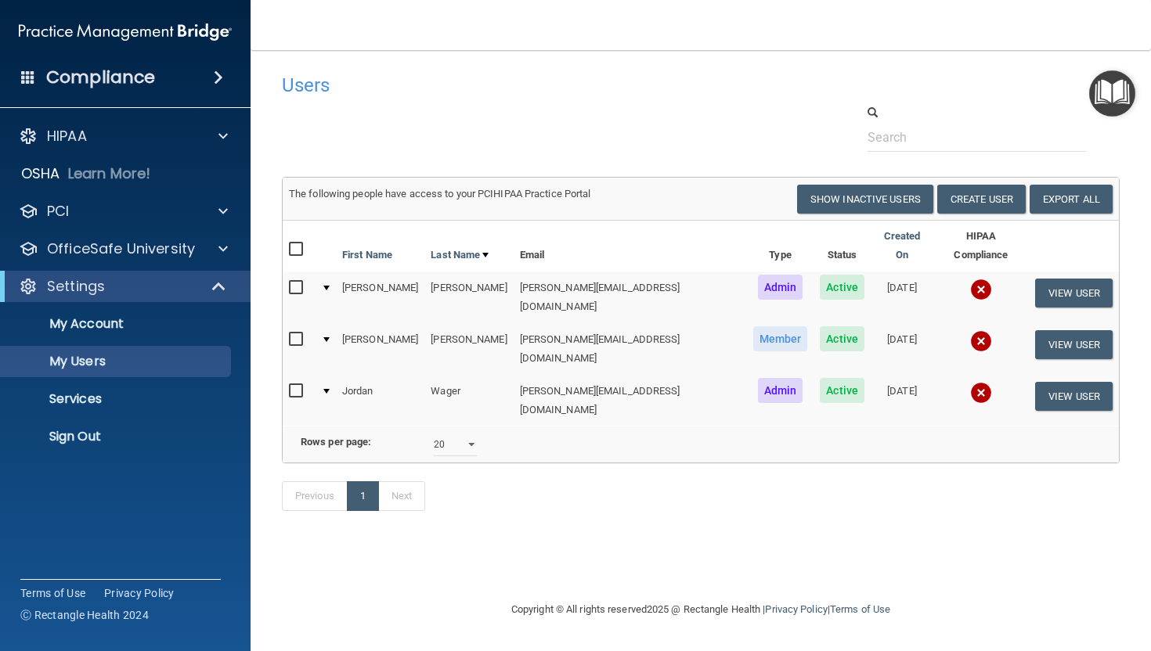
click at [939, 93] on img "Open Resource Center" at bounding box center [1112, 93] width 46 height 46
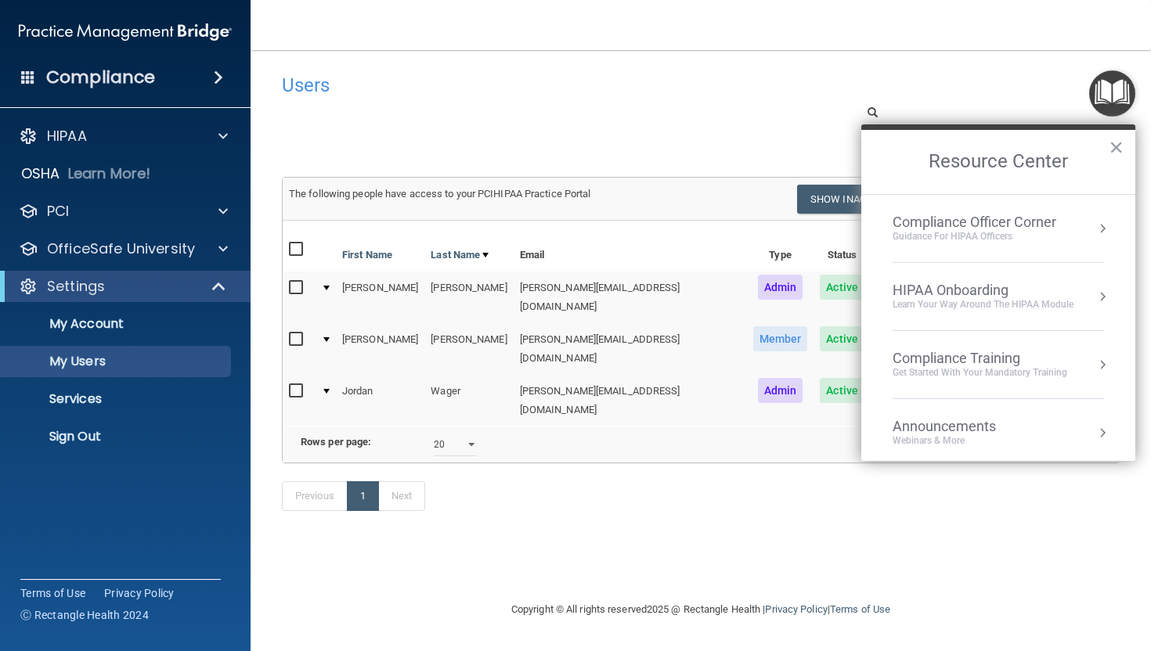
click at [939, 296] on div "HIPAA Onboarding" at bounding box center [982, 290] width 181 height 17
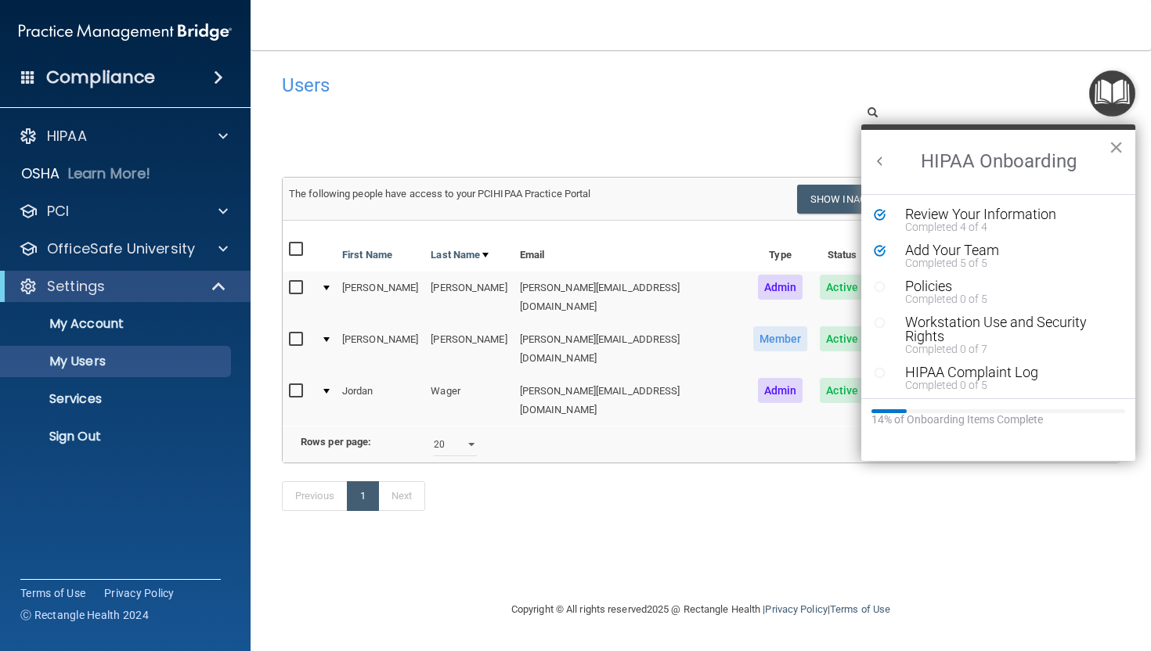
click at [939, 149] on button "×" at bounding box center [1115, 147] width 15 height 25
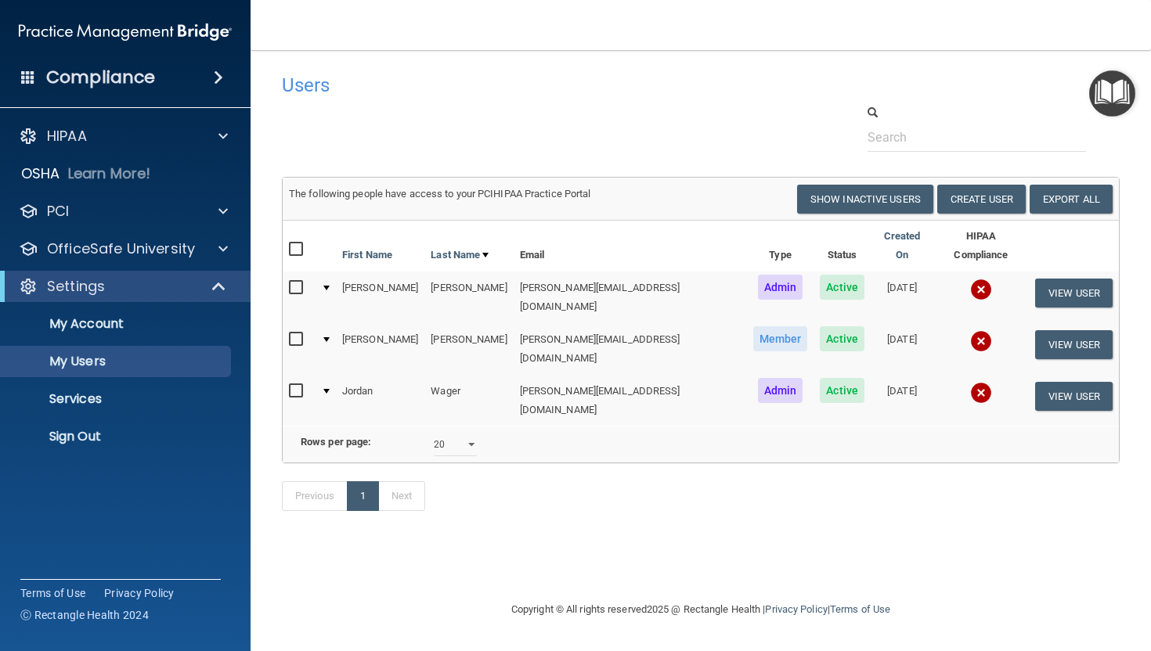
click at [223, 77] on span at bounding box center [218, 77] width 9 height 19
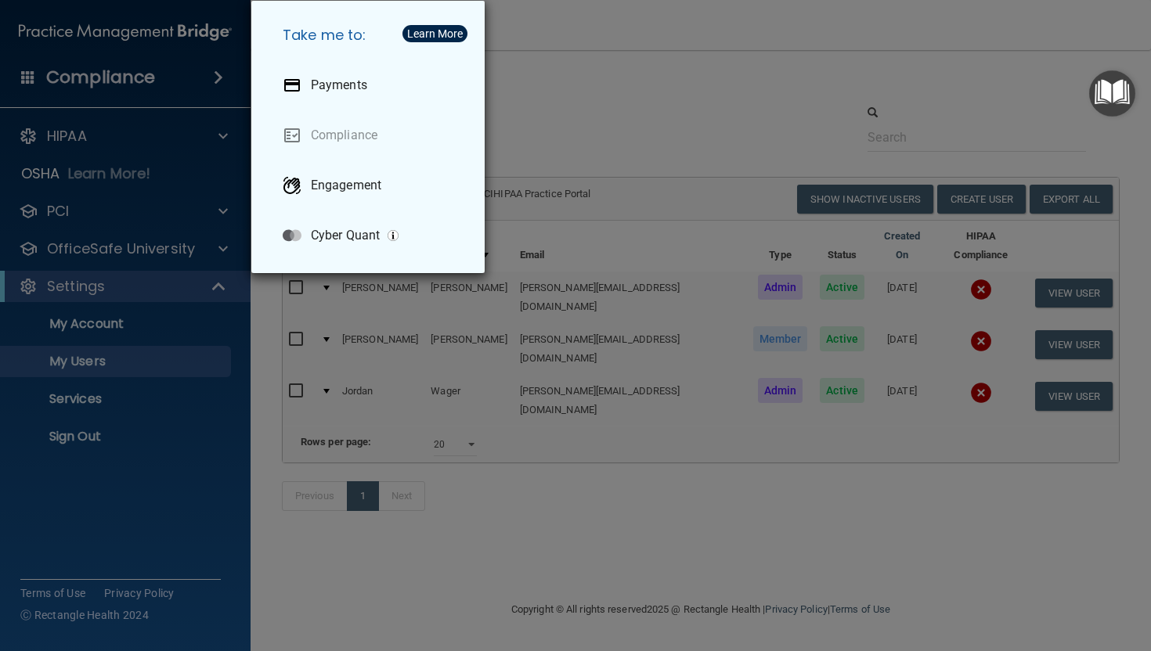
click at [615, 87] on div "Take me to: Payments Compliance Engagement Cyber Quant" at bounding box center [575, 325] width 1151 height 651
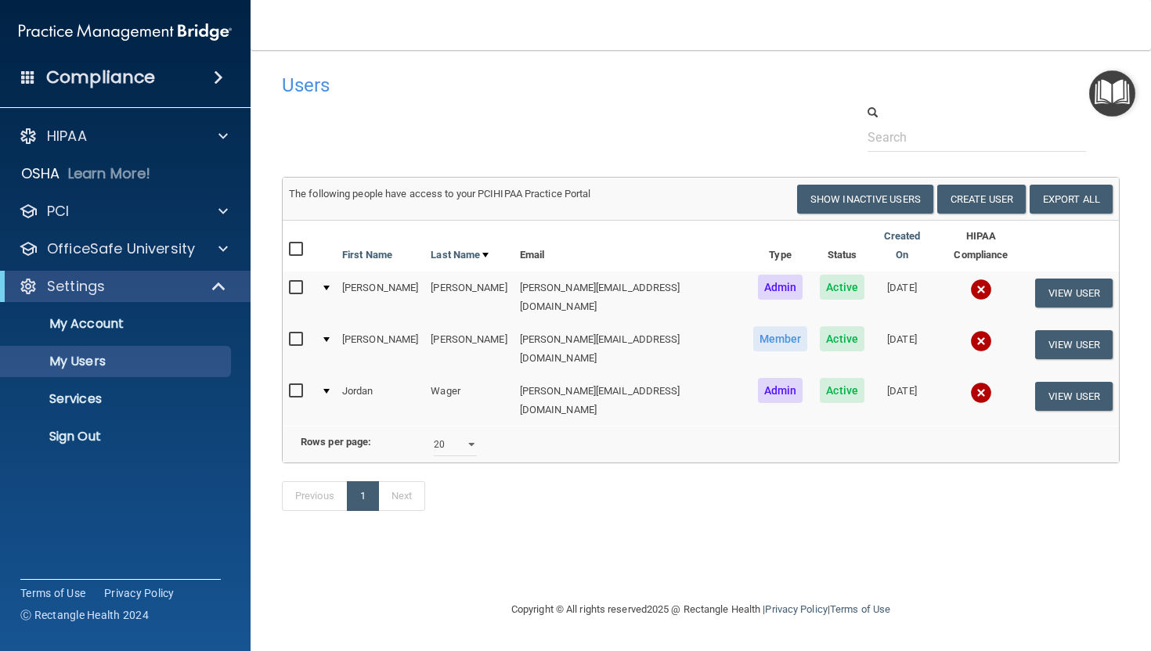
click at [939, 98] on img "Open Resource Center" at bounding box center [1112, 93] width 46 height 46
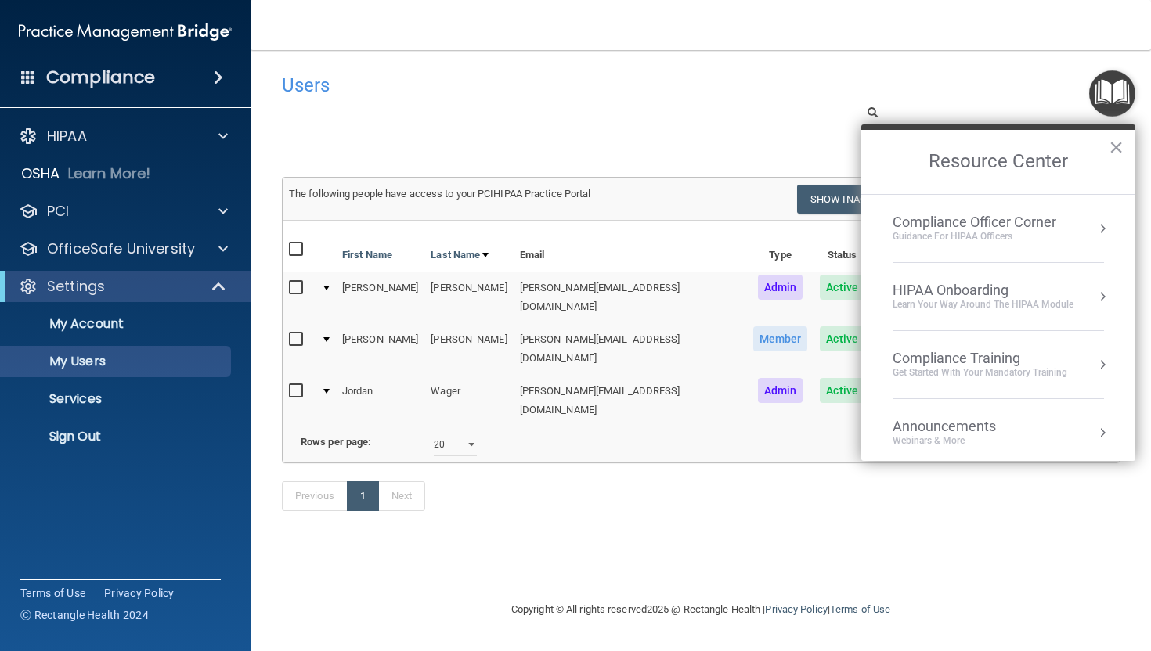
click at [939, 84] on div "Users" at bounding box center [700, 85] width 861 height 38
click at [939, 146] on button "×" at bounding box center [1115, 147] width 15 height 25
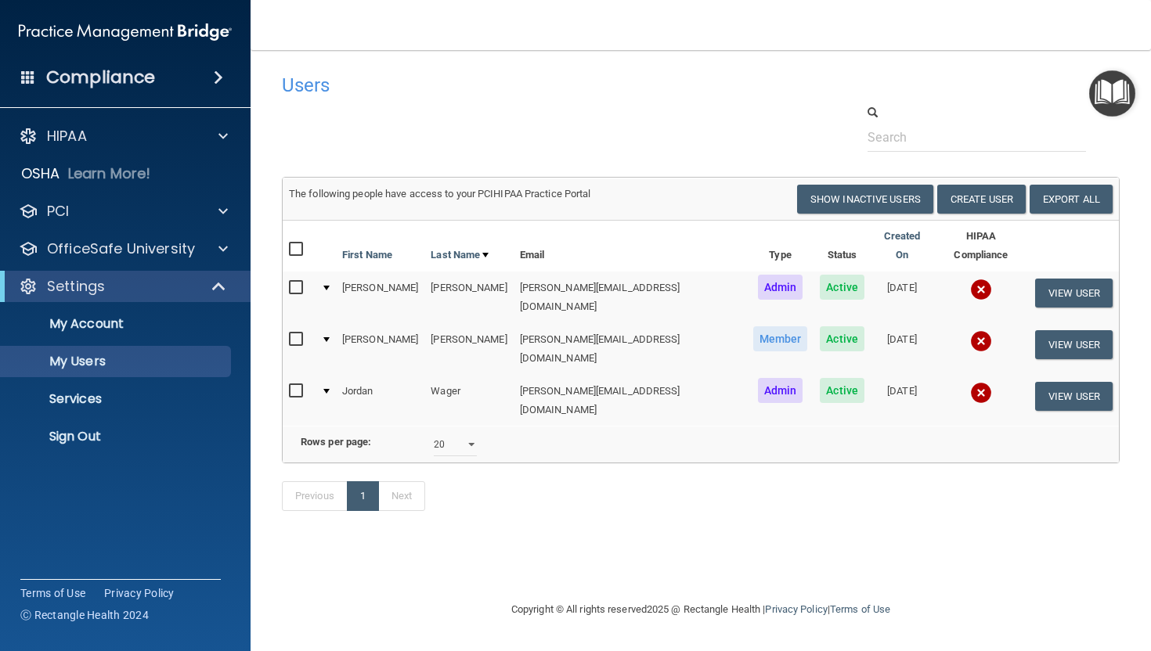
click at [116, 76] on h4 "Compliance" at bounding box center [100, 78] width 109 height 22
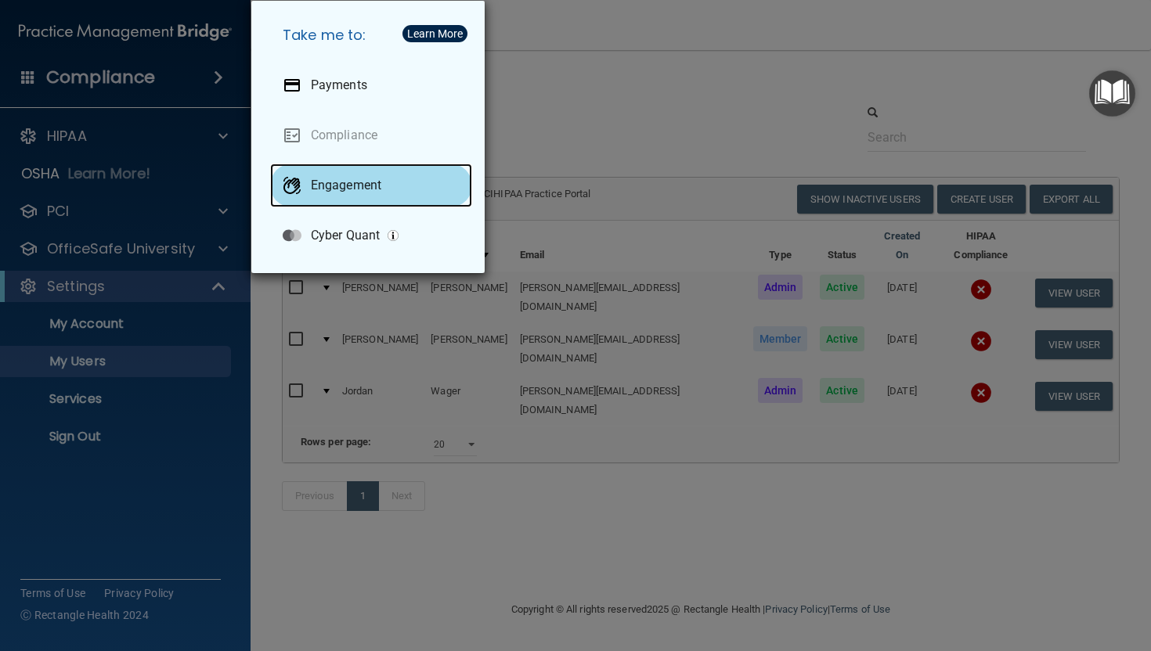
click at [323, 185] on p "Engagement" at bounding box center [346, 186] width 70 height 16
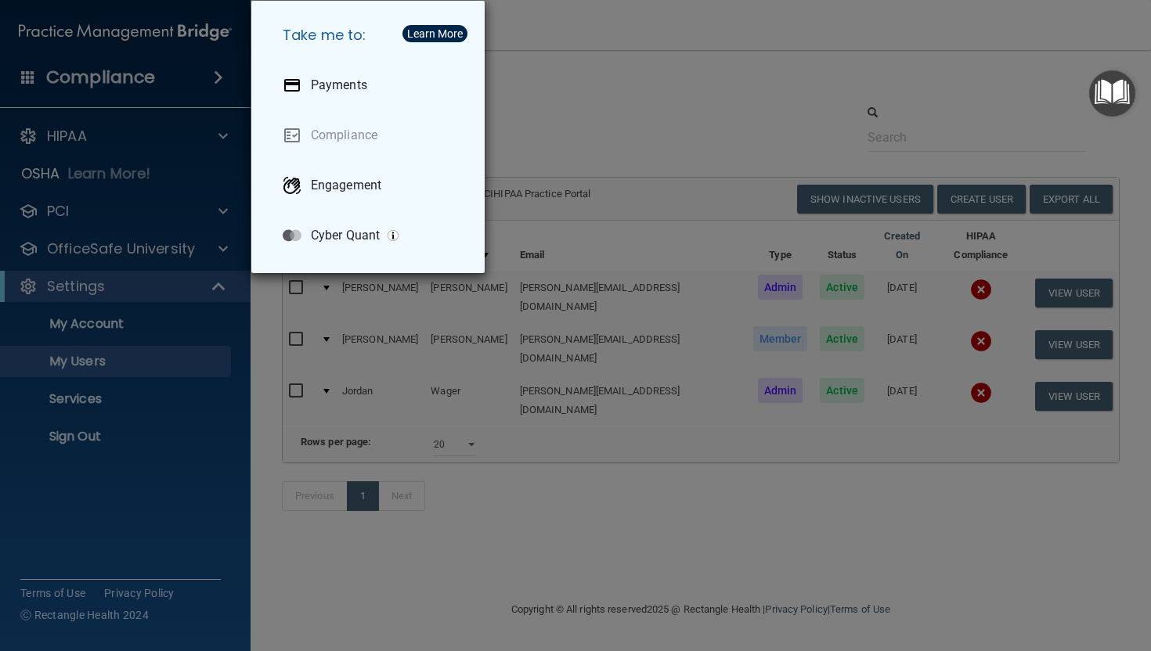
click at [594, 106] on div "Take me to: Payments Compliance Engagement Cyber Quant" at bounding box center [575, 325] width 1151 height 651
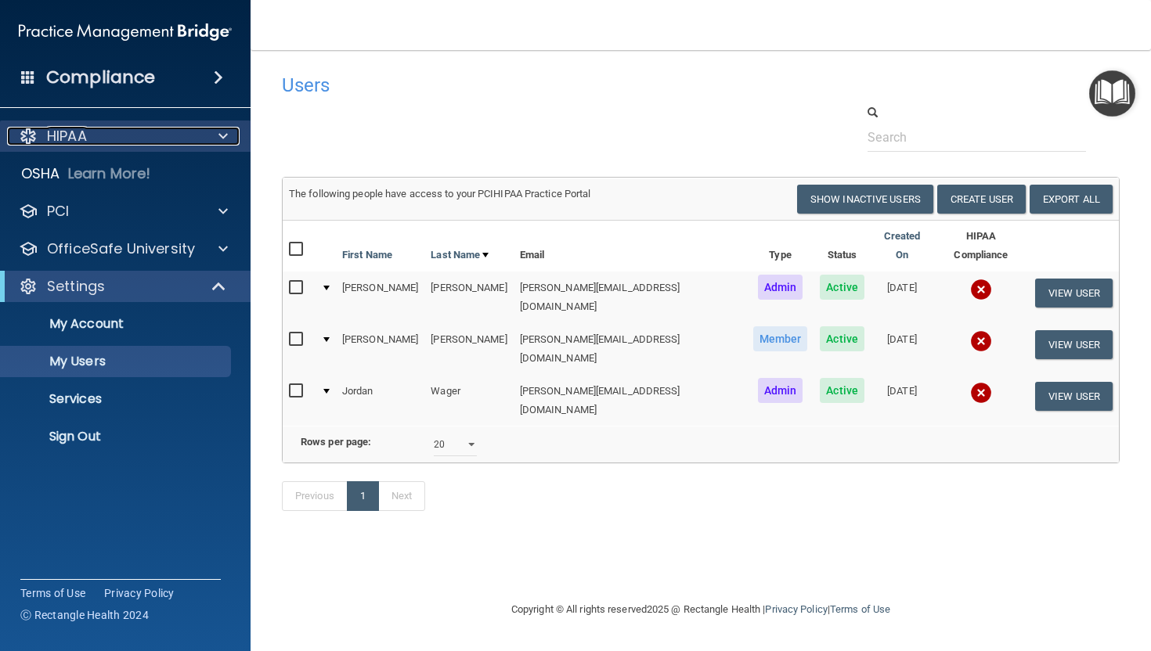
click at [64, 130] on p "HIPAA" at bounding box center [67, 136] width 40 height 19
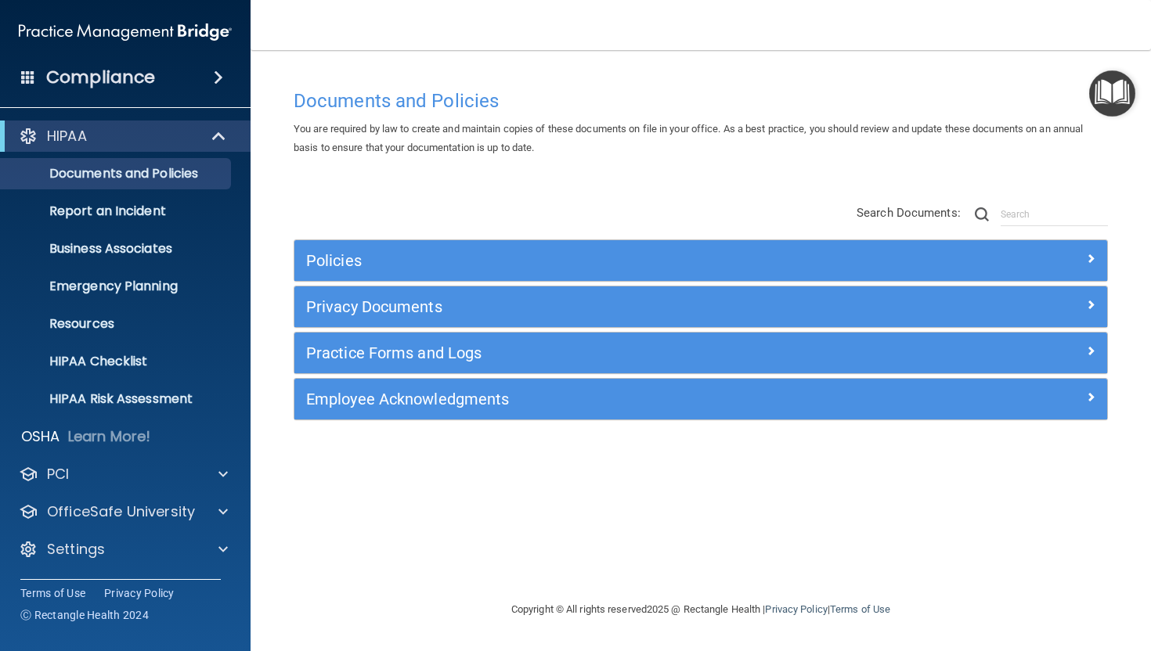
click at [395, 509] on div "Documents and Policies You are required by law to create and maintain copies of…" at bounding box center [701, 340] width 838 height 519
click at [746, 507] on div "Documents and Policies You are required by law to create and maintain copies of…" at bounding box center [701, 340] width 838 height 519
click at [671, 507] on div "Documents and Policies You are required by law to create and maintain copies of…" at bounding box center [701, 340] width 838 height 519
click at [1129, 94] on img "Open Resource Center" at bounding box center [1112, 93] width 46 height 46
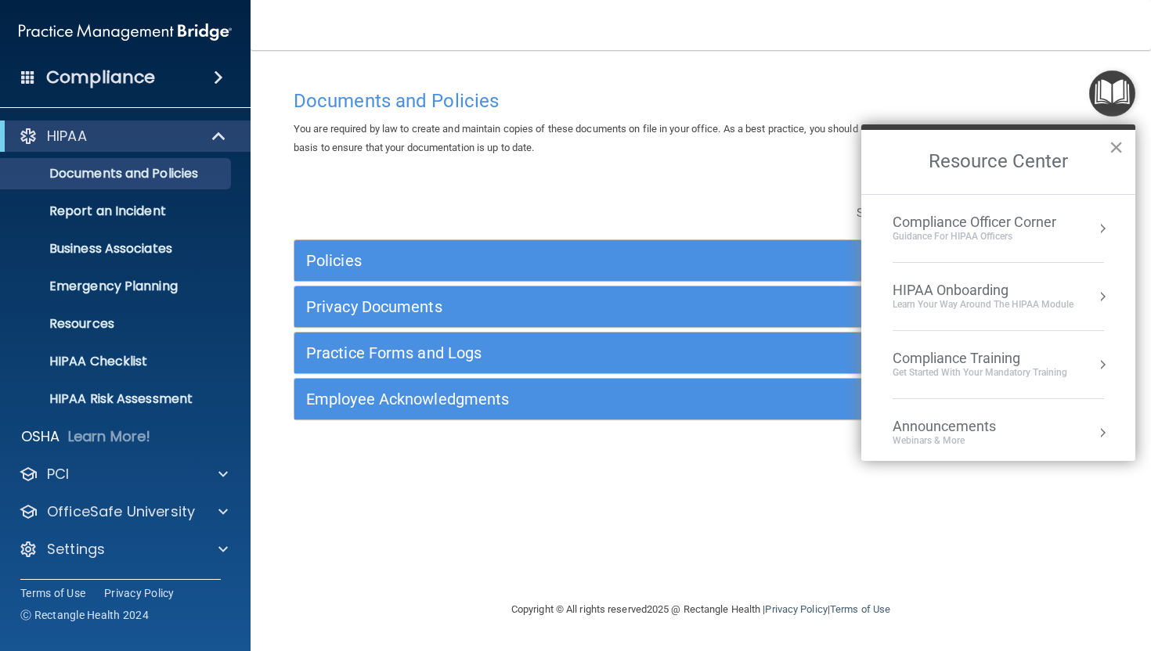
click at [1115, 153] on button "×" at bounding box center [1115, 147] width 15 height 25
